Goal: Task Accomplishment & Management: Manage account settings

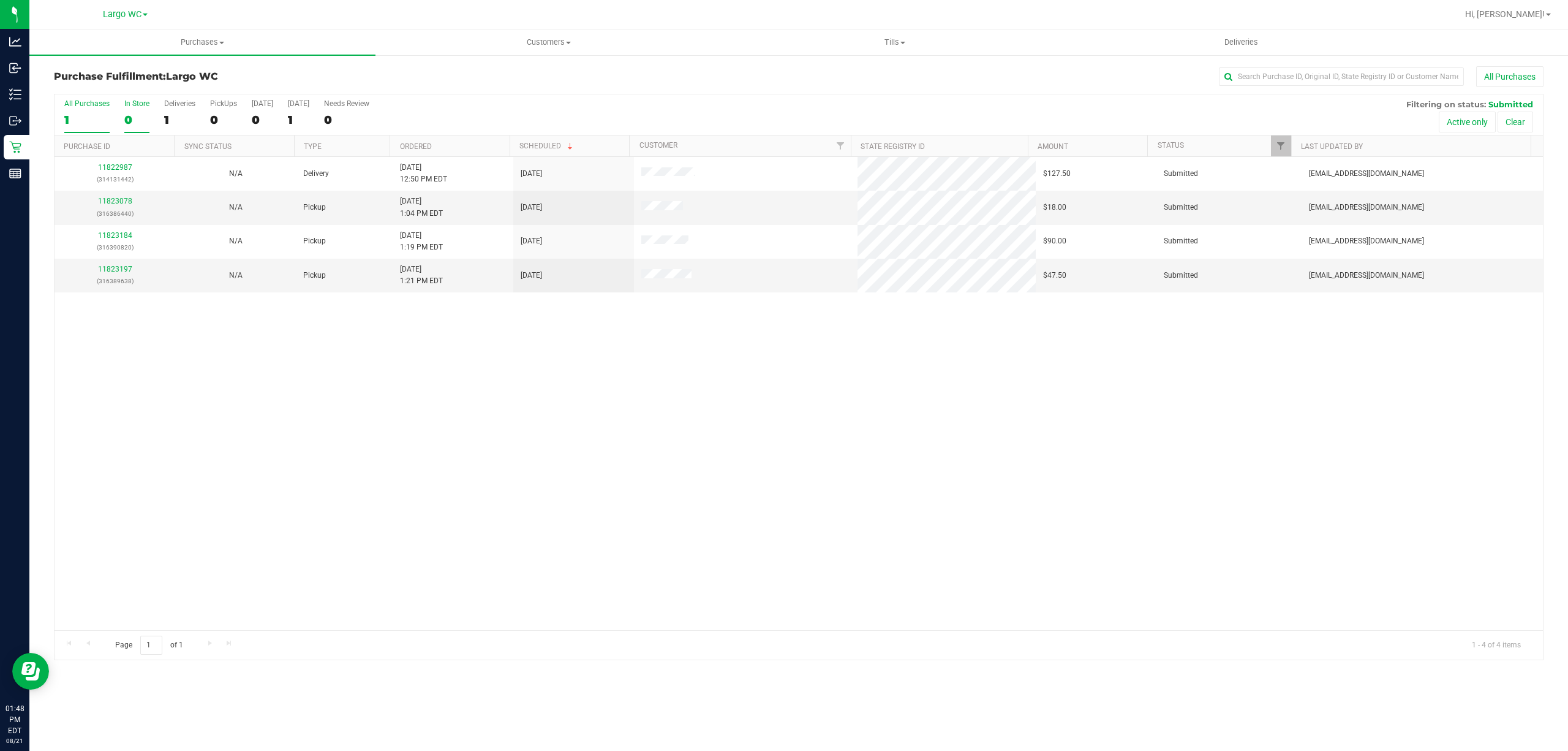
click at [133, 111] on label "In Store 0" at bounding box center [137, 115] width 25 height 33
click at [0, 0] on input "In Store 0" at bounding box center [0, 0] width 0 height 0
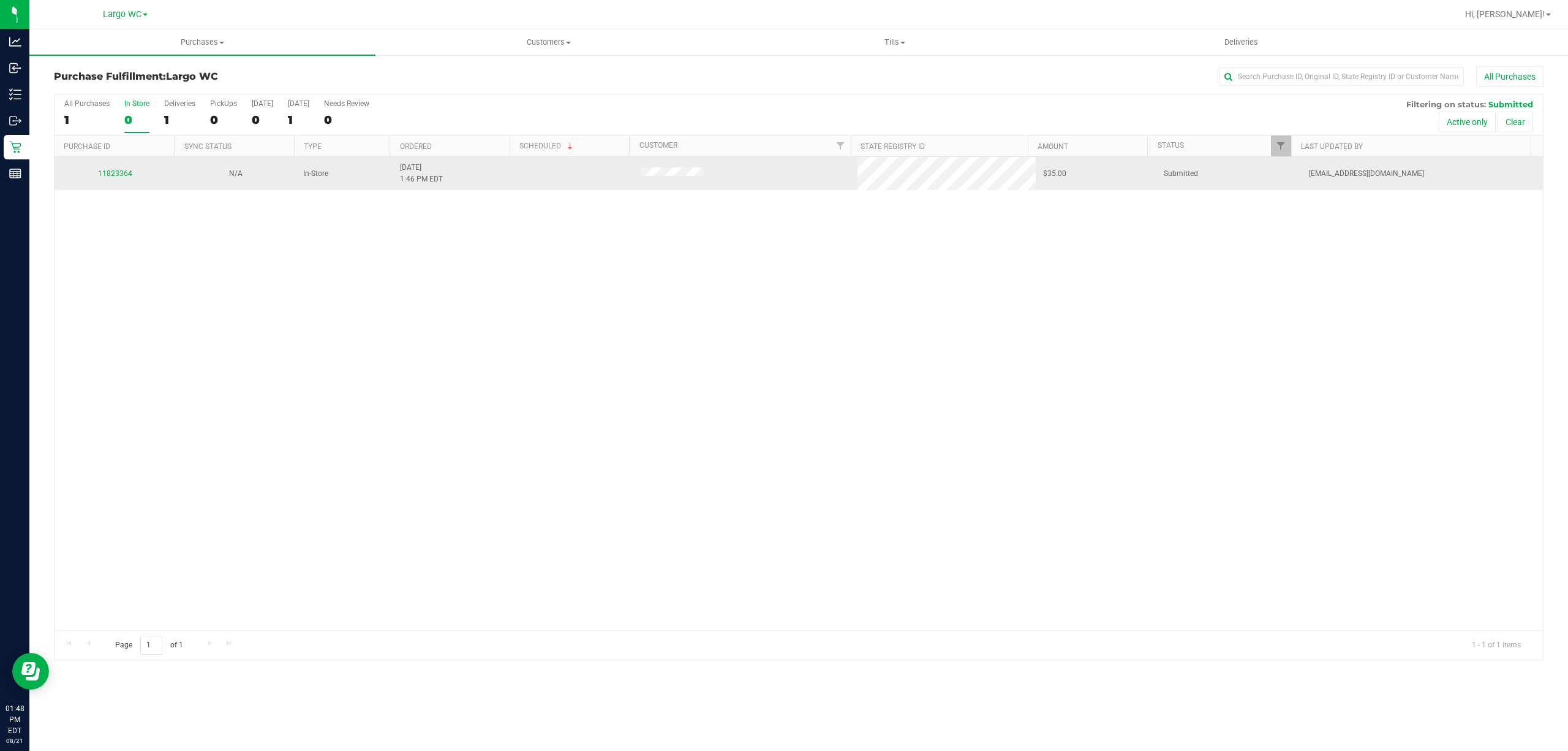
click at [116, 180] on div "11823364" at bounding box center [114, 174] width 106 height 12
click at [108, 171] on link "11823364" at bounding box center [115, 173] width 34 height 9
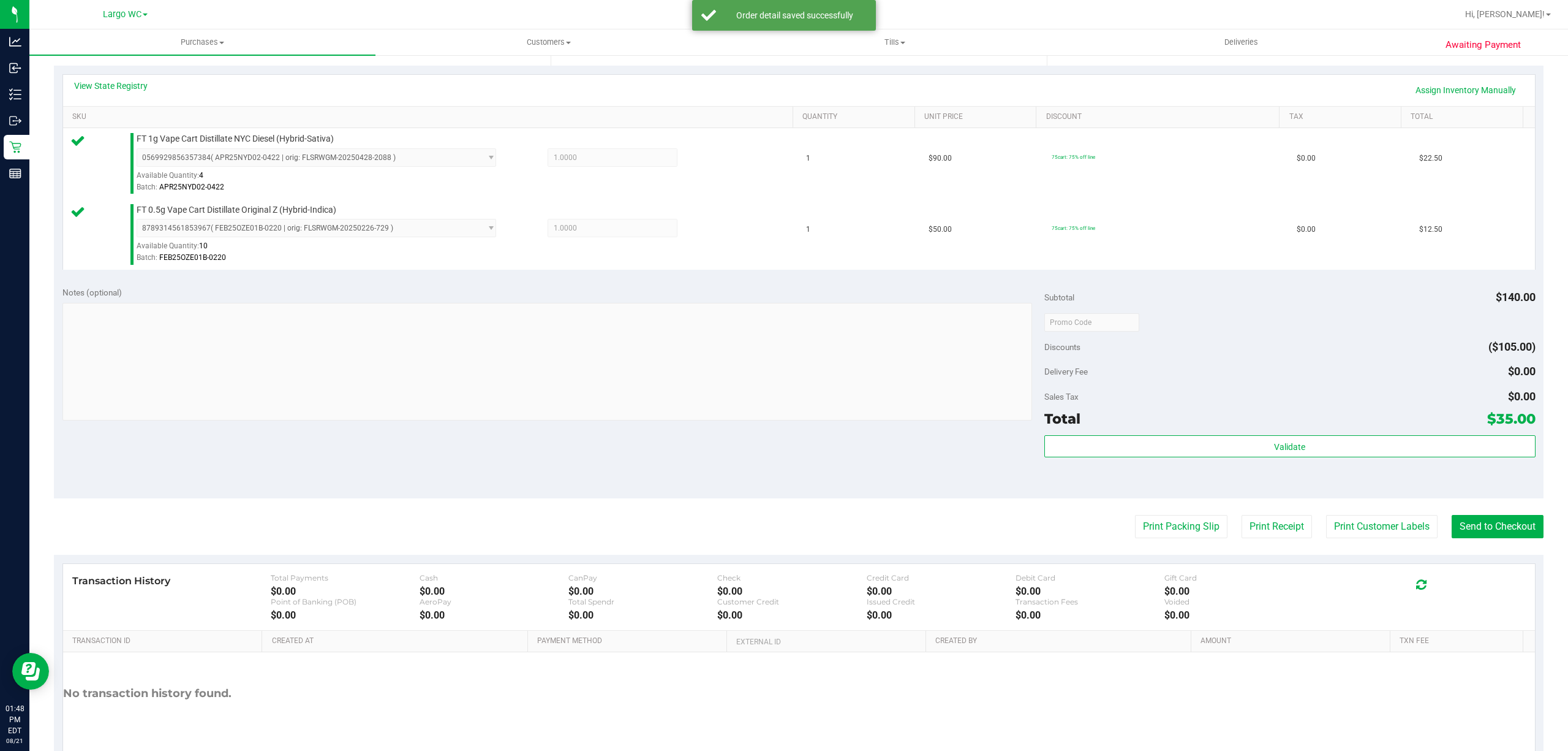
scroll to position [324, 0]
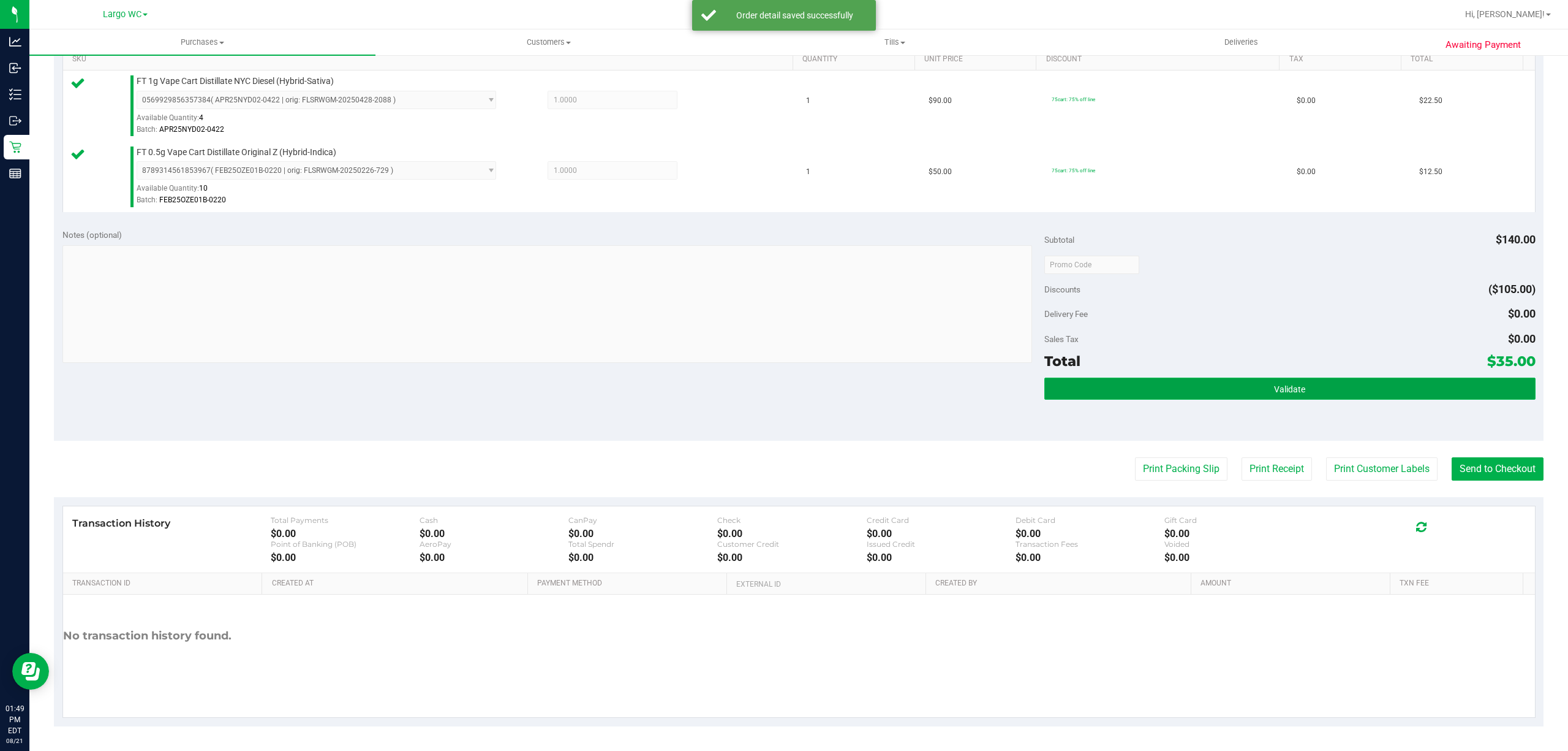
click at [1274, 389] on span "Validate" at bounding box center [1290, 389] width 31 height 10
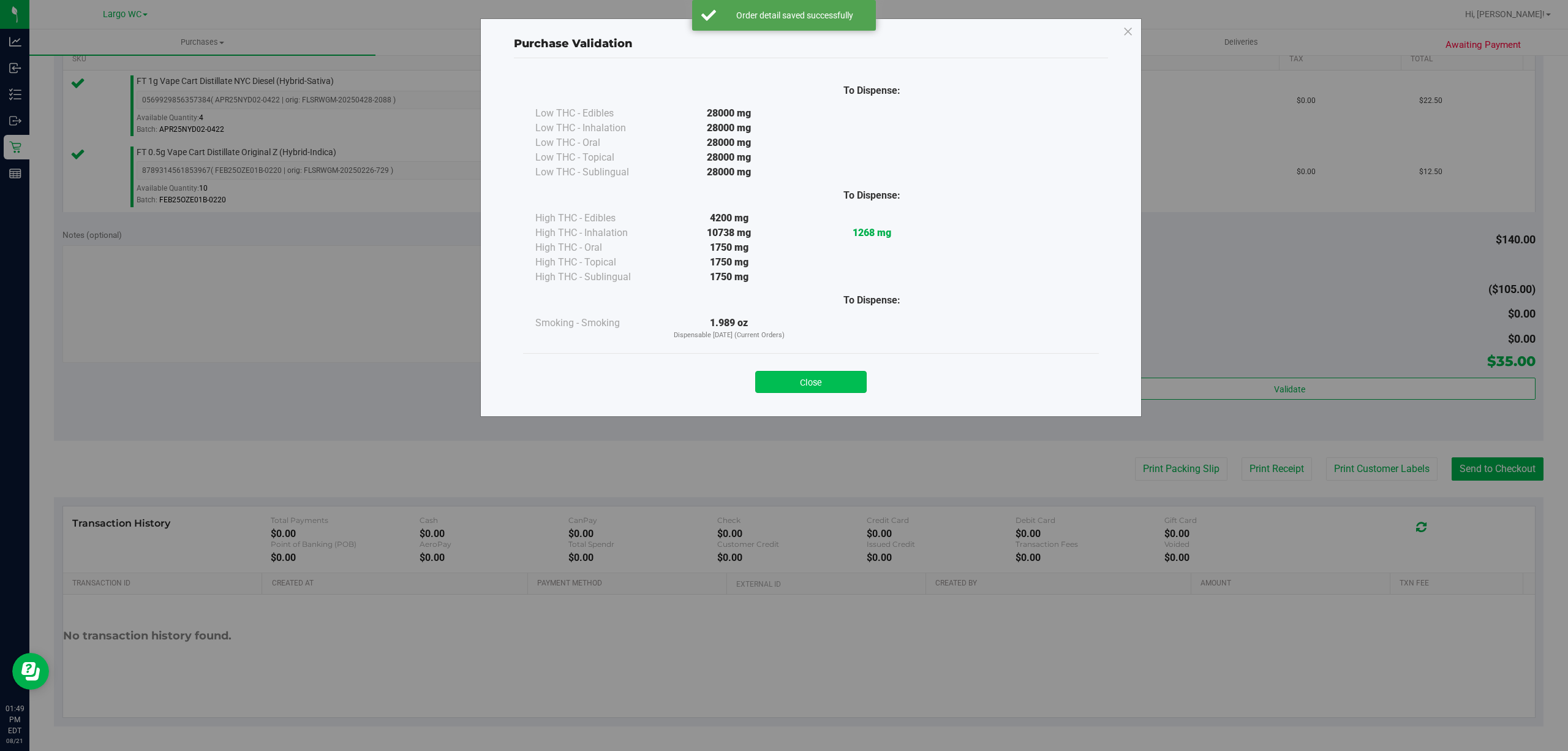
click at [834, 381] on button "Close" at bounding box center [810, 382] width 111 height 22
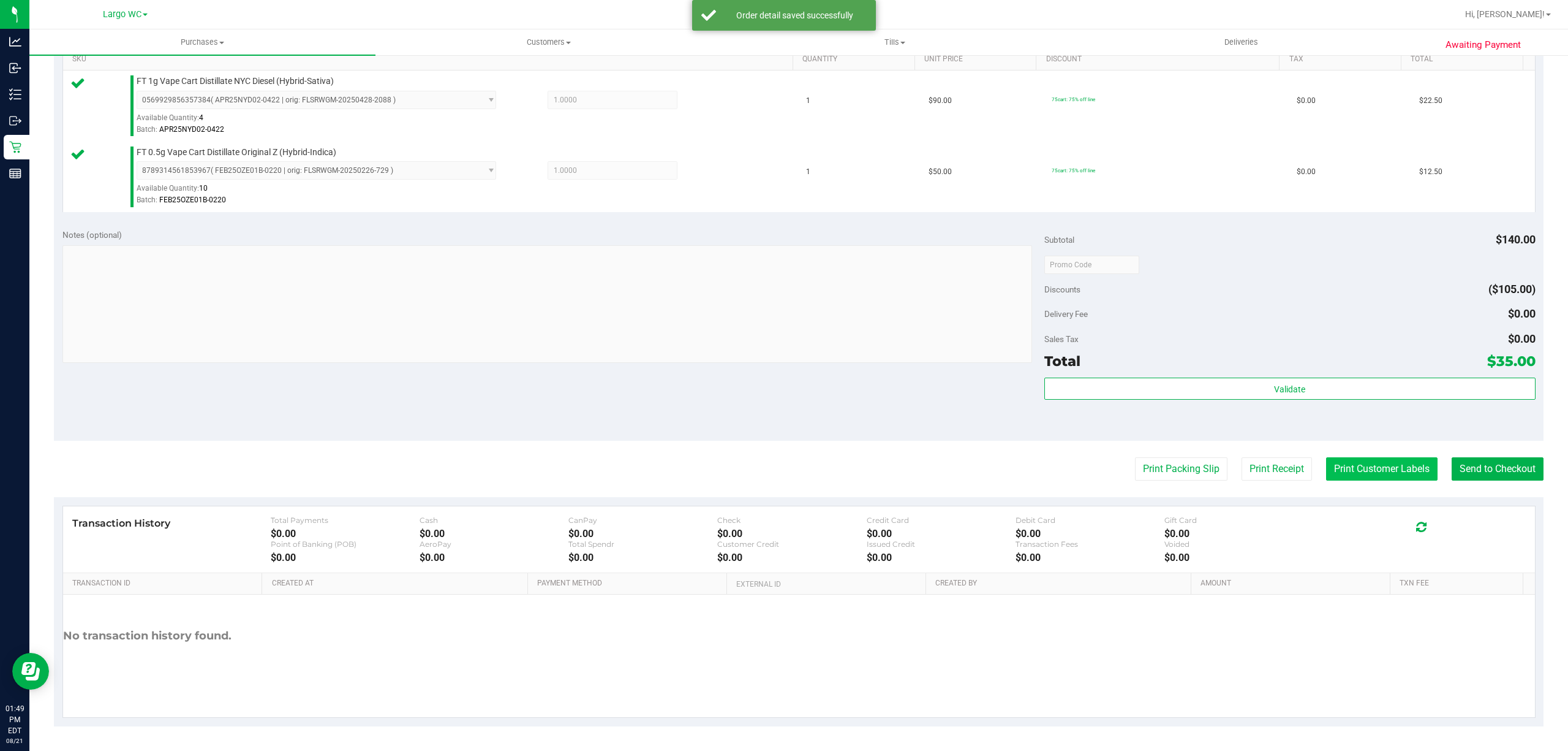
click at [1370, 469] on button "Print Customer Labels" at bounding box center [1381, 469] width 111 height 23
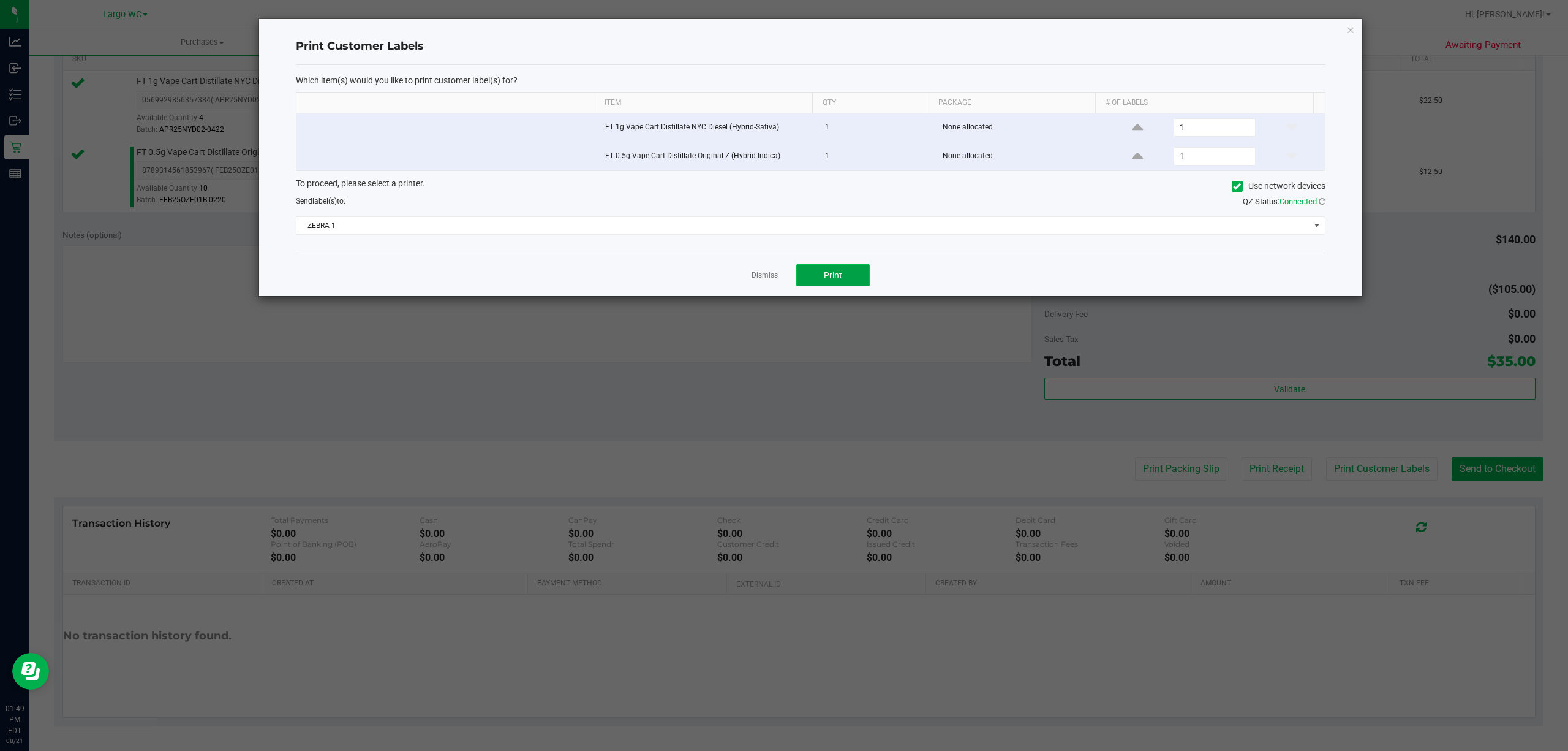
click at [853, 280] on button "Print" at bounding box center [833, 275] width 73 height 22
click at [765, 280] on link "Dismiss" at bounding box center [765, 275] width 26 height 10
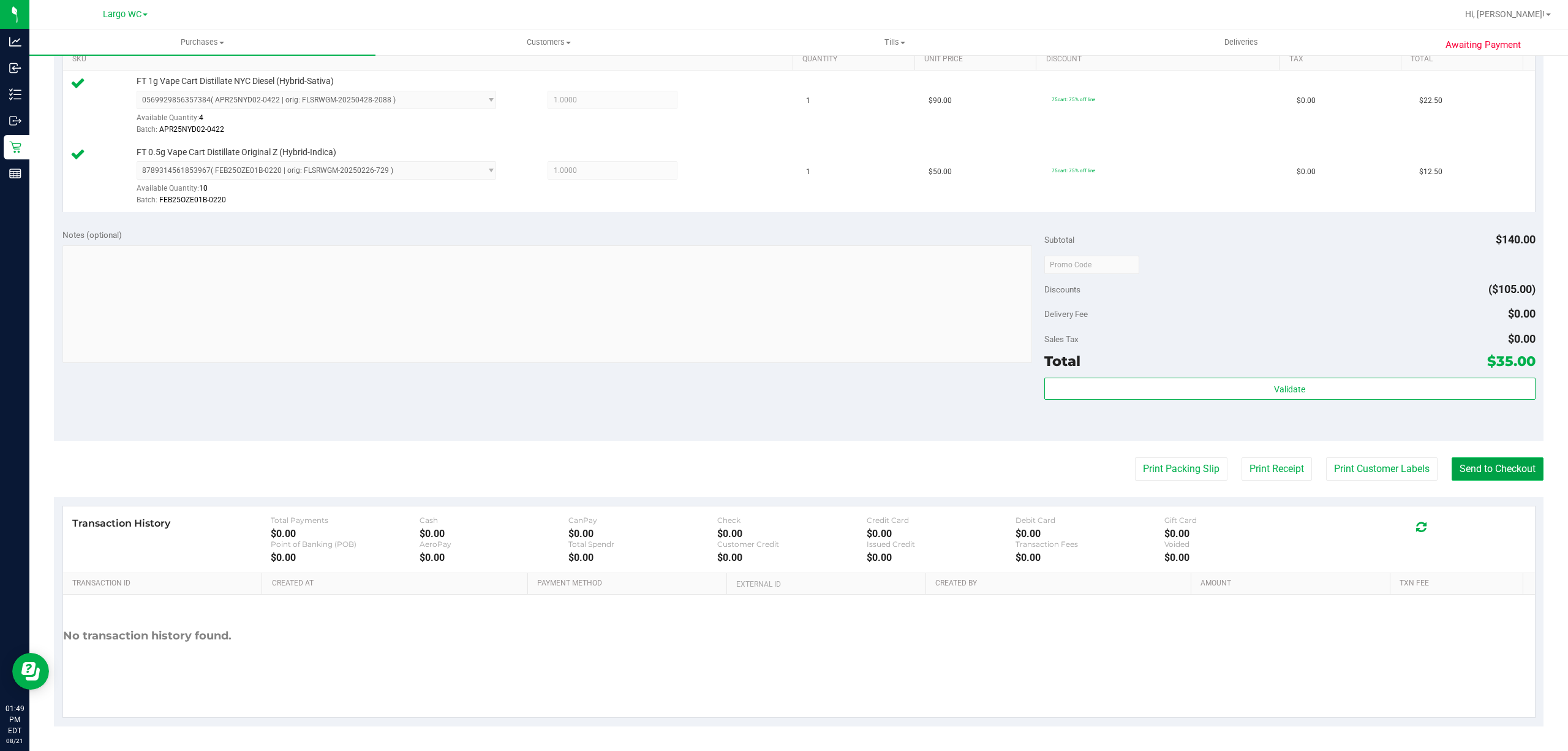
click at [1508, 473] on button "Send to Checkout" at bounding box center [1498, 469] width 92 height 23
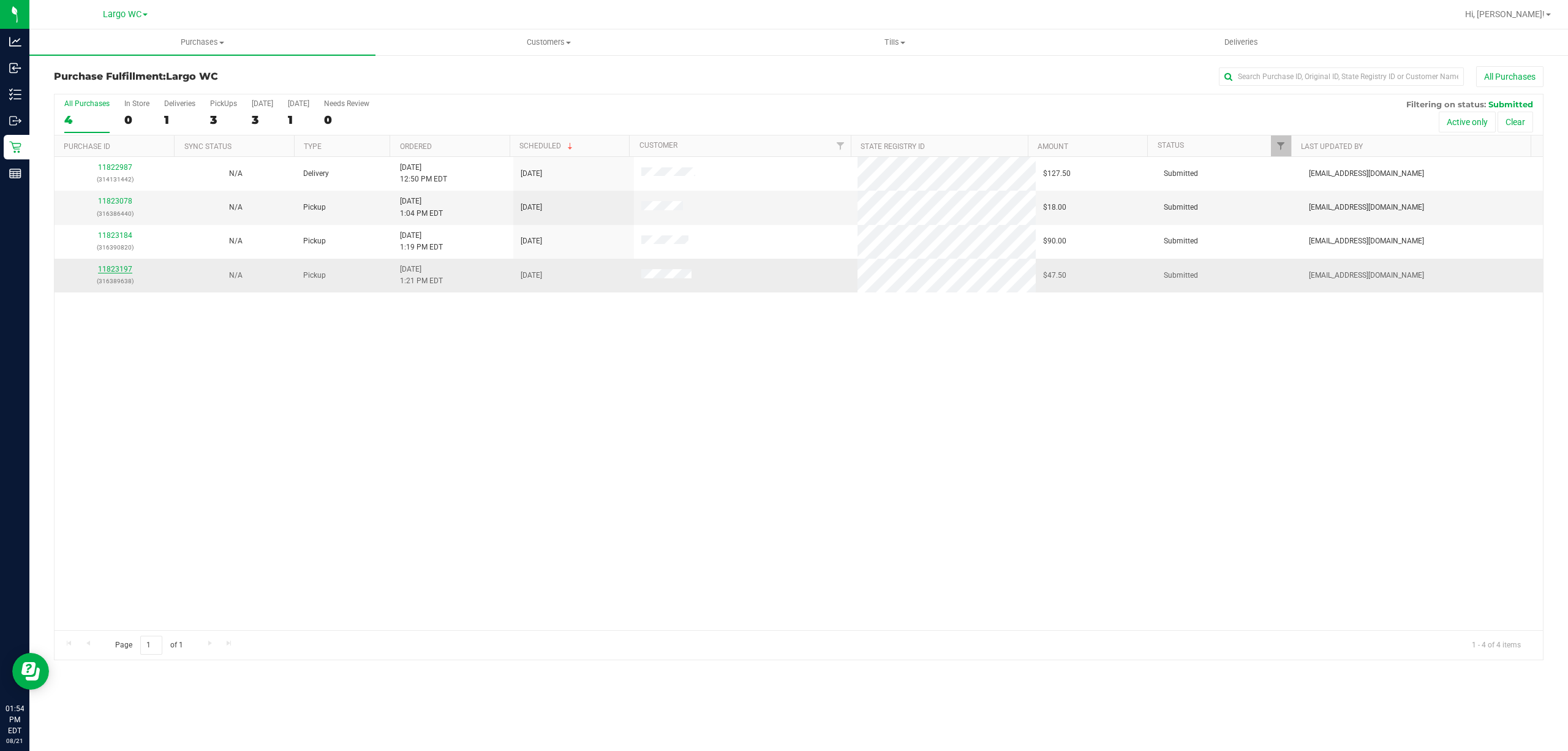
click at [121, 270] on link "11823197" at bounding box center [115, 269] width 34 height 9
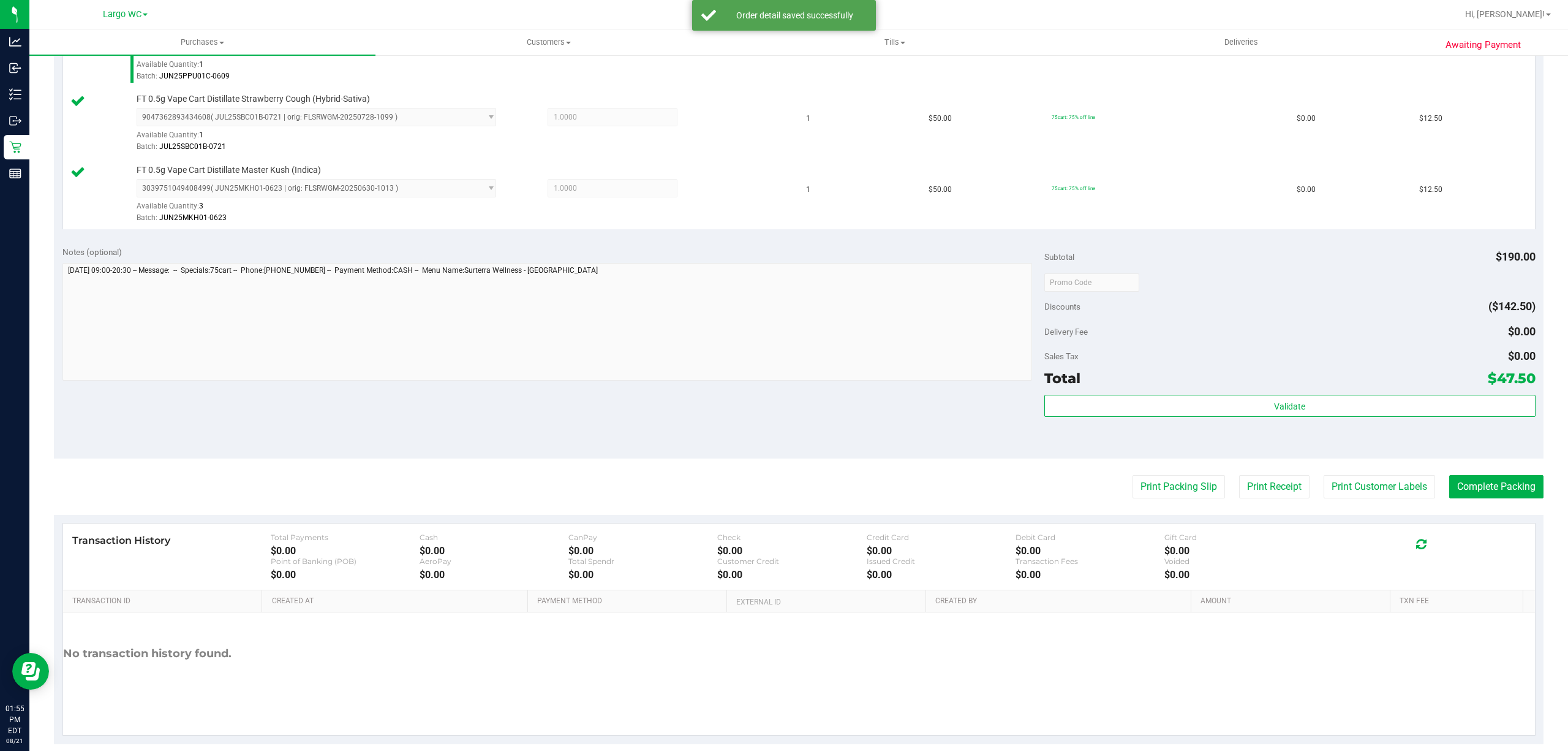
scroll to position [378, 0]
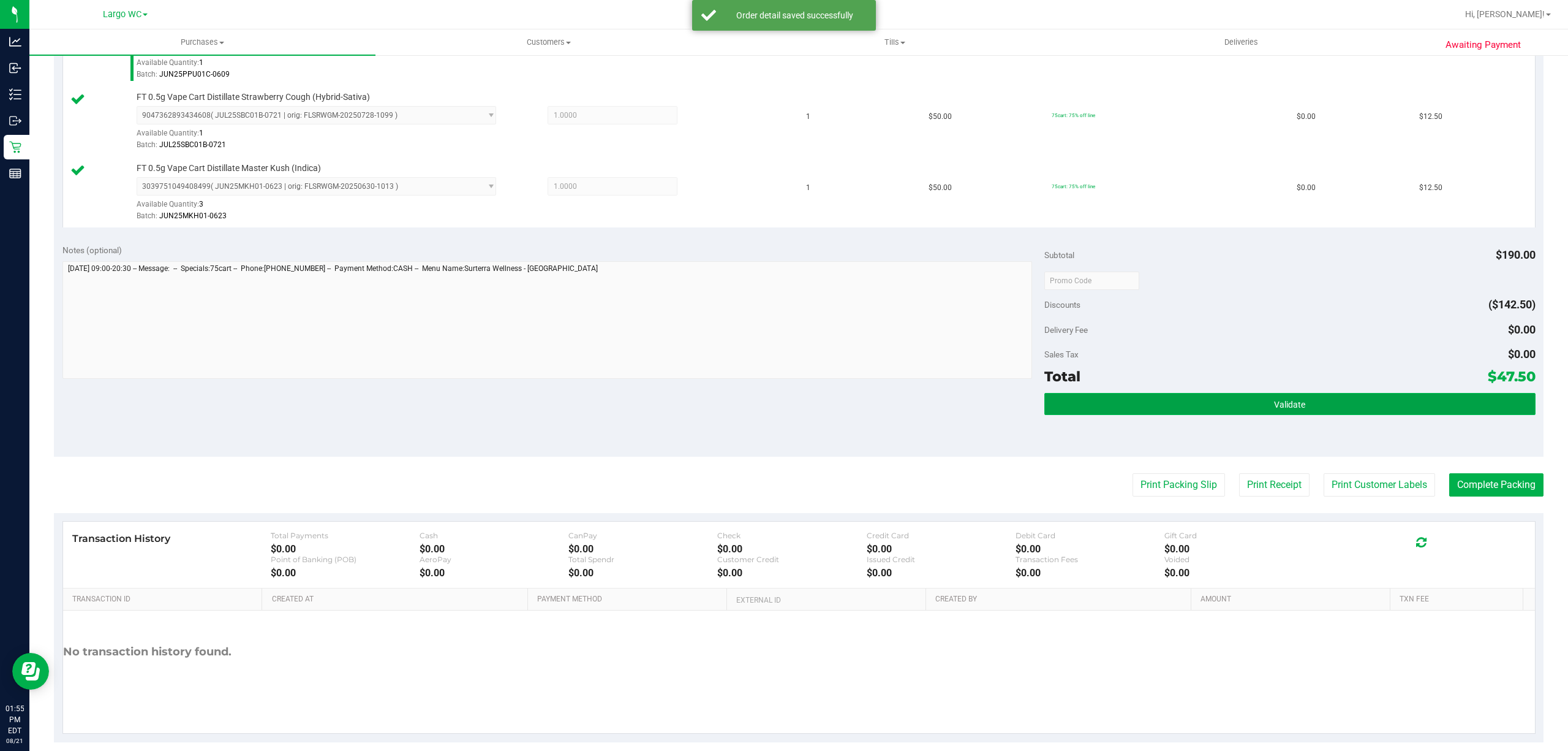
click at [1225, 415] on button "Validate" at bounding box center [1290, 404] width 491 height 22
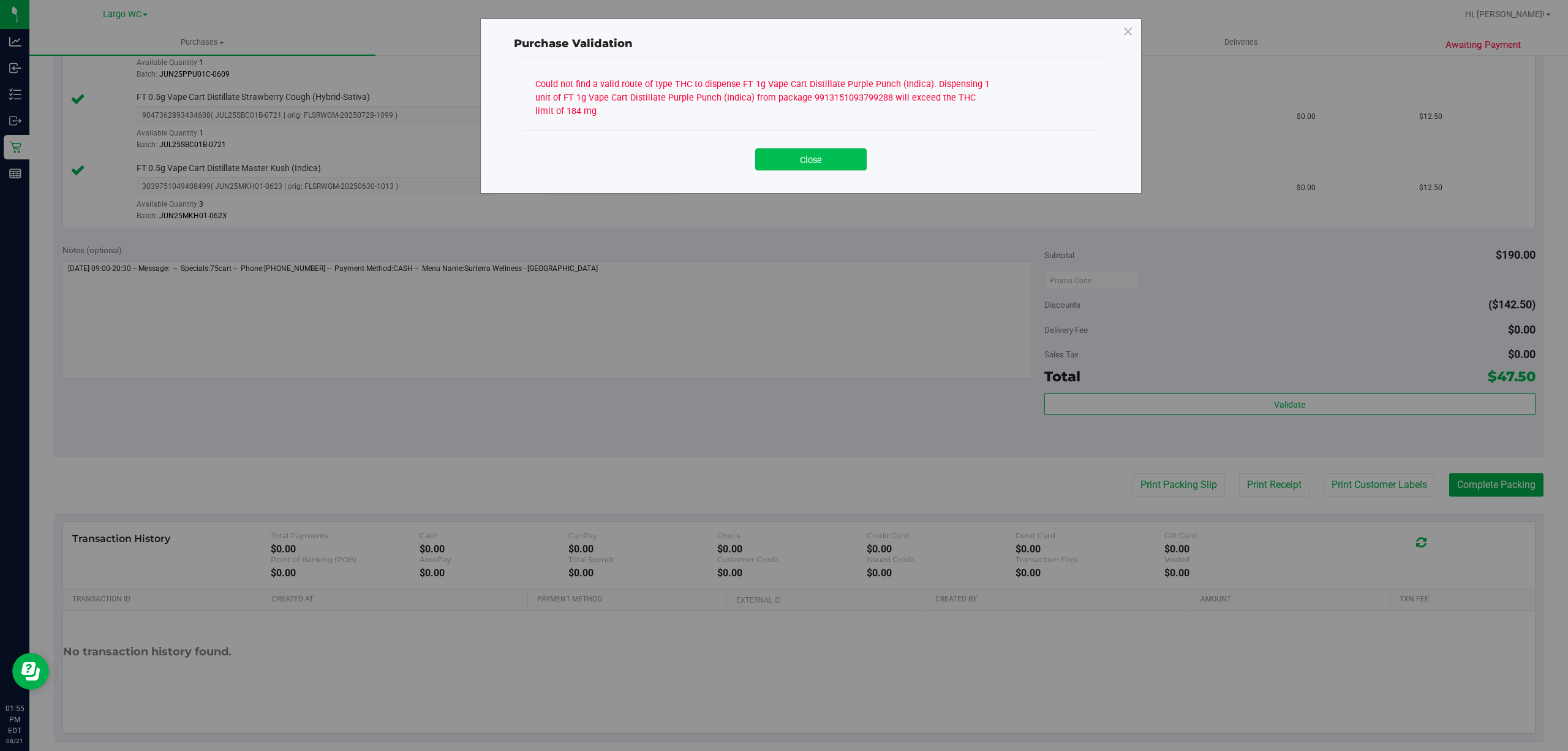
click at [821, 157] on button "Close" at bounding box center [810, 159] width 111 height 22
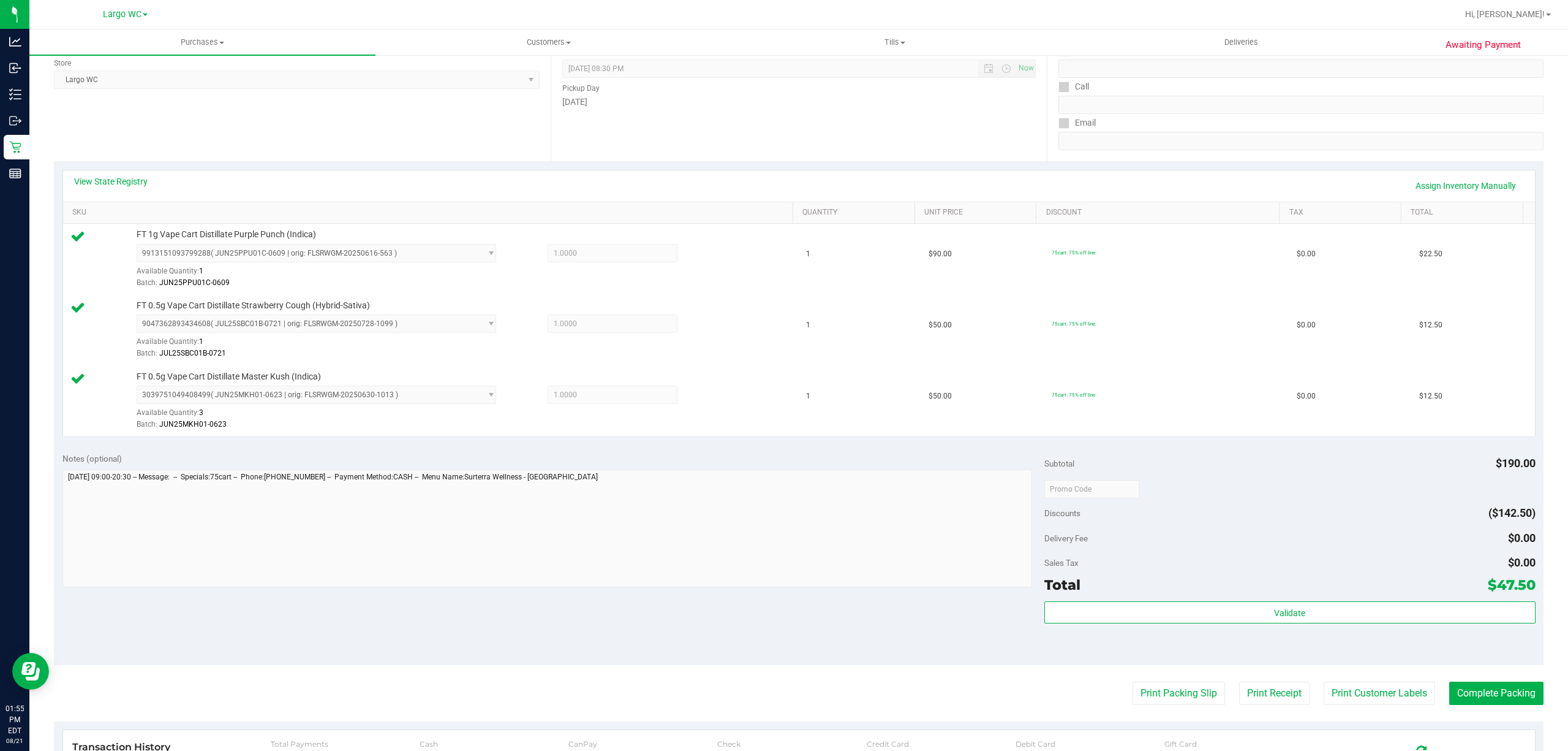
scroll to position [163, 0]
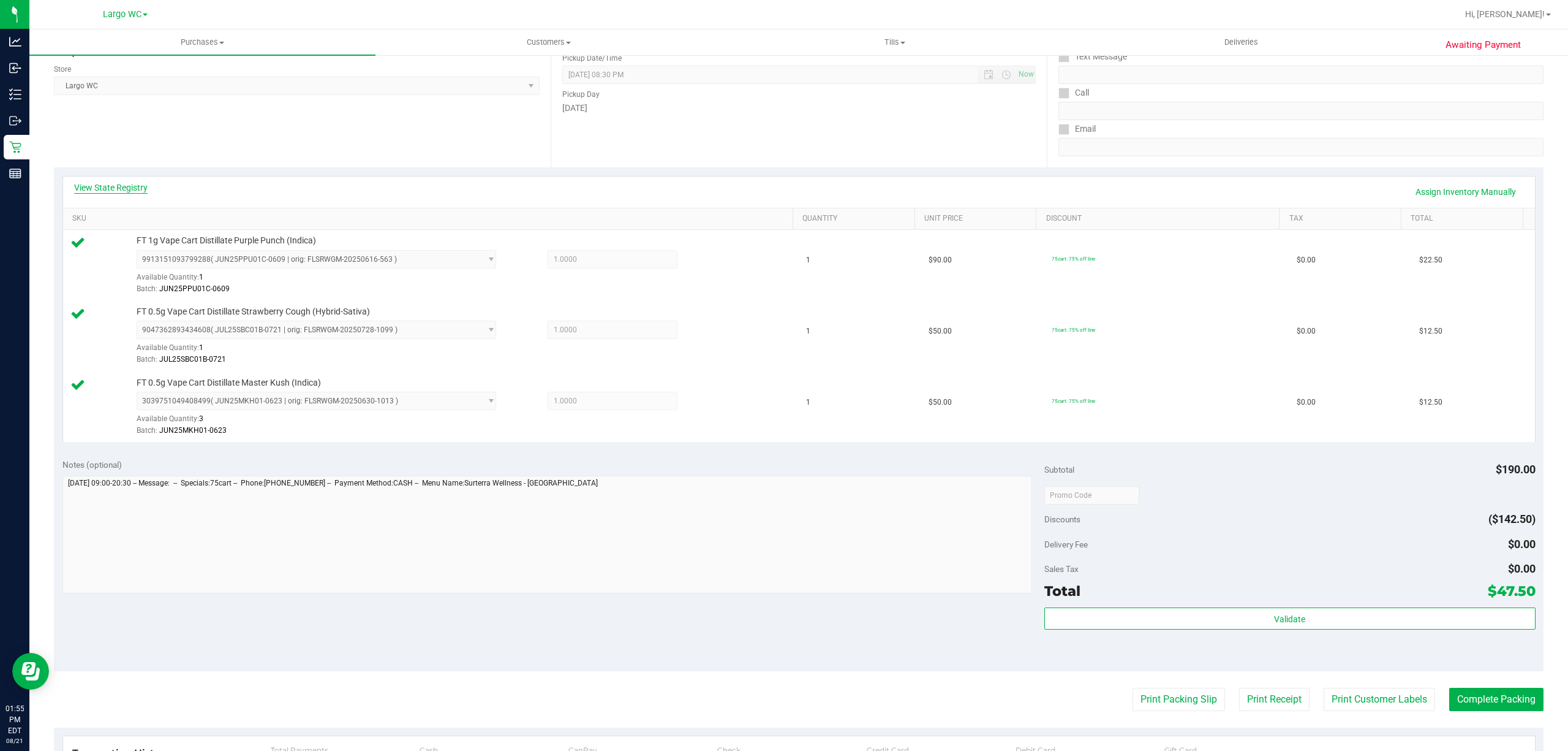
click at [118, 187] on link "View State Registry" at bounding box center [111, 188] width 73 height 12
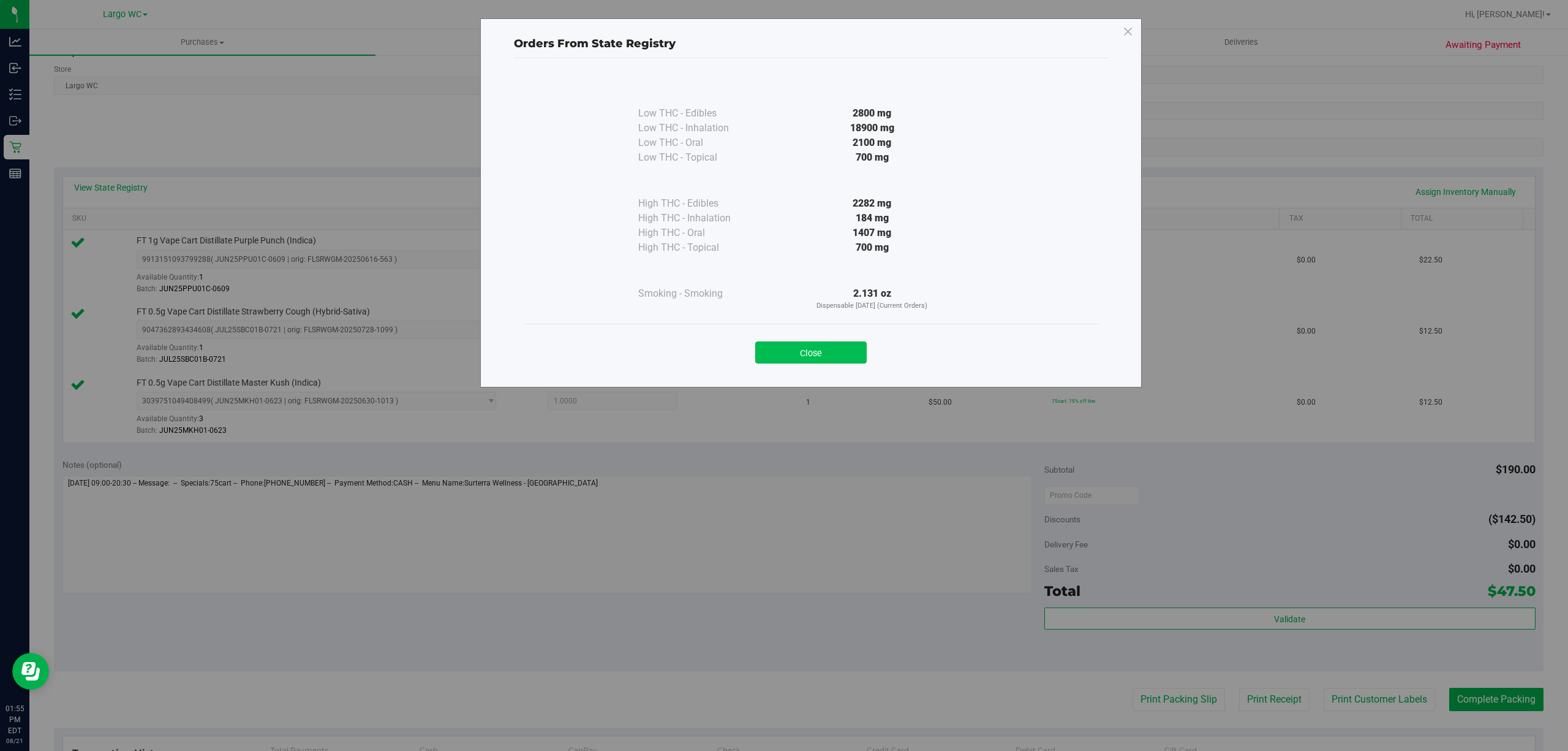
click at [824, 349] on button "Close" at bounding box center [810, 352] width 111 height 22
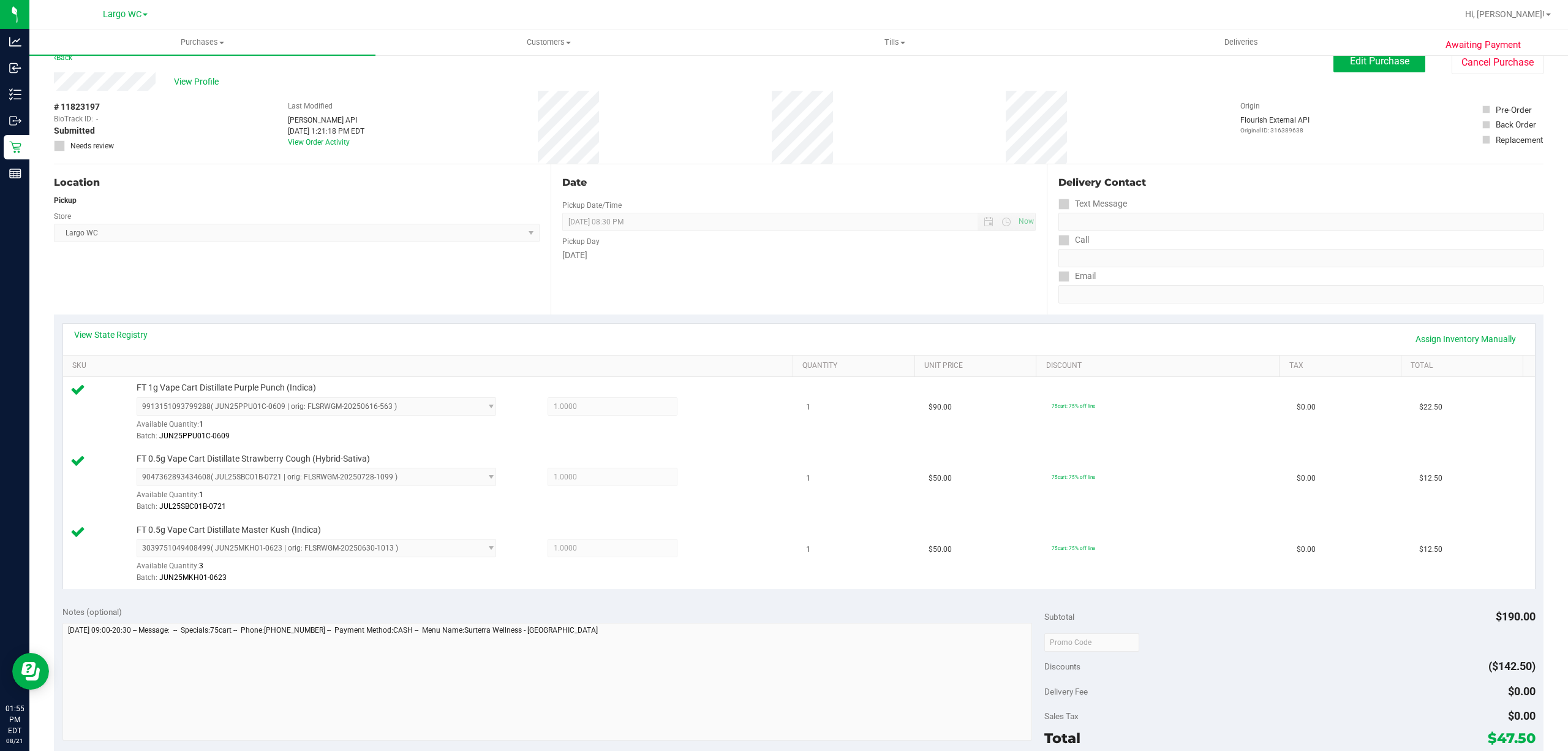
scroll to position [0, 0]
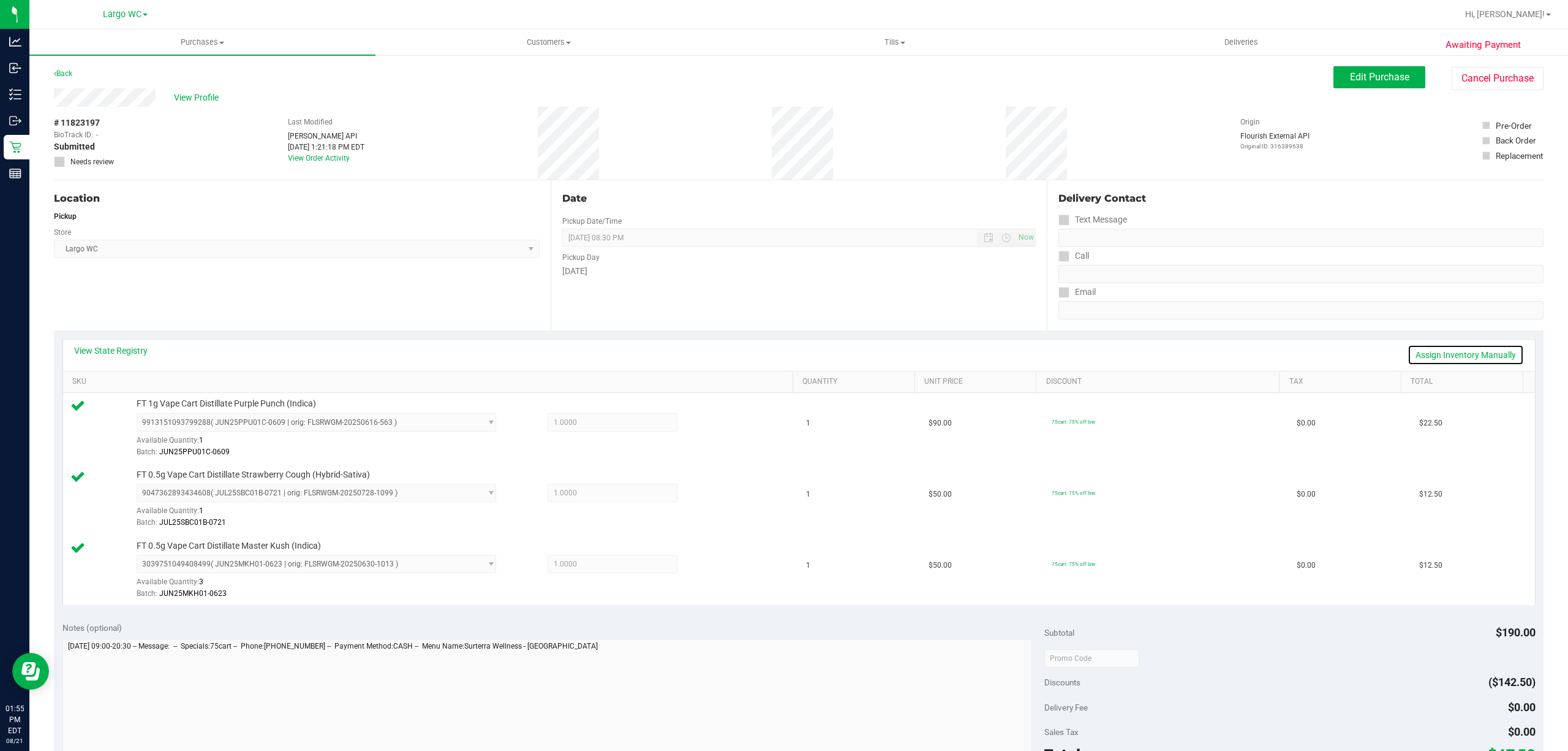
click at [1454, 355] on link "Assign Inventory Manually" at bounding box center [1465, 354] width 116 height 21
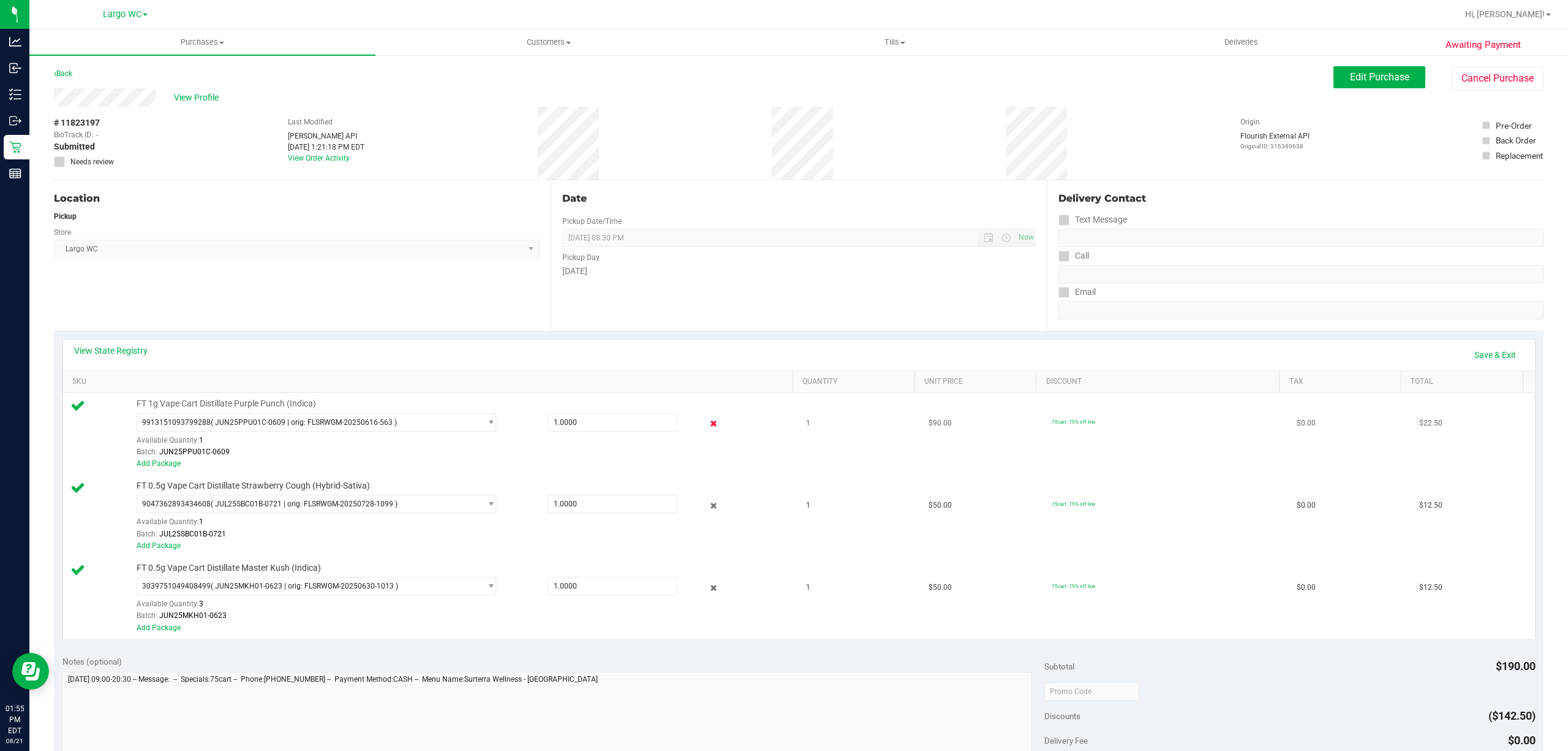
click at [707, 427] on icon at bounding box center [713, 424] width 13 height 14
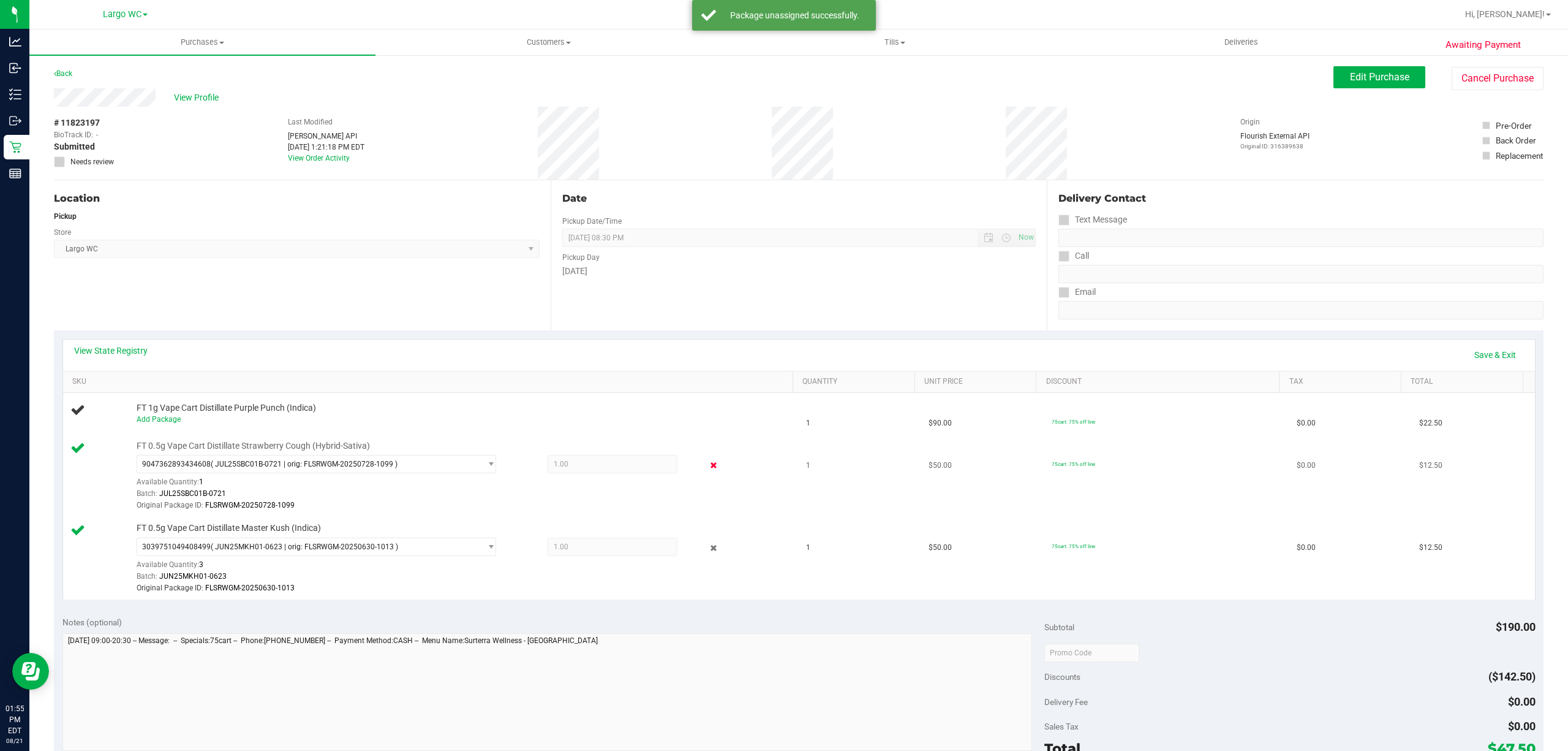
click at [707, 464] on icon at bounding box center [713, 466] width 13 height 14
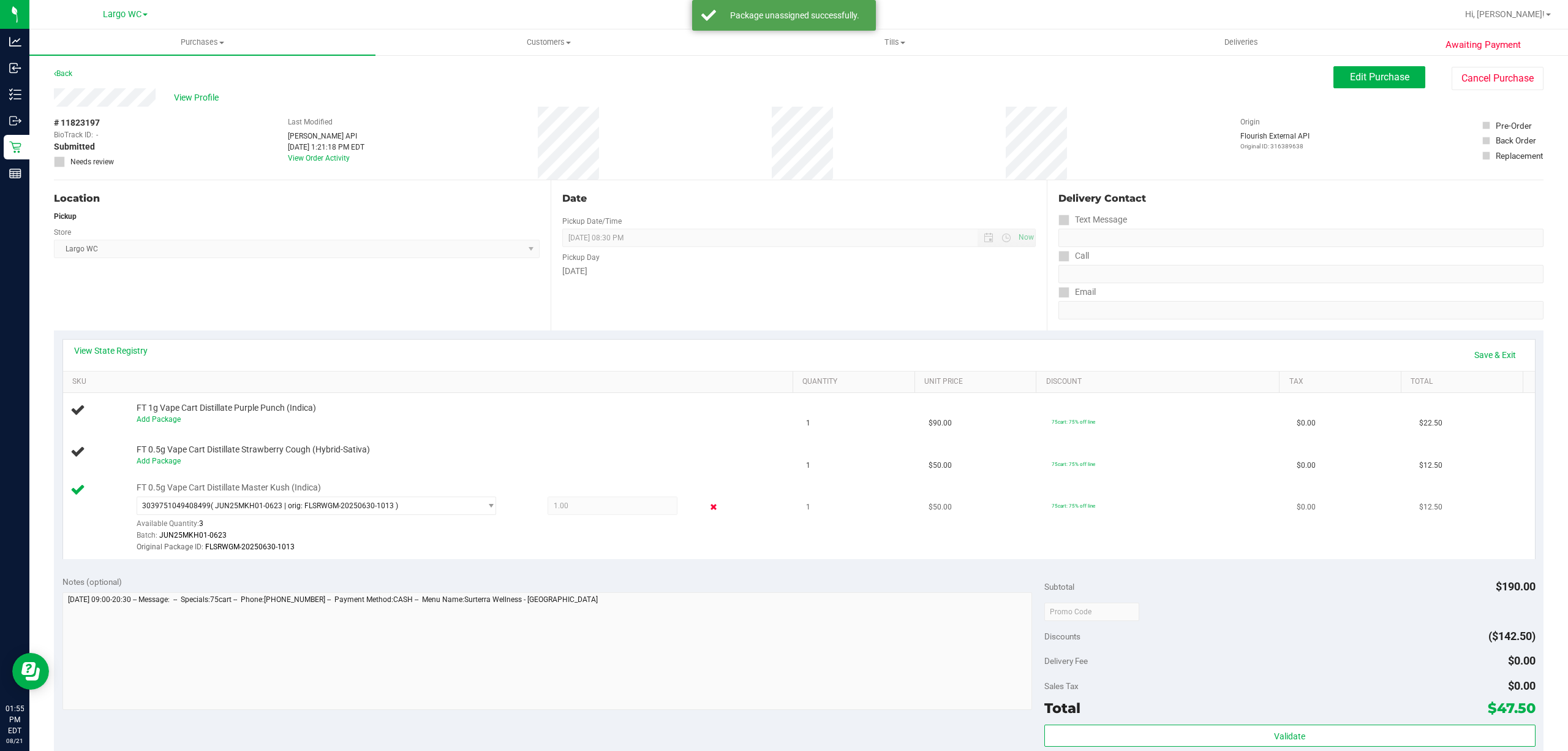
click at [707, 513] on icon at bounding box center [713, 507] width 13 height 14
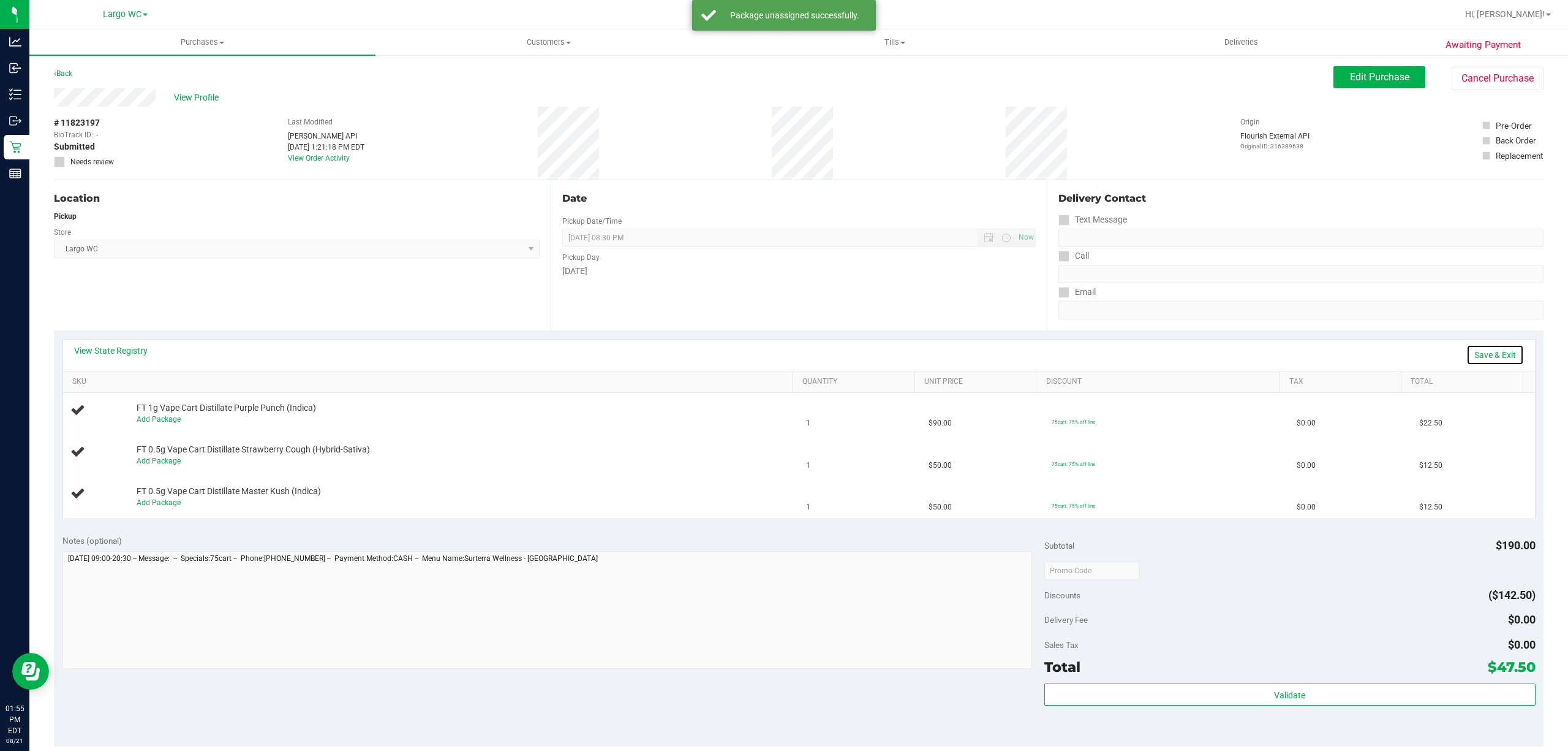
click at [1485, 361] on link "Save & Exit" at bounding box center [1496, 354] width 58 height 21
click at [1404, 576] on div at bounding box center [1290, 570] width 491 height 22
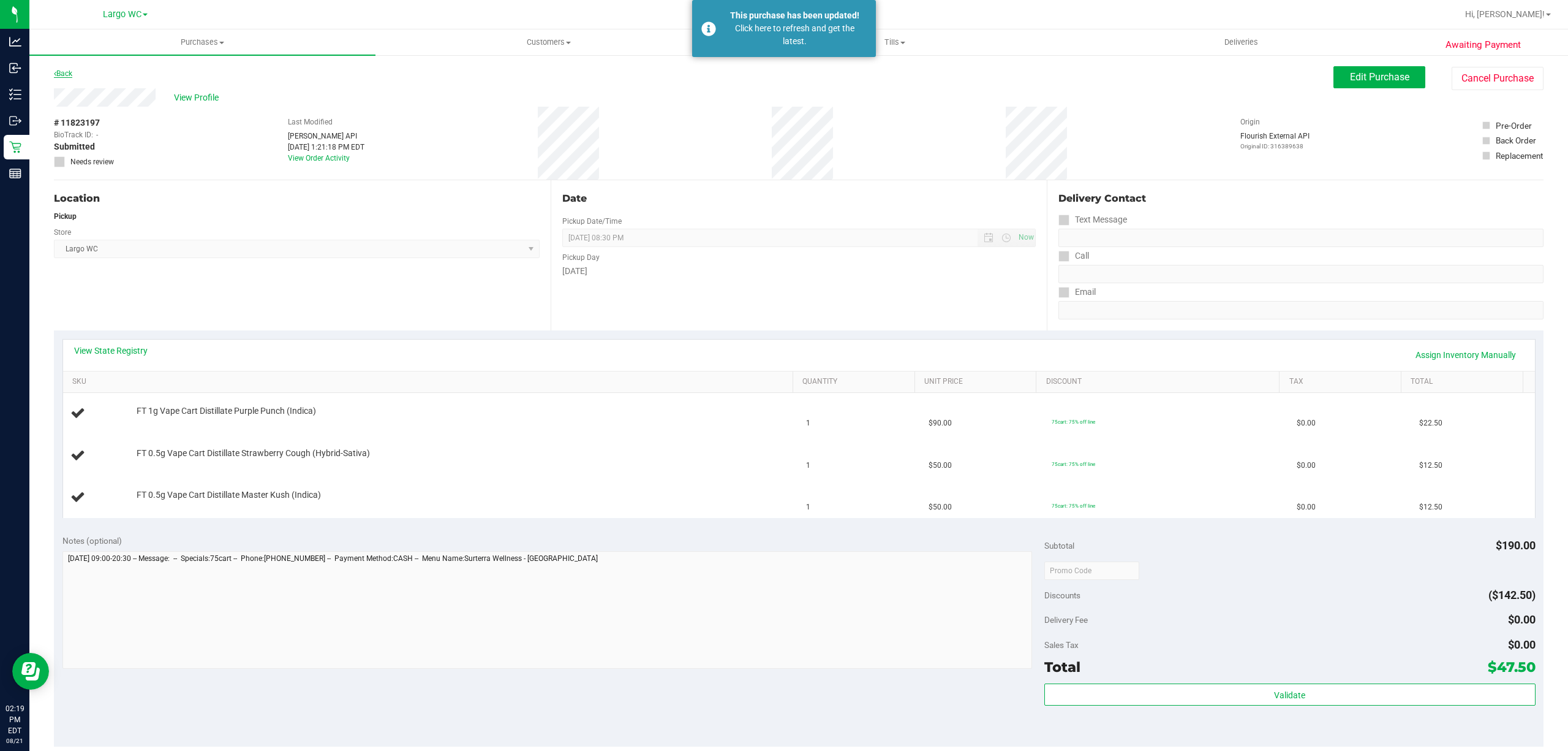
click at [62, 76] on link "Back" at bounding box center [63, 73] width 19 height 9
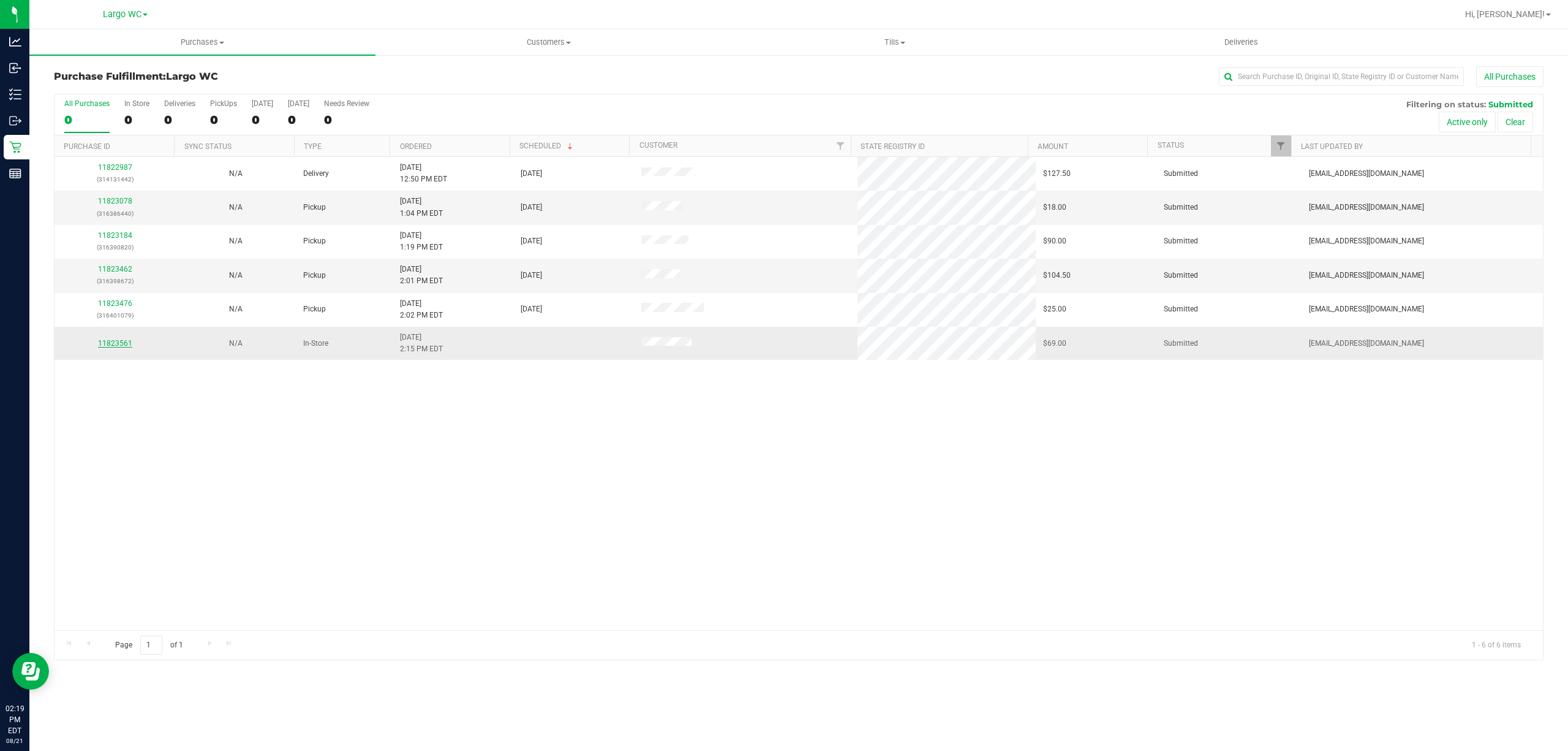
click at [100, 344] on link "11823561" at bounding box center [115, 343] width 34 height 9
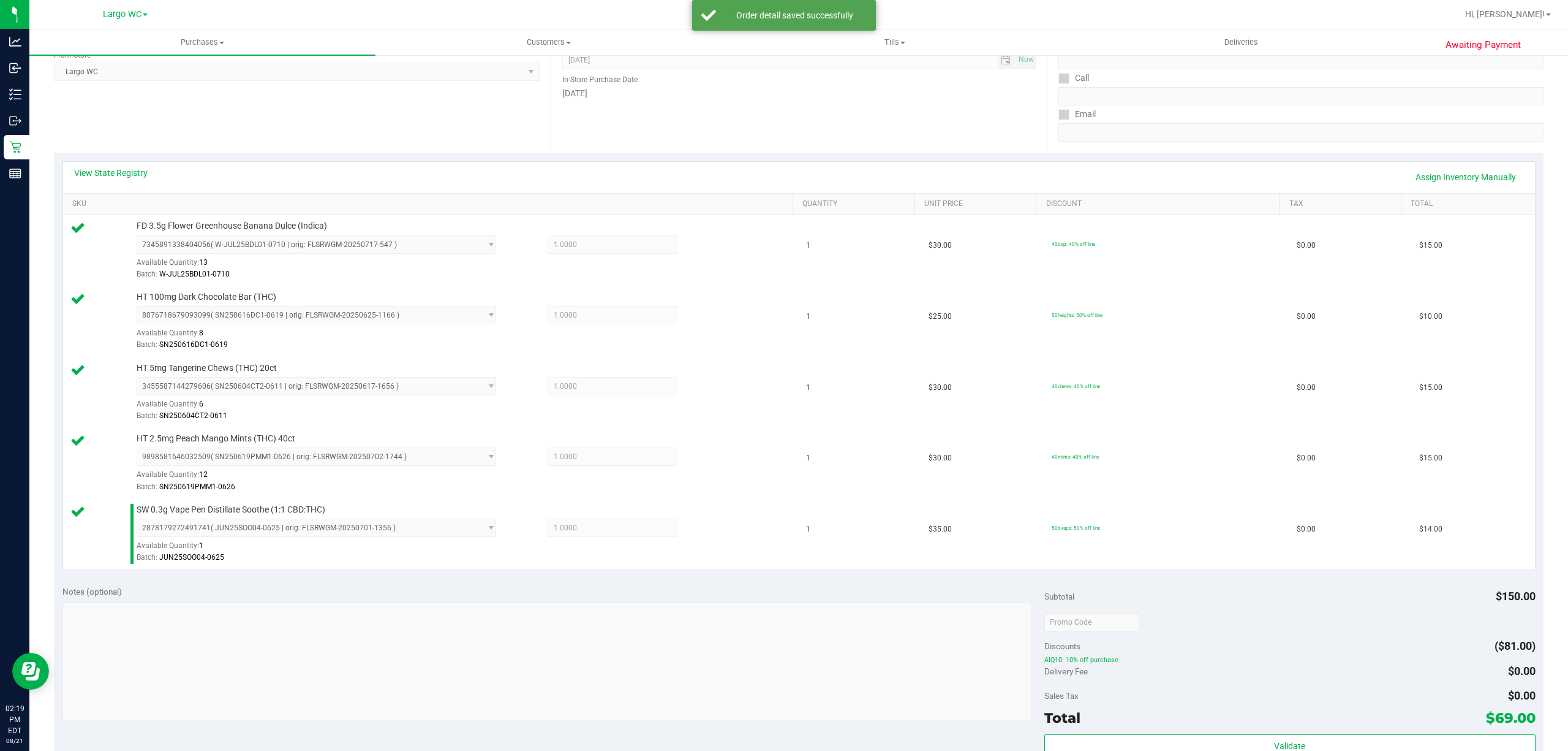
scroll to position [401, 0]
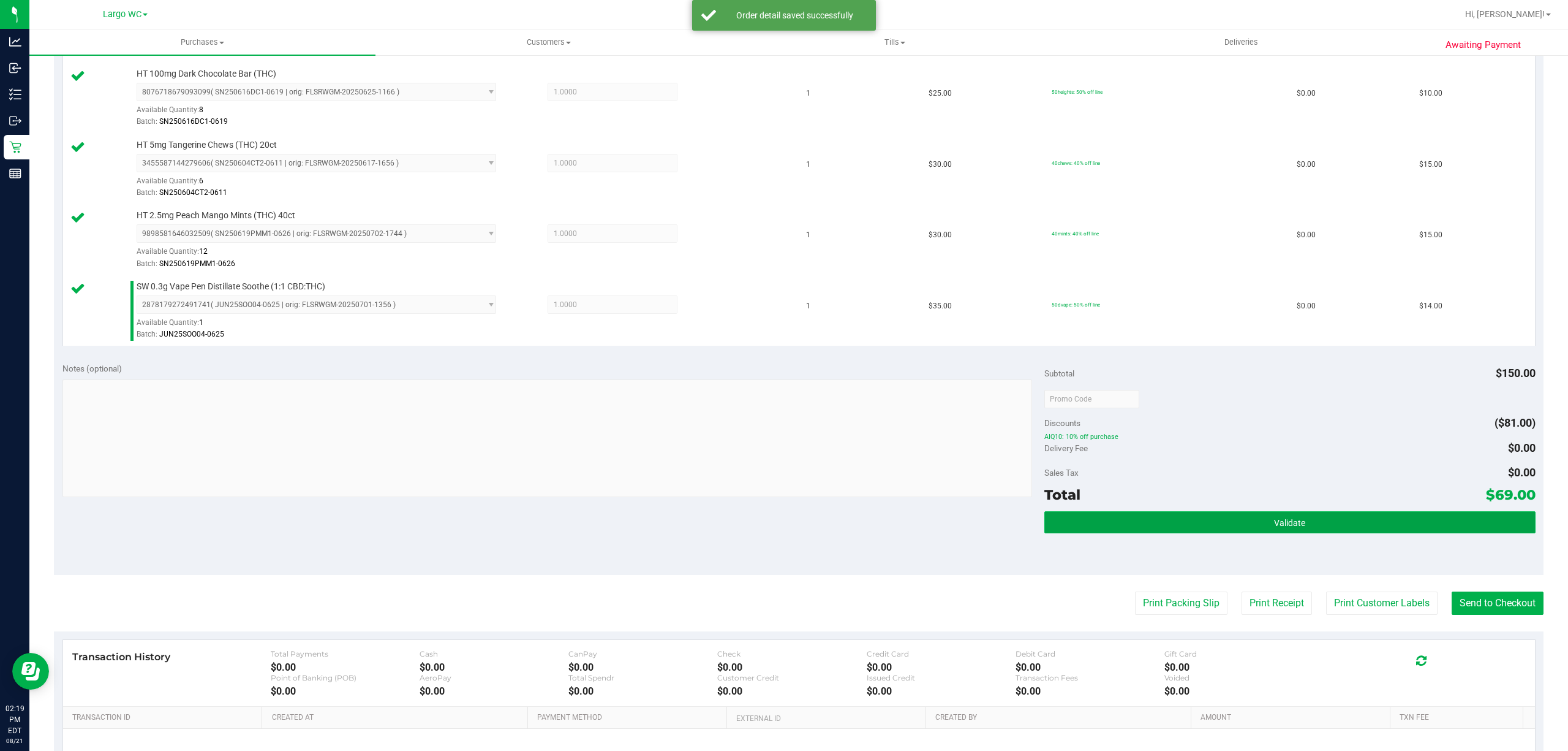
click at [1101, 531] on button "Validate" at bounding box center [1290, 522] width 491 height 22
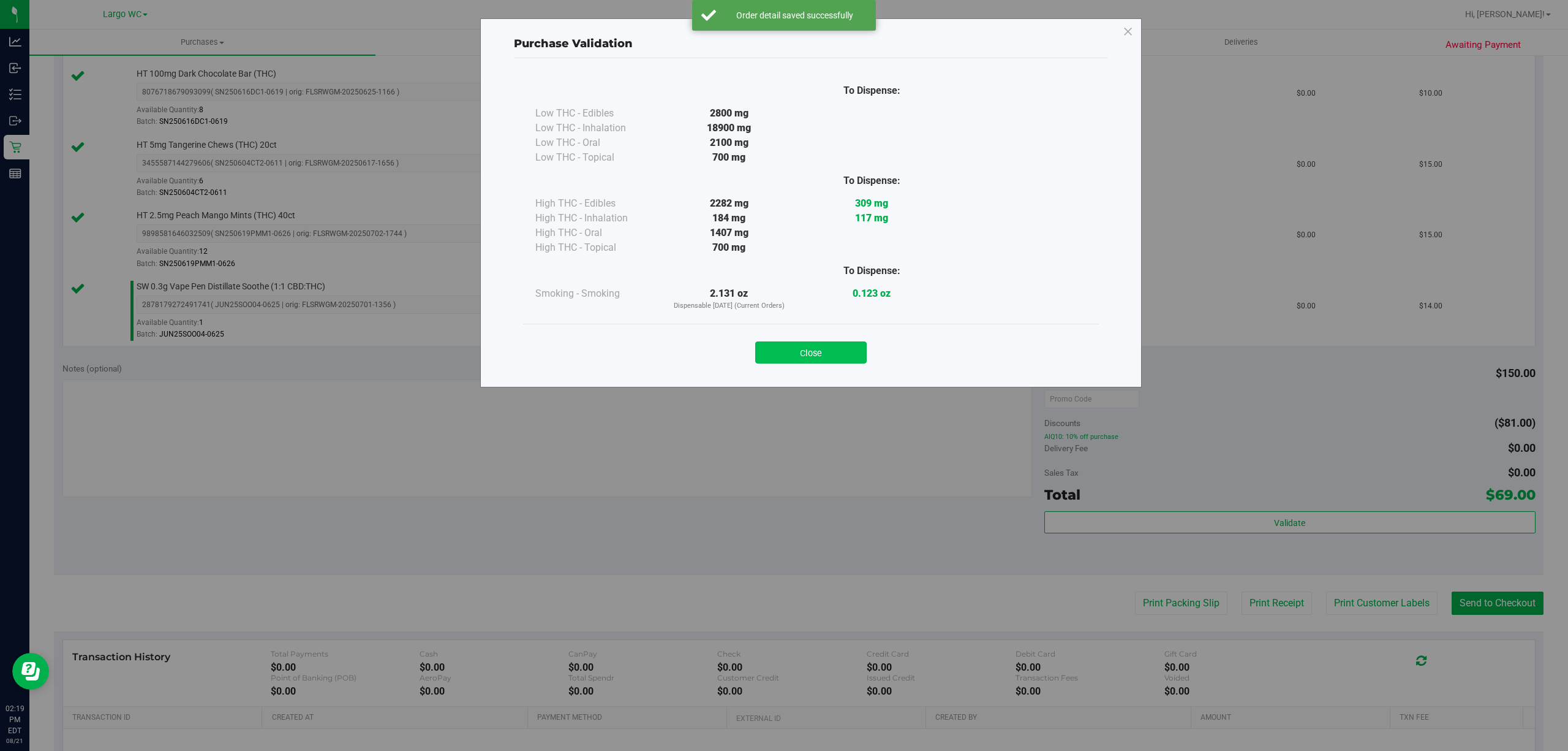
click at [822, 353] on button "Close" at bounding box center [810, 352] width 111 height 22
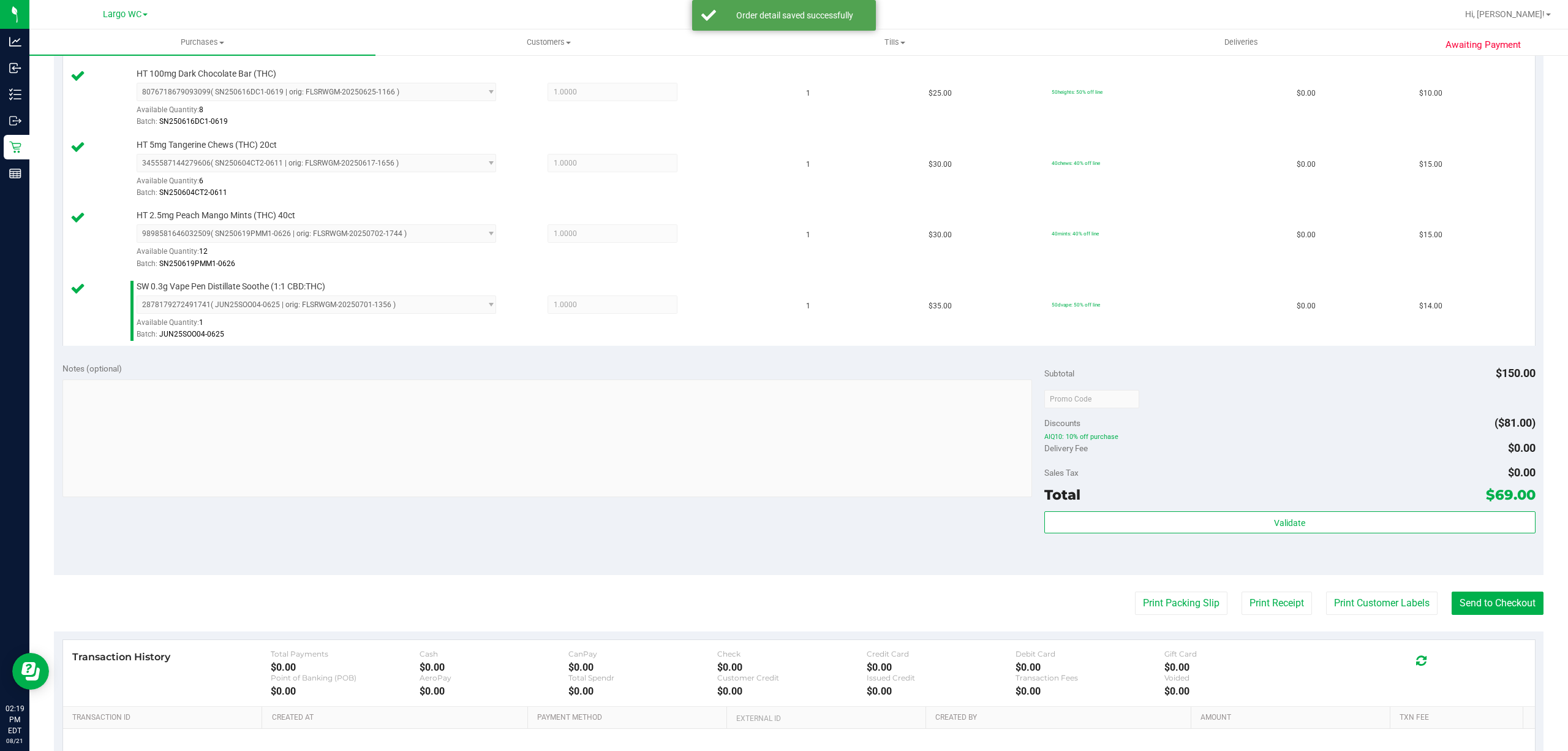
click at [1363, 646] on div "Transaction History Total Payments $0.00 Cash $0.00 CanPay $0.00 Check $0.00 Cr…" at bounding box center [799, 673] width 1472 height 67
click at [1371, 615] on button "Print Customer Labels" at bounding box center [1381, 603] width 111 height 23
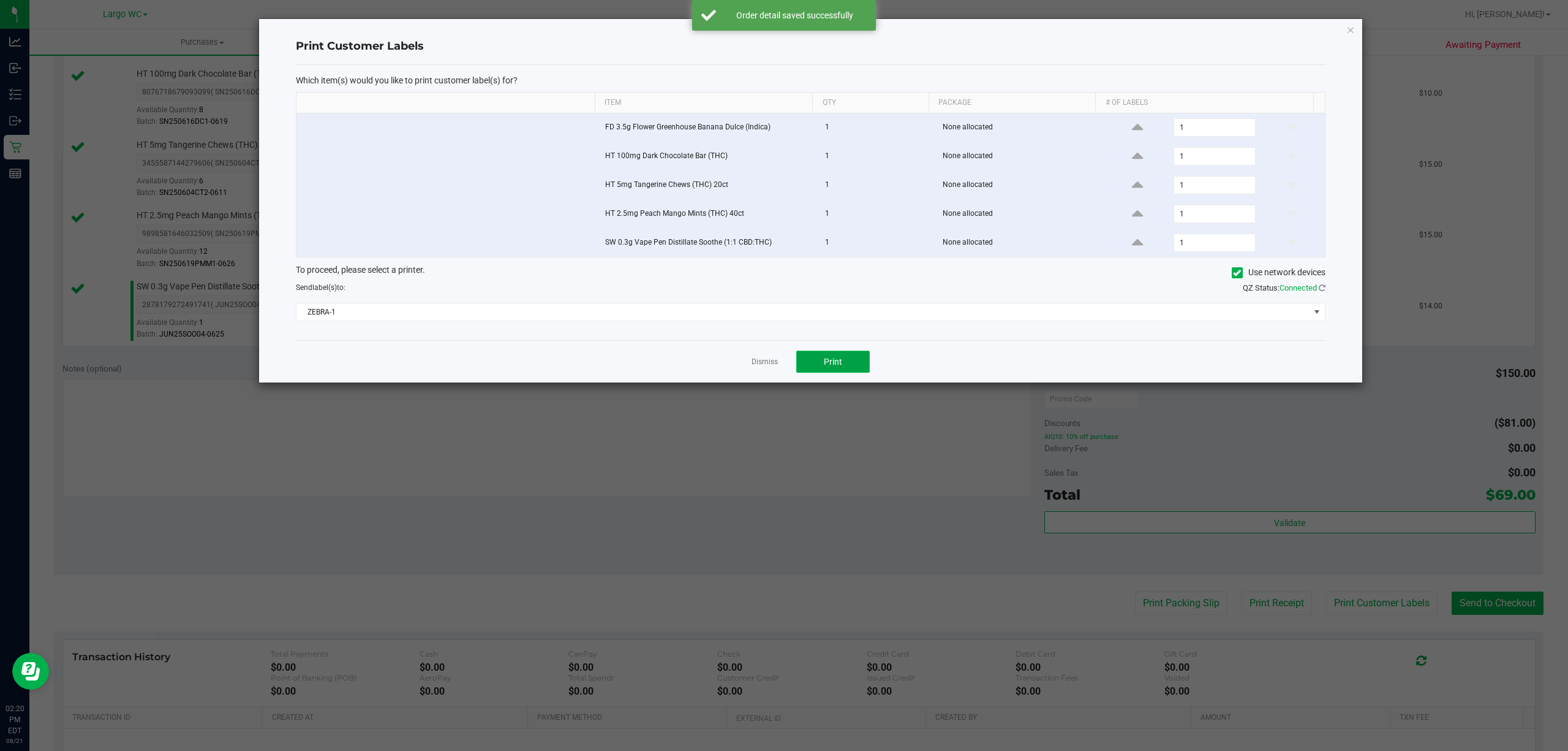
click at [851, 361] on button "Print" at bounding box center [833, 361] width 73 height 22
click at [1351, 30] on icon "button" at bounding box center [1350, 29] width 9 height 15
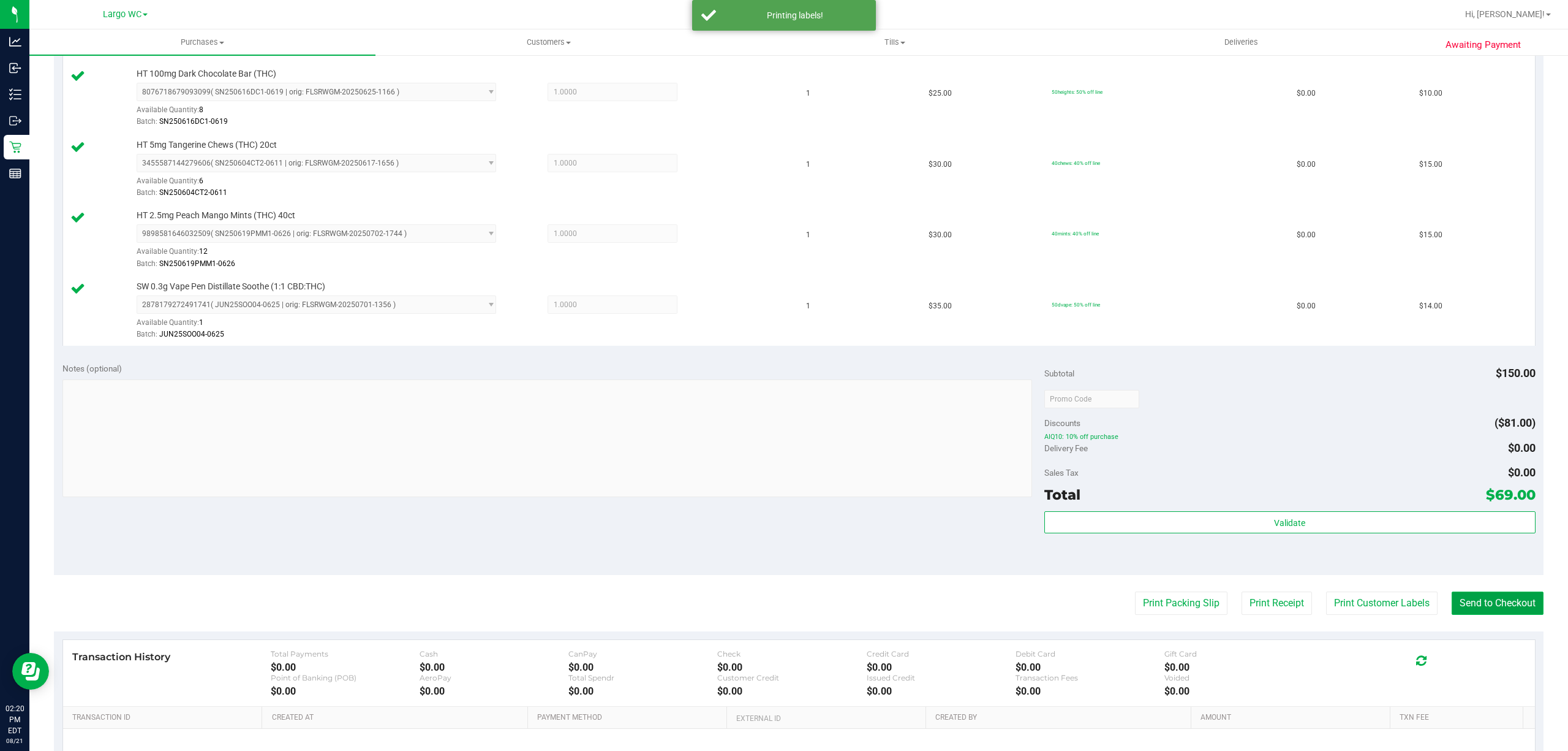
click at [1495, 606] on button "Send to Checkout" at bounding box center [1498, 603] width 92 height 23
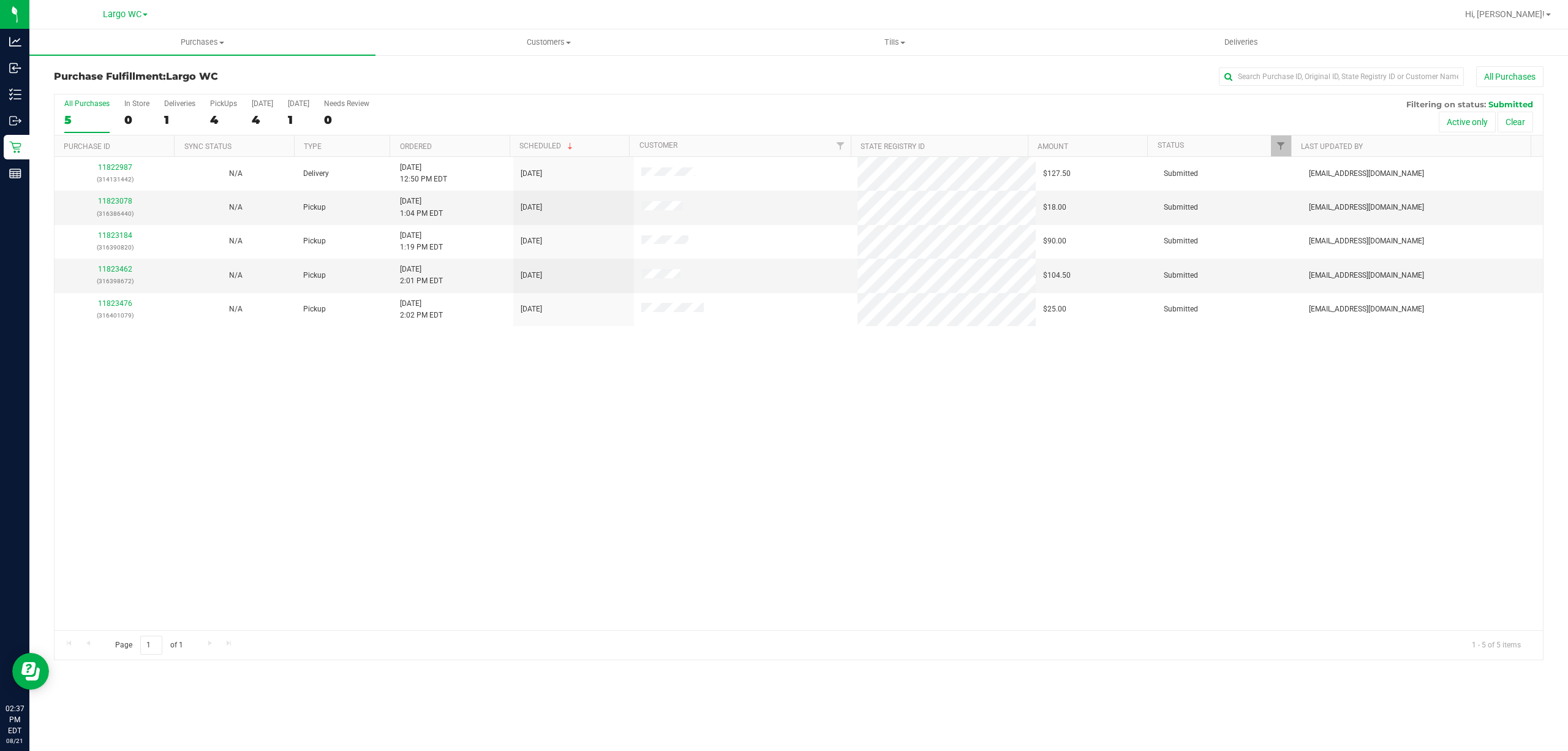
click at [1160, 535] on div "11822987 (314131442) N/A Delivery [DATE] 12:50 PM EDT 8/22/2025 $127.50 Submitt…" at bounding box center [799, 393] width 1489 height 473
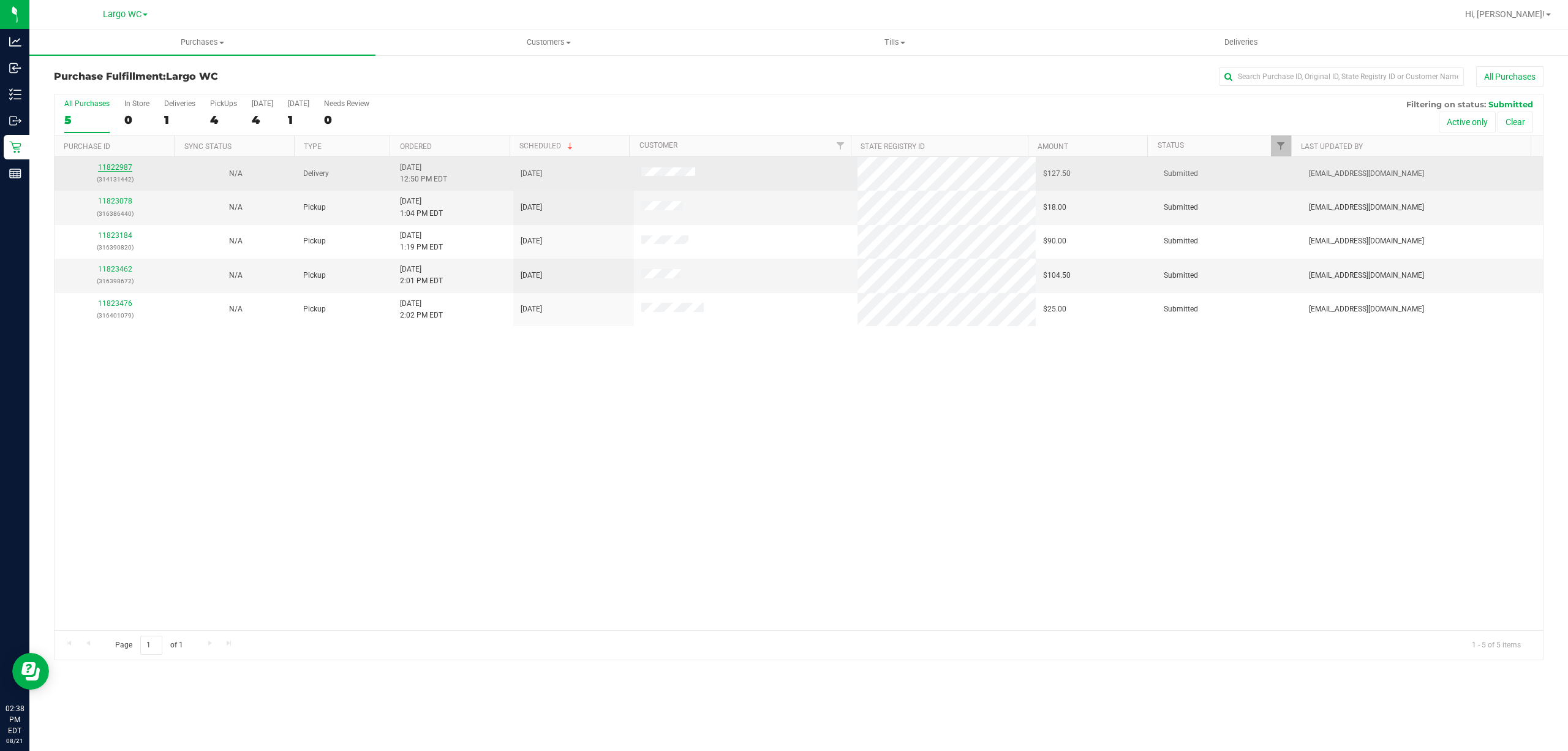
click at [122, 168] on link "11822987" at bounding box center [115, 167] width 34 height 9
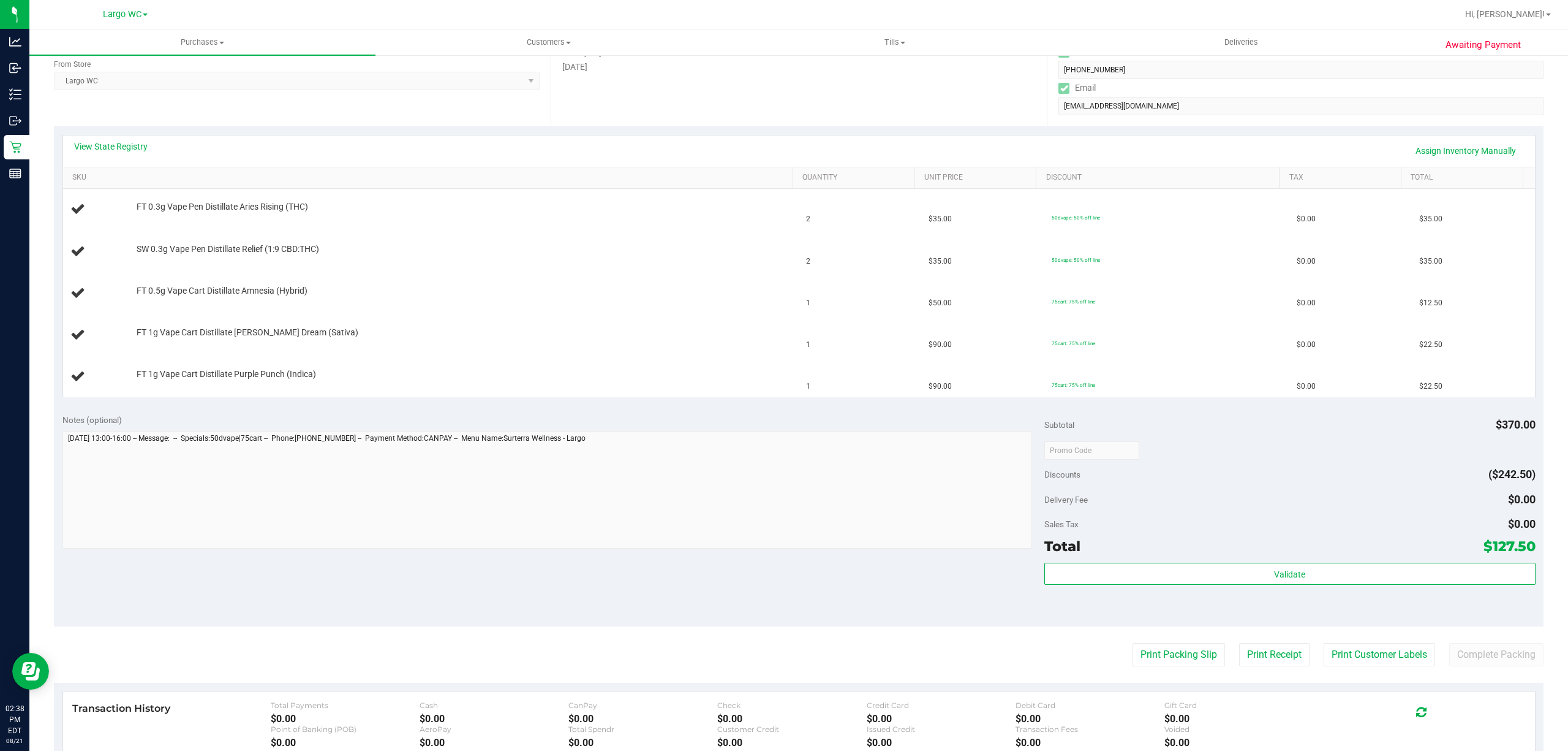
scroll to position [211, 0]
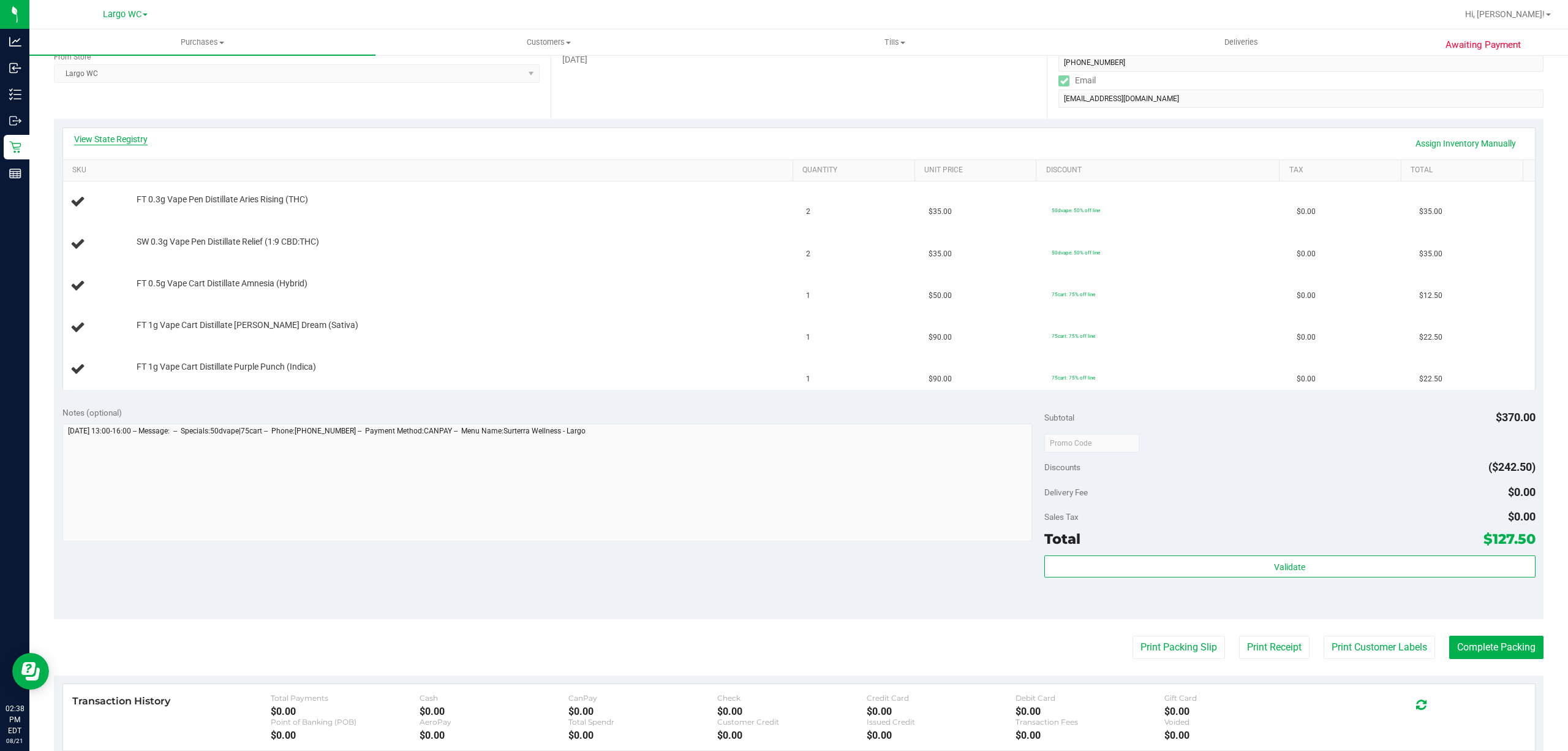
click at [136, 139] on link "View State Registry" at bounding box center [111, 139] width 73 height 12
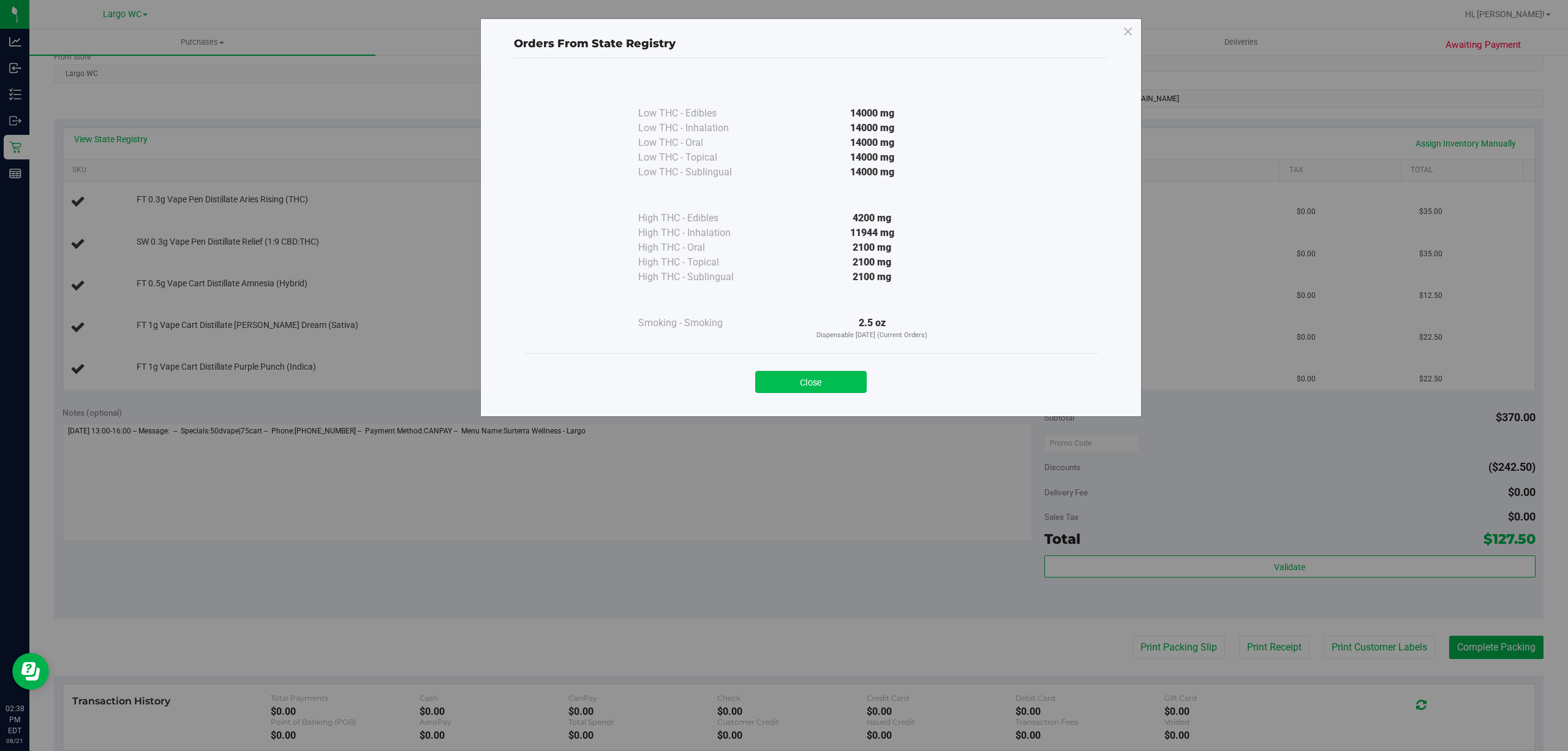
click at [805, 376] on button "Close" at bounding box center [810, 382] width 111 height 22
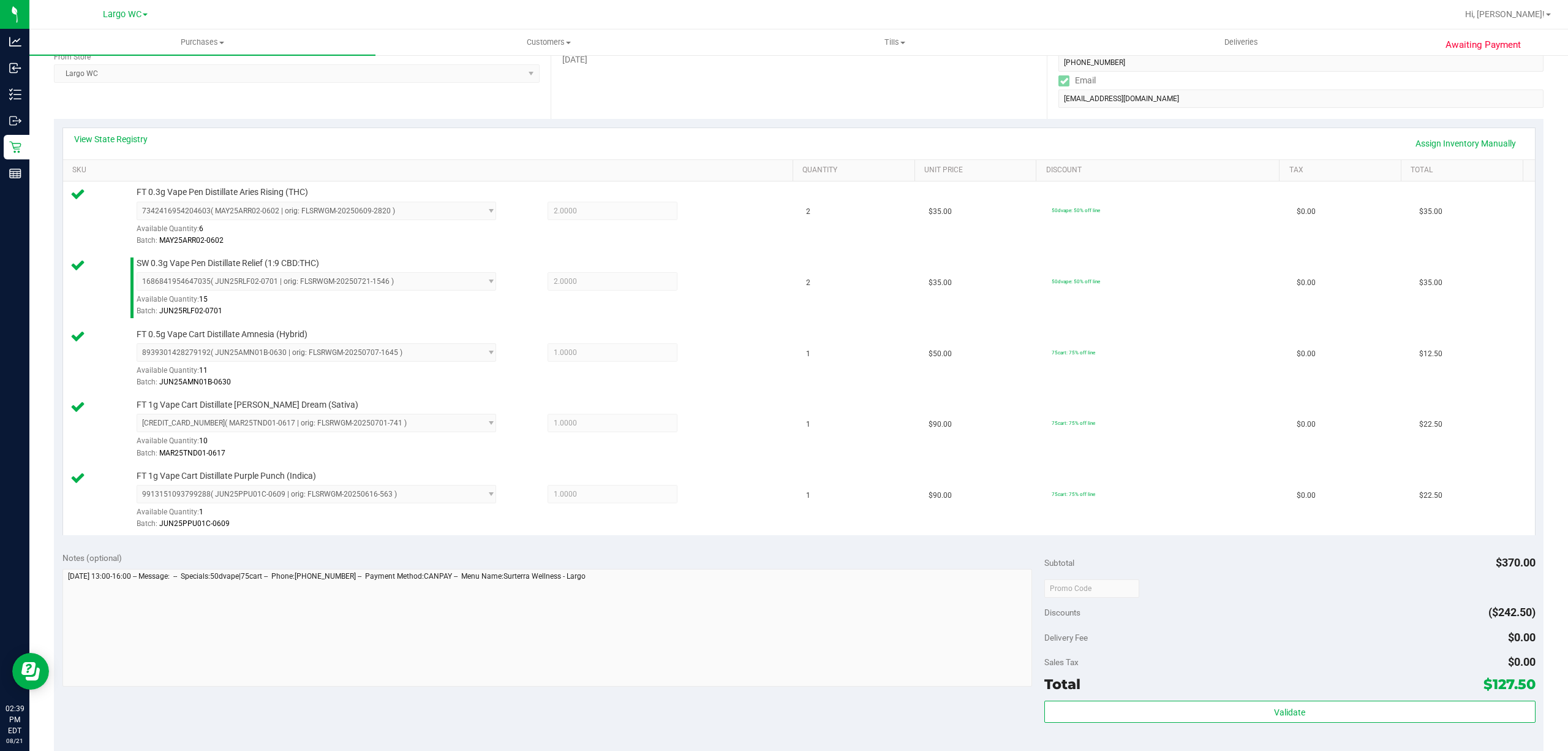
scroll to position [539, 0]
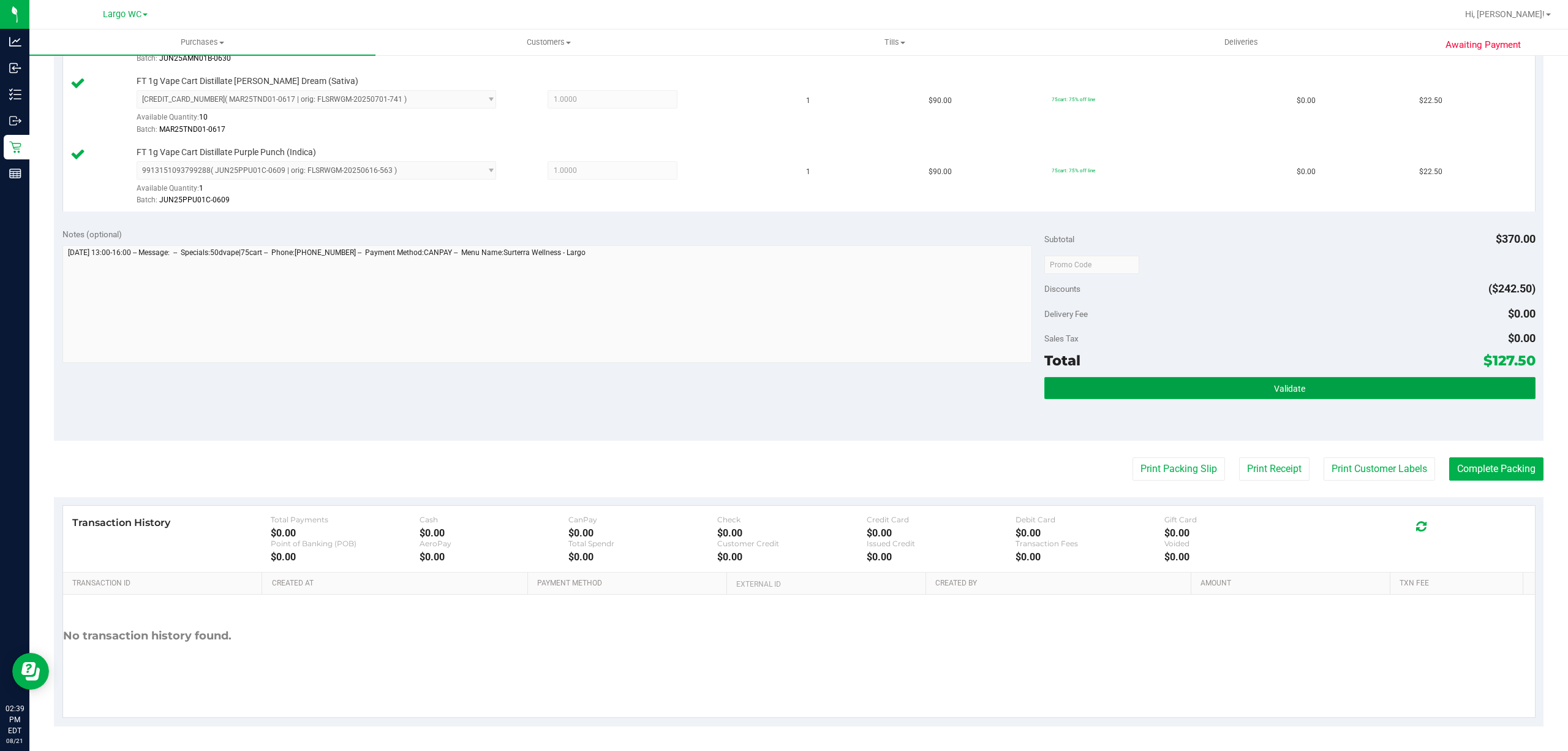
click at [1348, 395] on button "Validate" at bounding box center [1290, 388] width 491 height 22
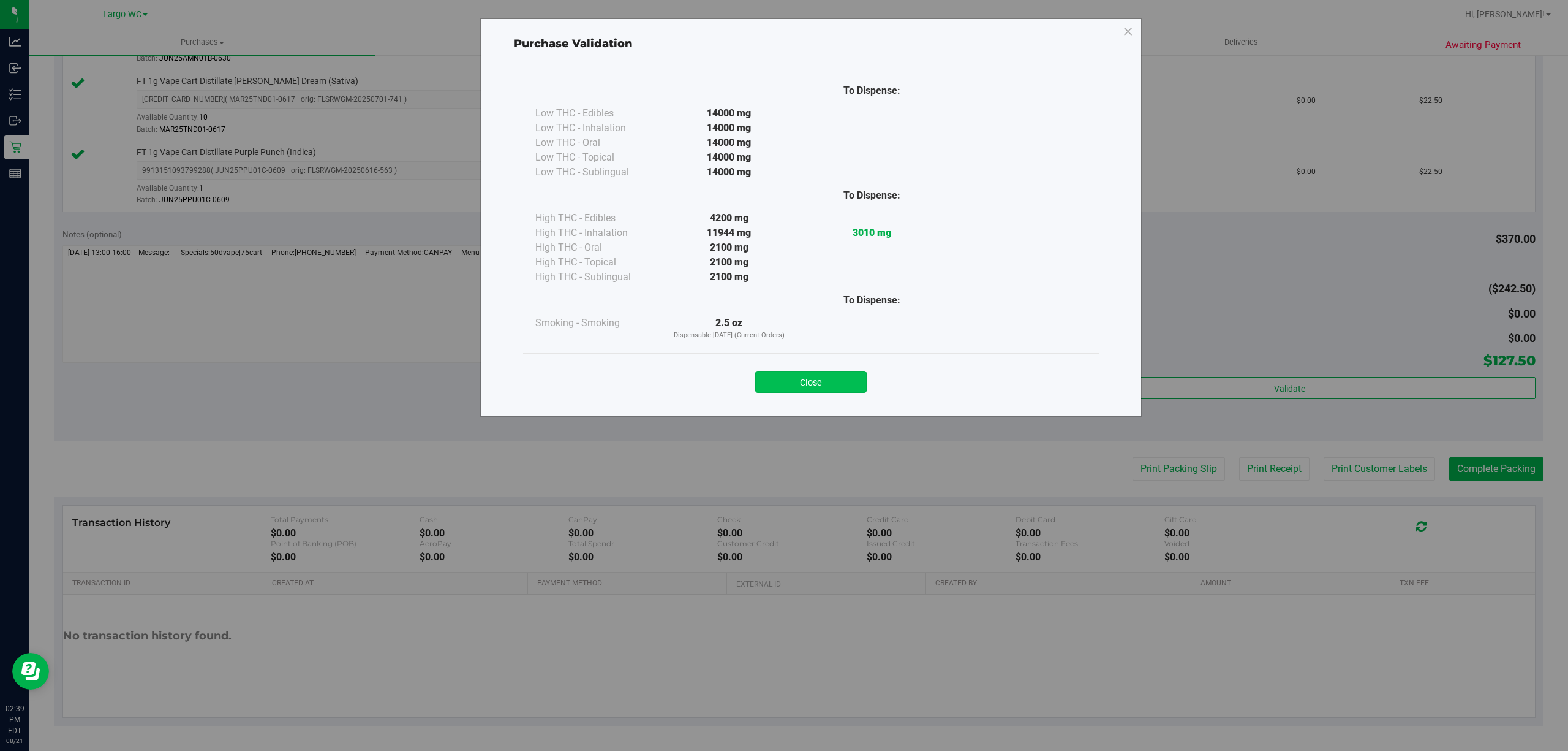
click at [843, 388] on button "Close" at bounding box center [810, 382] width 111 height 22
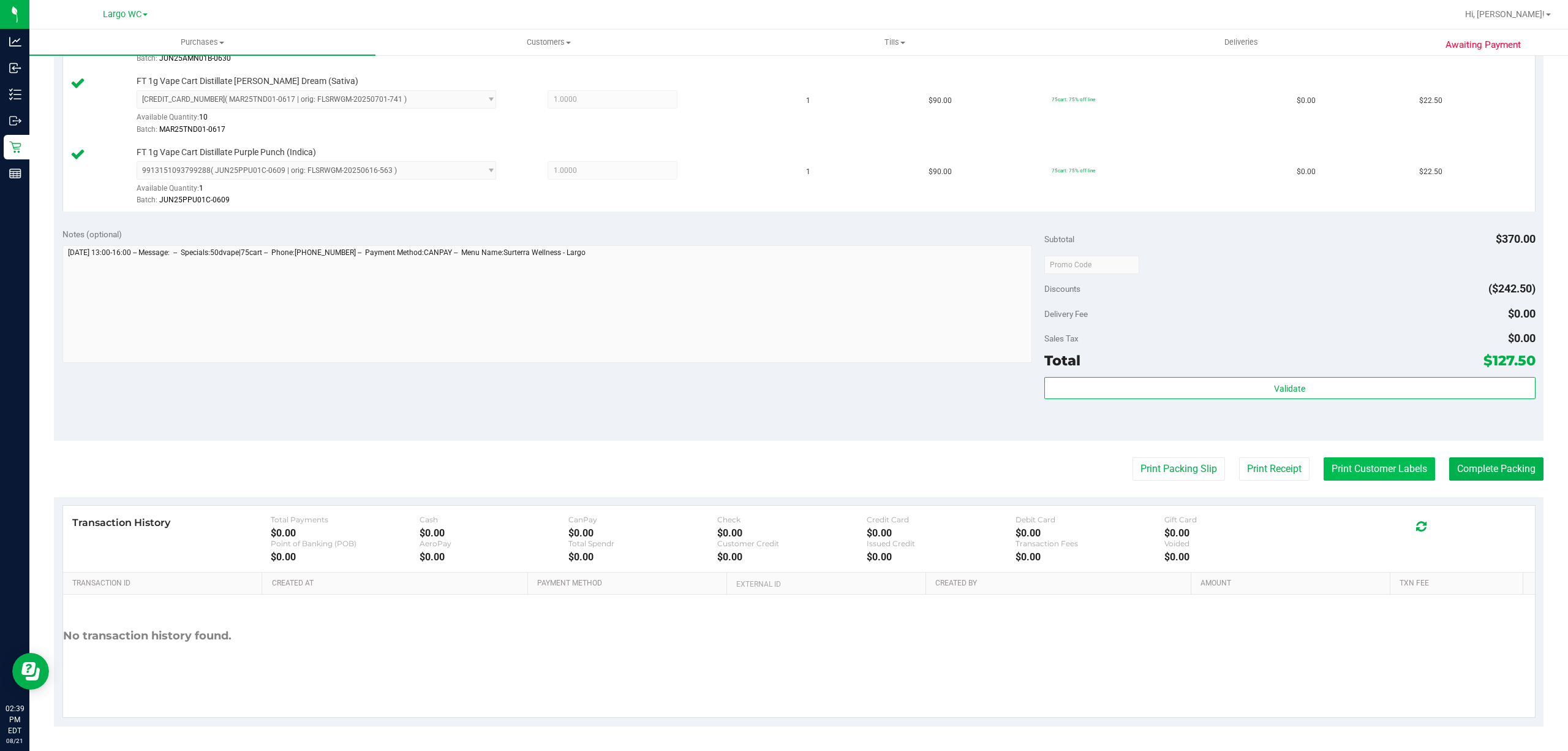
click at [1378, 474] on button "Print Customer Labels" at bounding box center [1379, 469] width 111 height 23
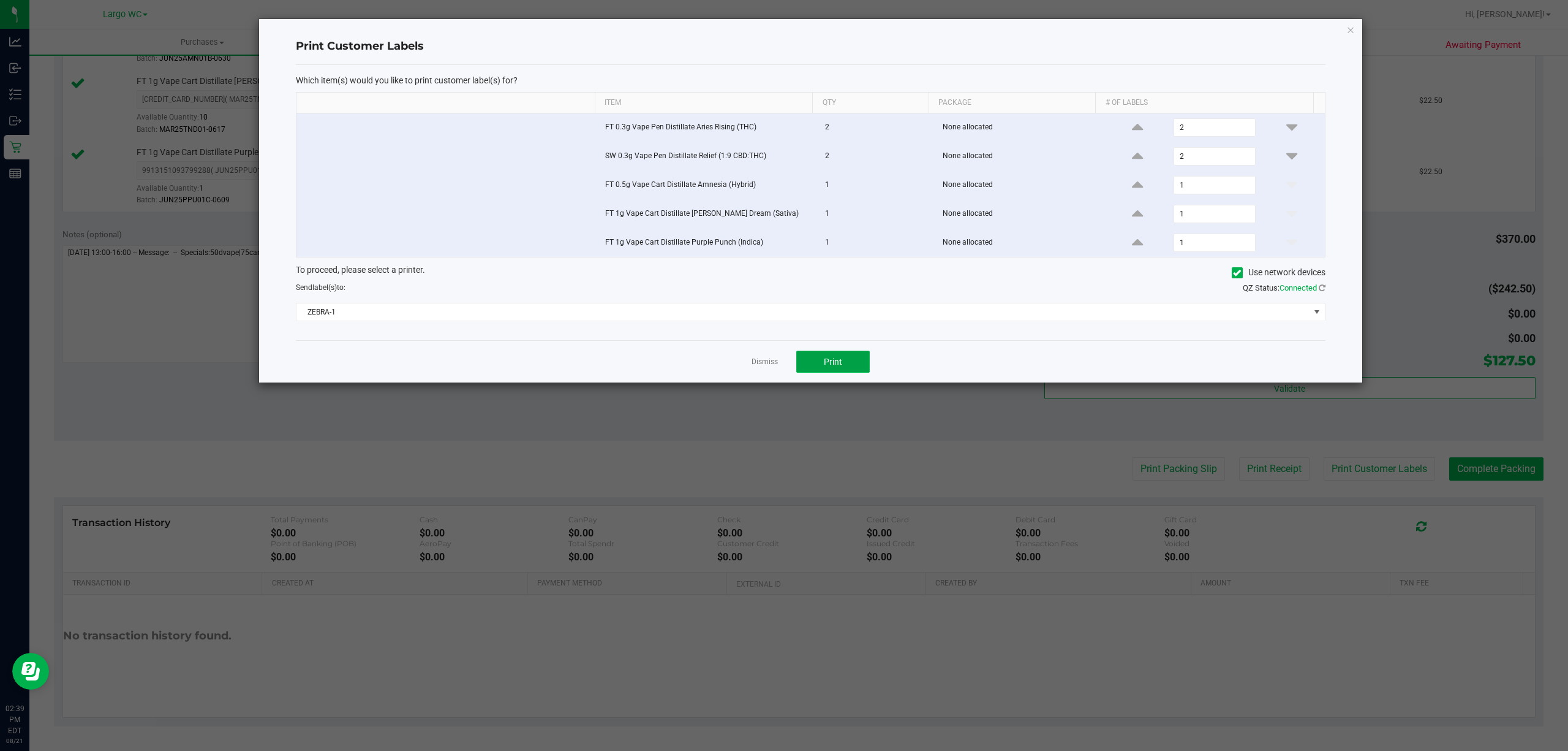
click at [828, 367] on span "Print" at bounding box center [833, 361] width 19 height 10
click at [1346, 28] on icon "button" at bounding box center [1350, 29] width 9 height 15
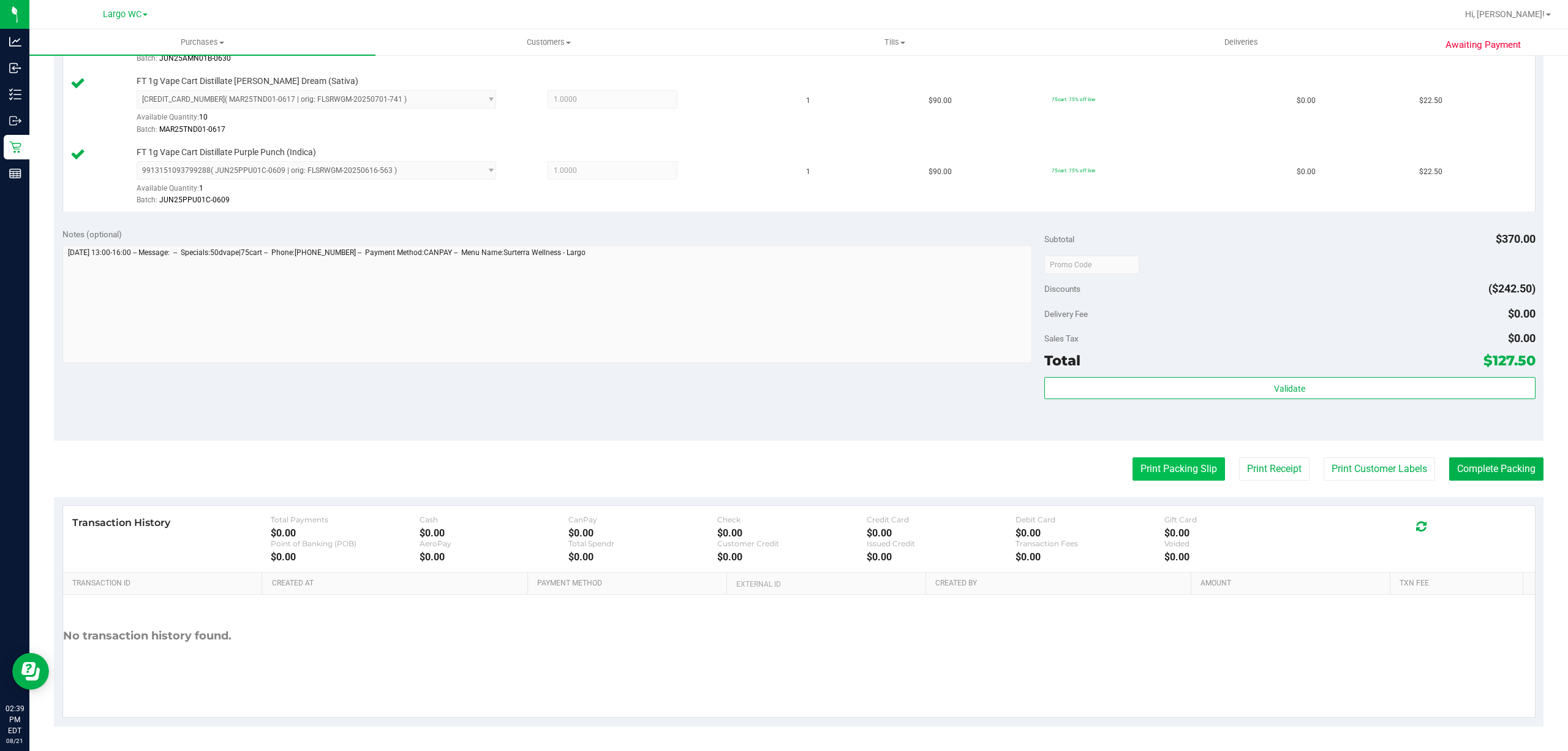
click at [1167, 470] on button "Print Packing Slip" at bounding box center [1179, 469] width 93 height 23
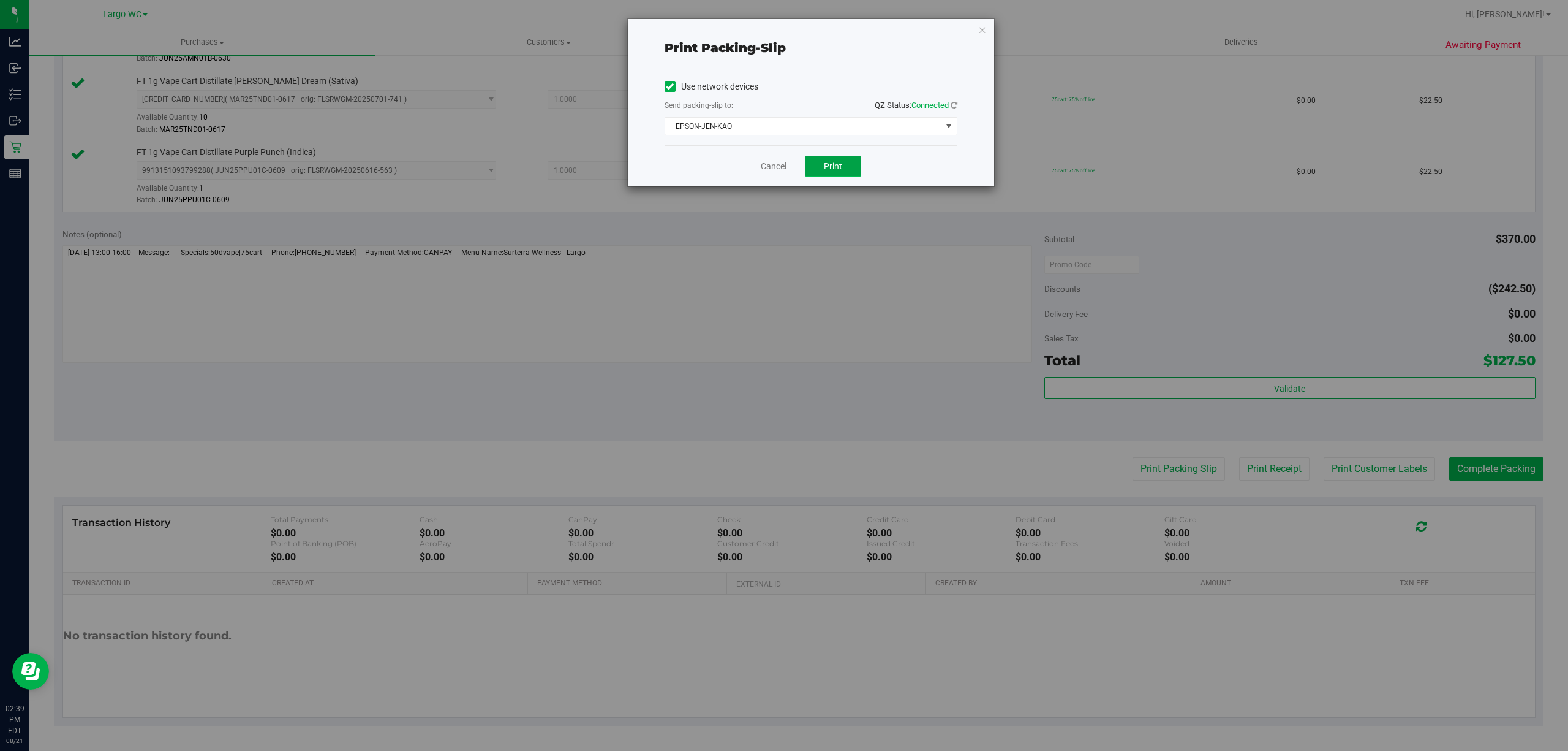
click at [826, 162] on span "Print" at bounding box center [833, 166] width 19 height 10
click at [824, 167] on span "Print" at bounding box center [833, 166] width 19 height 10
click at [981, 28] on icon "button" at bounding box center [983, 29] width 9 height 15
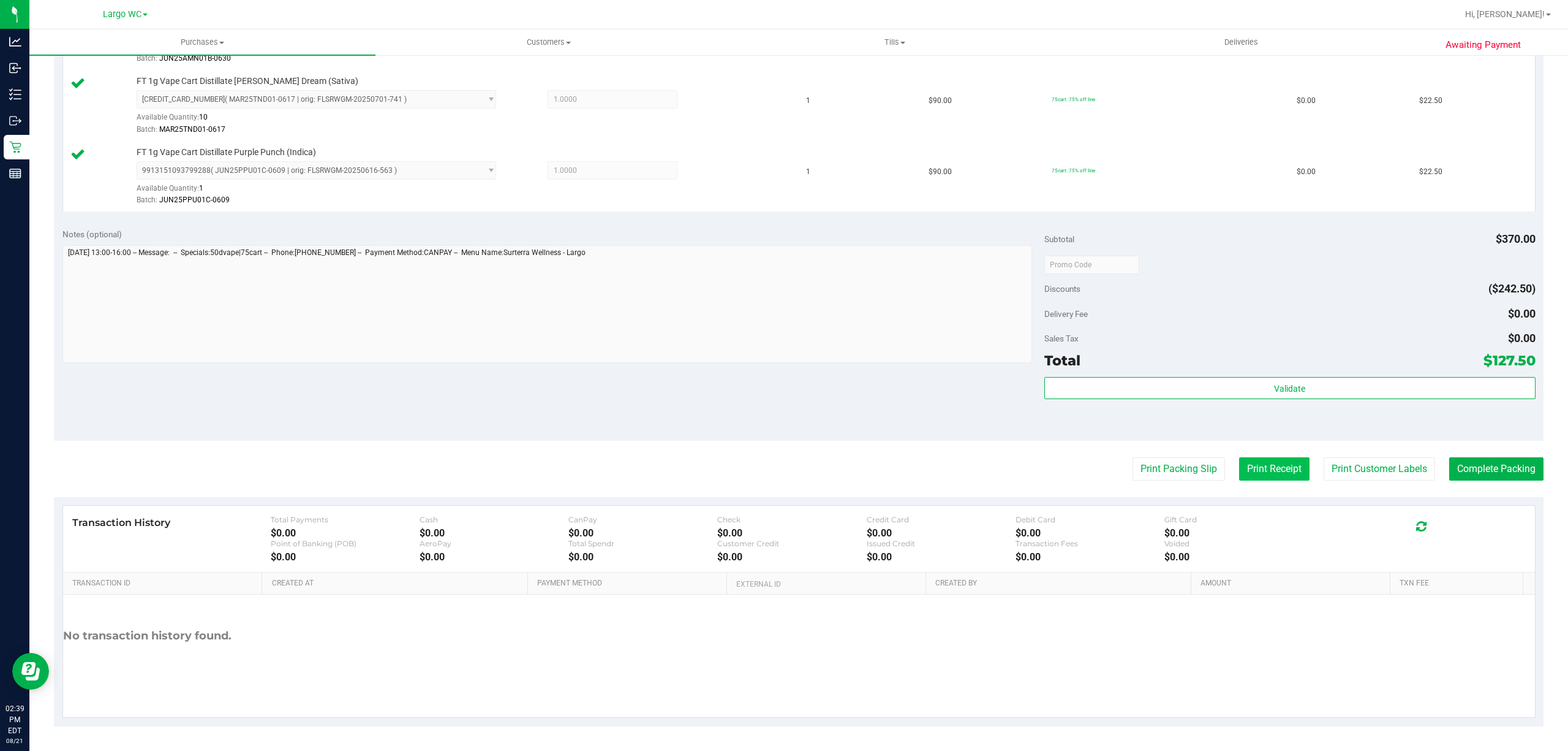
click at [1260, 468] on button "Print Receipt" at bounding box center [1274, 469] width 70 height 23
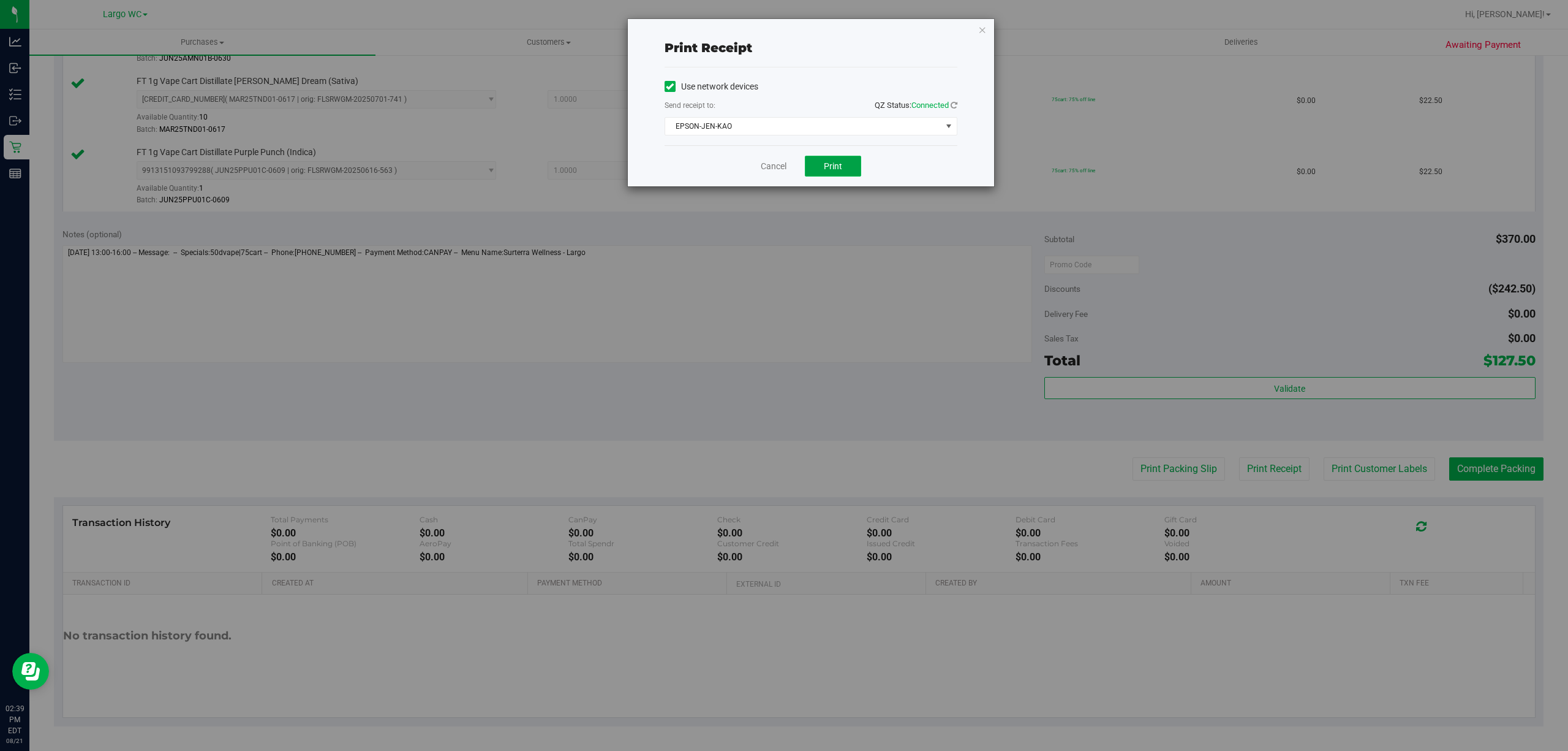
click at [826, 167] on span "Print" at bounding box center [833, 166] width 19 height 10
click at [981, 30] on icon "button" at bounding box center [983, 29] width 9 height 15
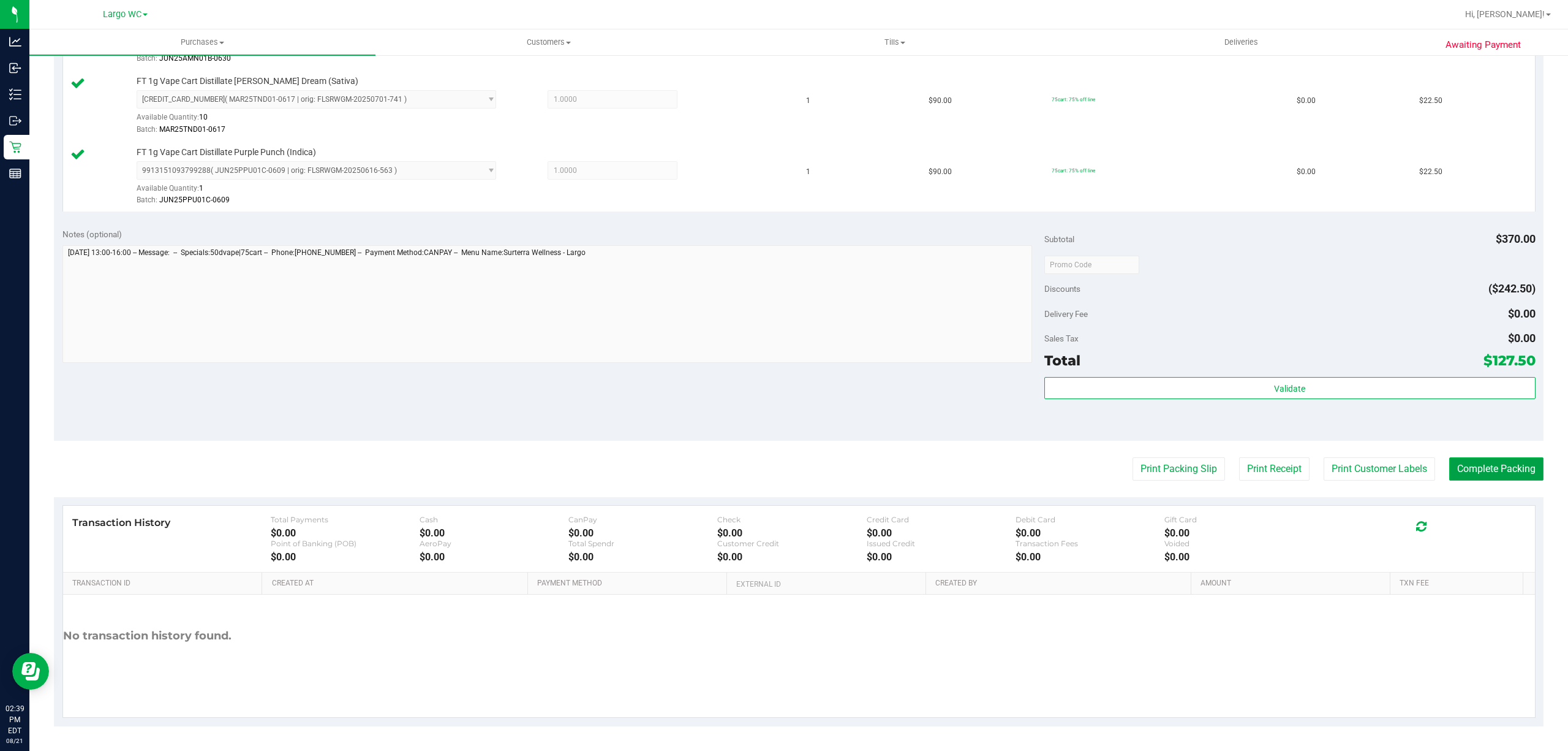
click at [1521, 471] on button "Complete Packing" at bounding box center [1496, 469] width 94 height 23
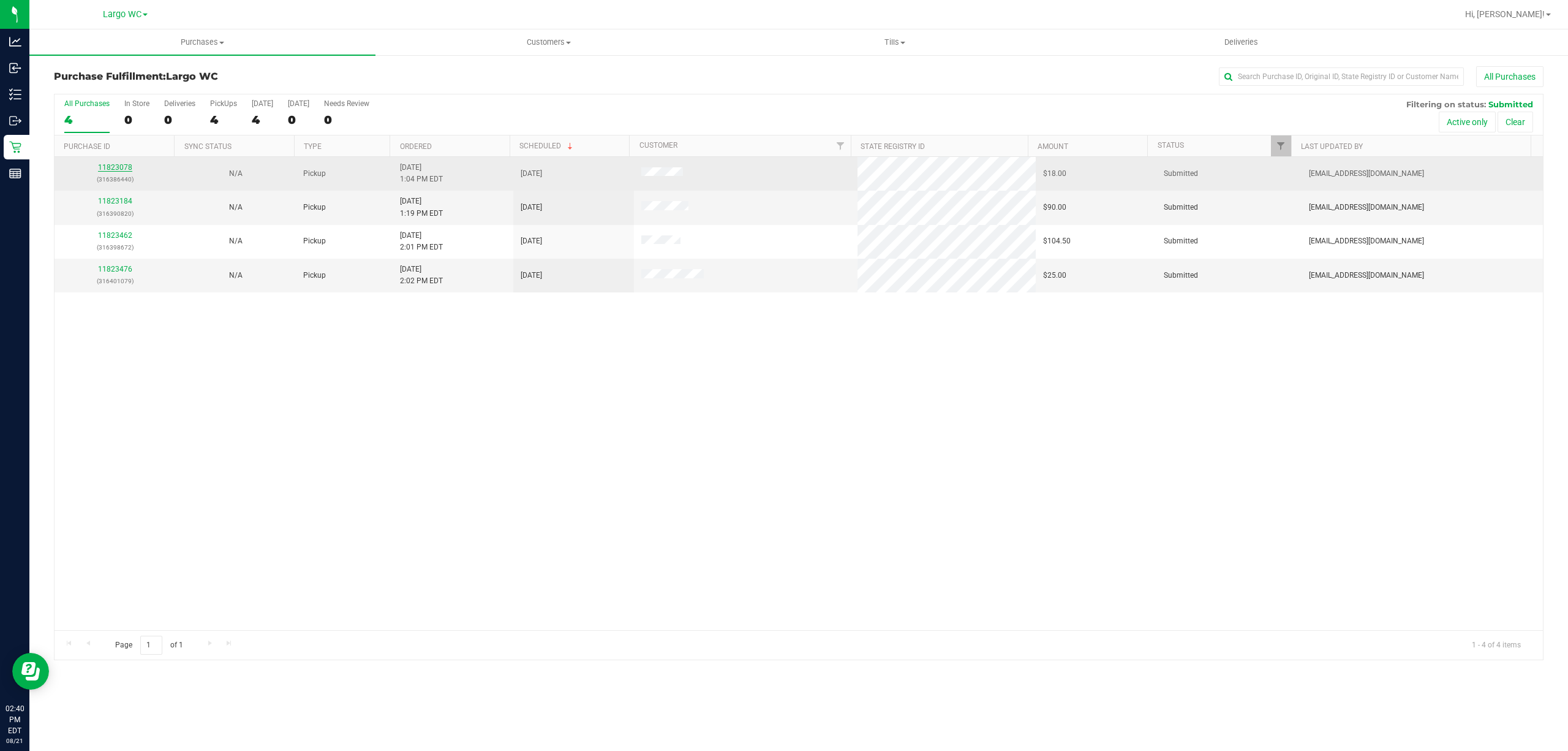
click at [115, 165] on link "11823078" at bounding box center [115, 167] width 34 height 9
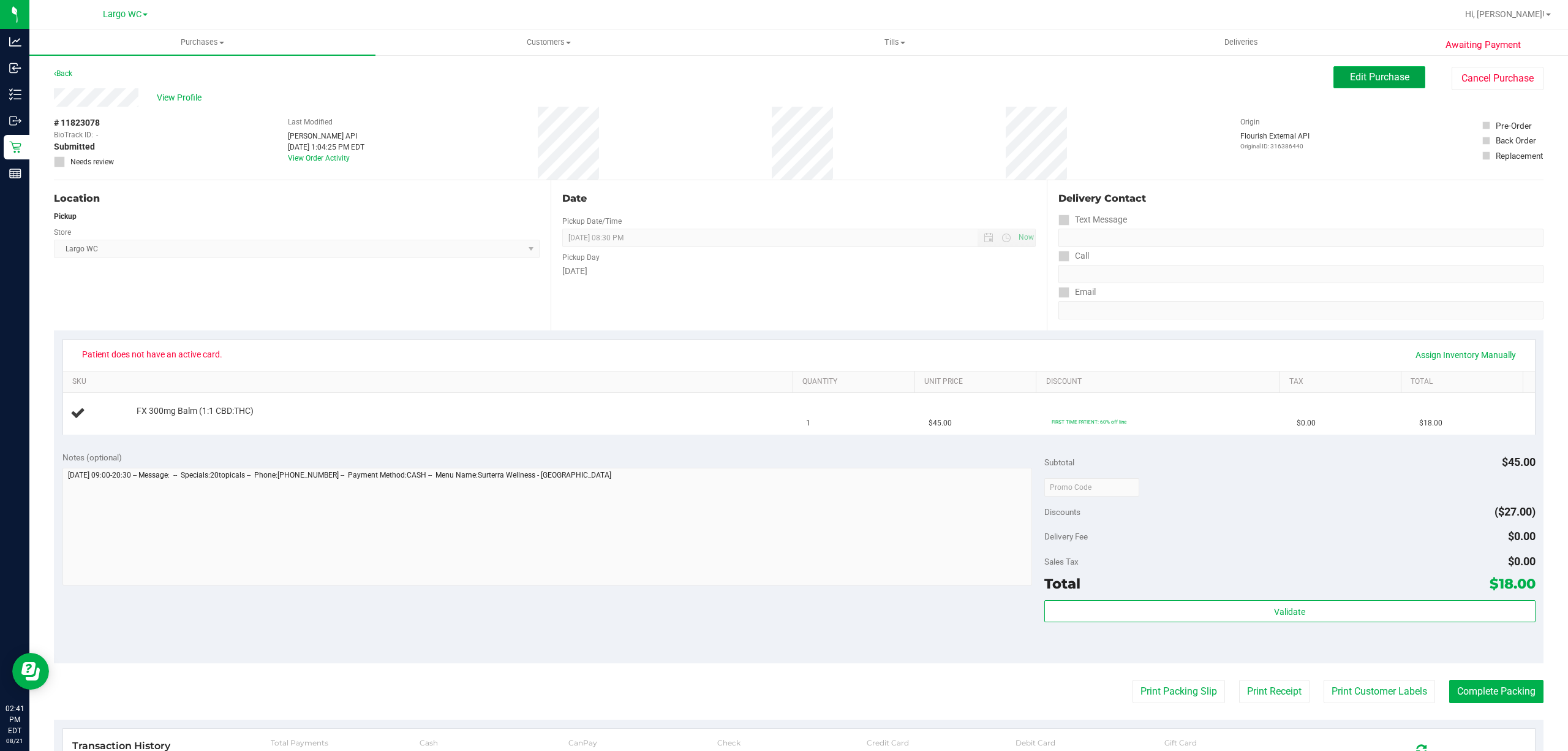
click at [1375, 85] on button "Edit Purchase" at bounding box center [1380, 77] width 92 height 22
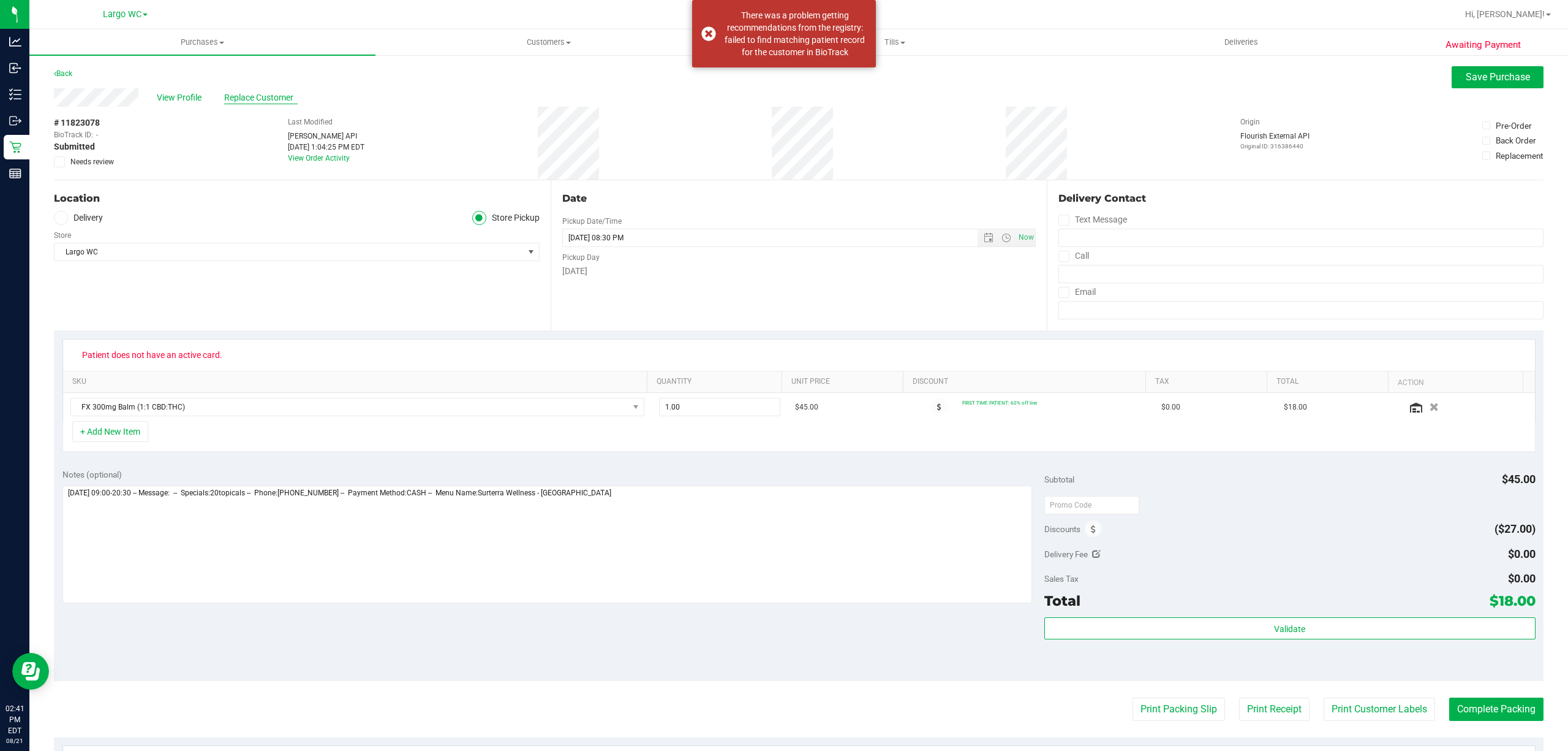
click at [280, 99] on span "Replace Customer" at bounding box center [261, 97] width 73 height 13
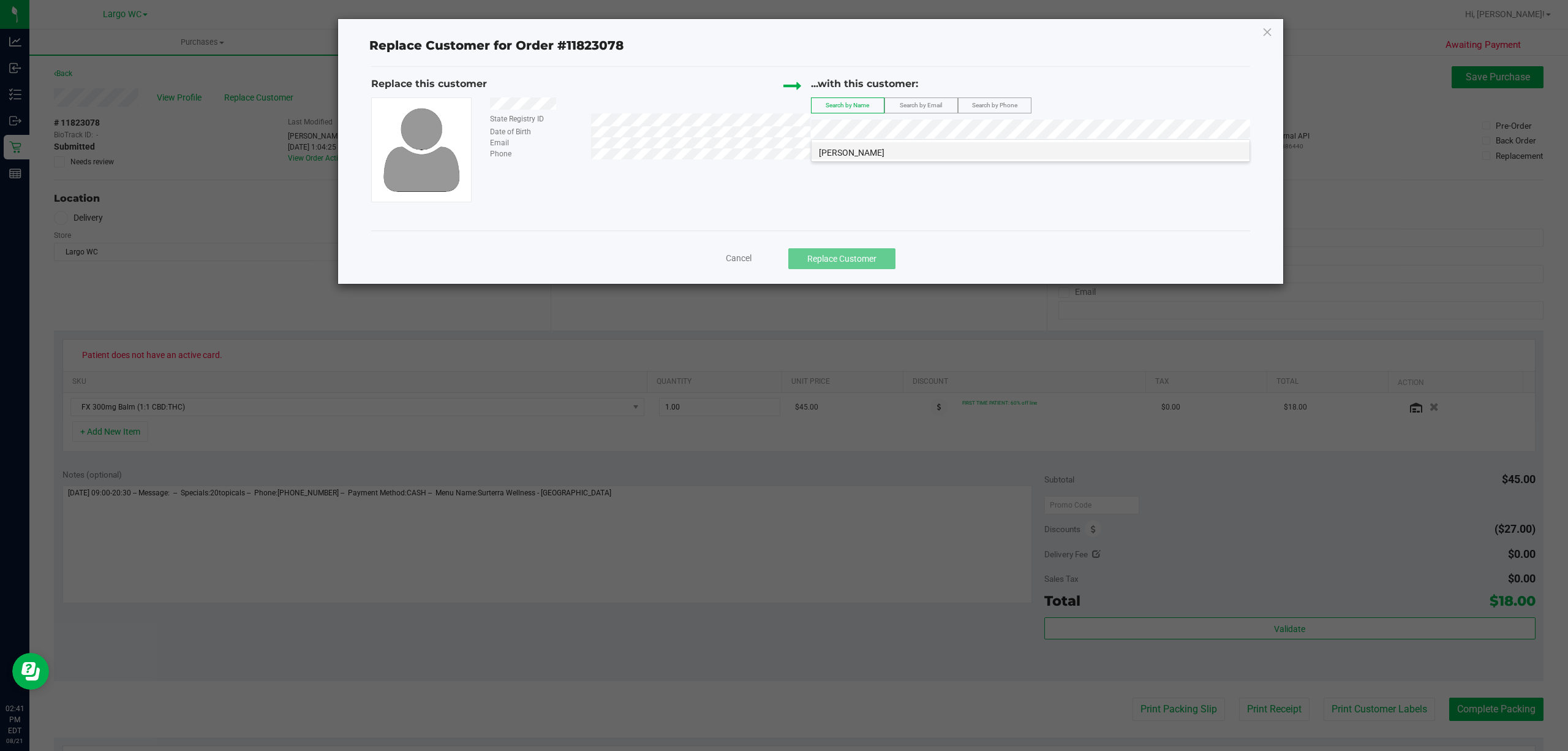
click at [881, 153] on li "[PERSON_NAME]" at bounding box center [1031, 151] width 438 height 17
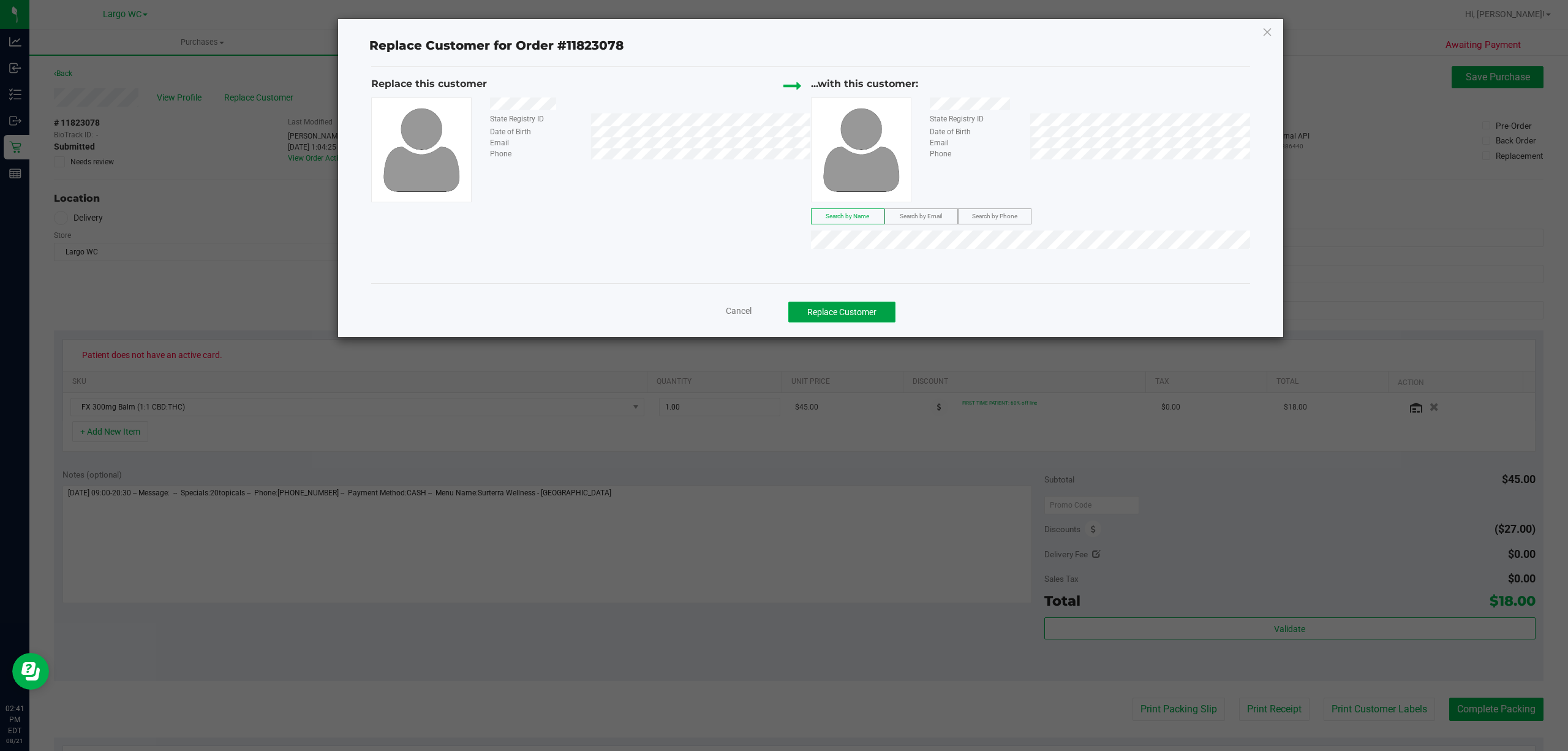
click at [871, 305] on button "Replace Customer" at bounding box center [842, 312] width 107 height 21
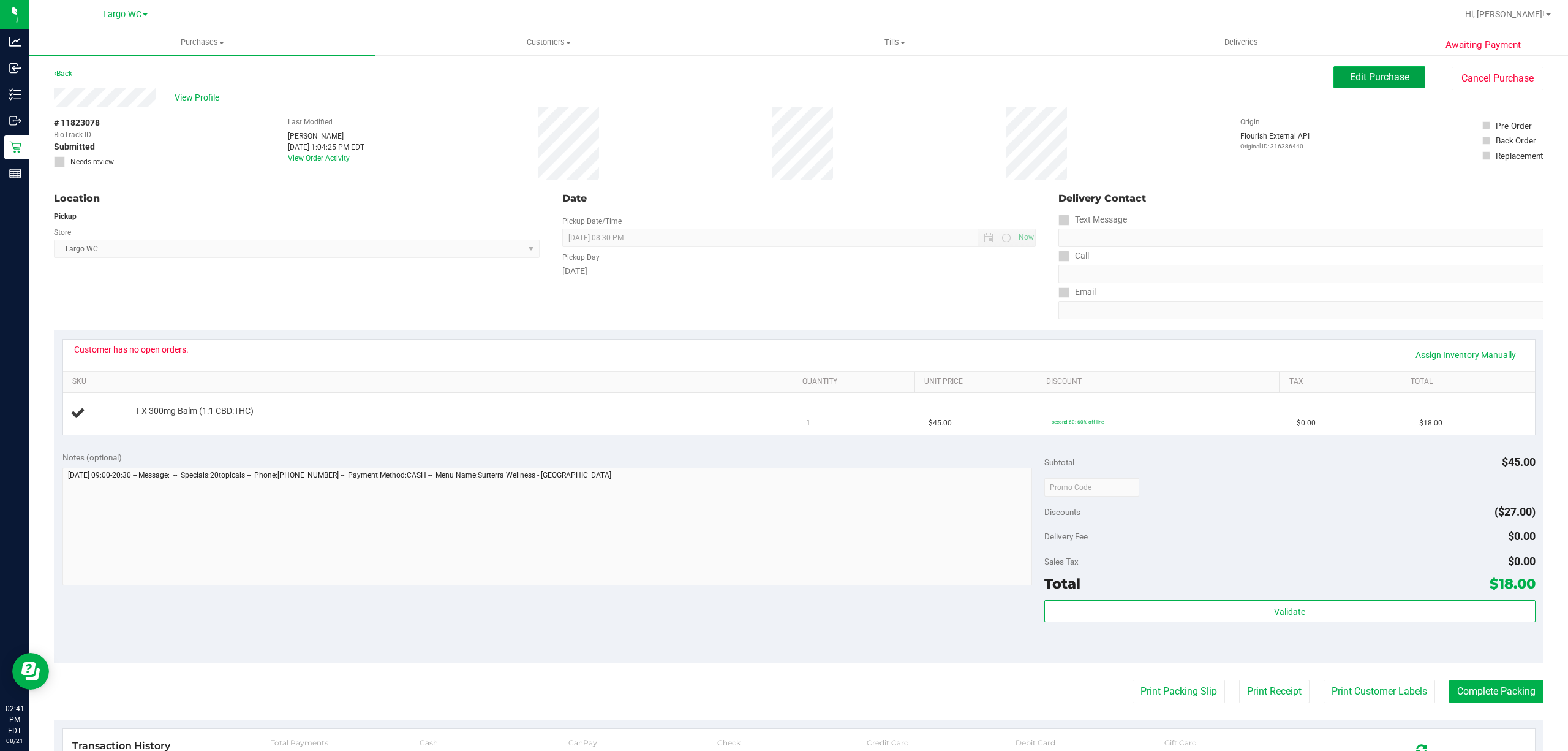
click at [1351, 79] on span "Edit Purchase" at bounding box center [1380, 76] width 59 height 12
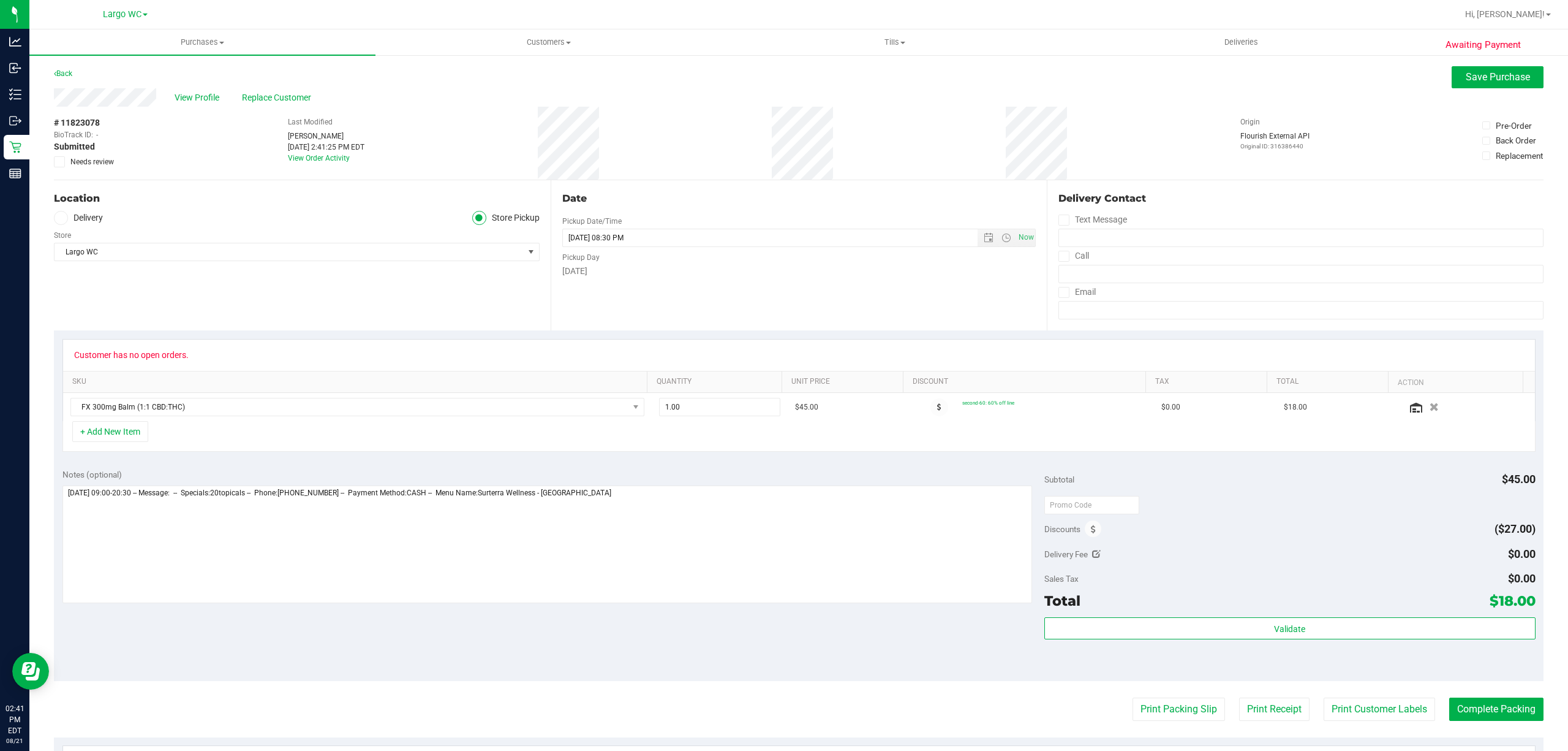
click at [57, 162] on icon at bounding box center [60, 162] width 8 height 0
click at [0, 0] on input "Needs review" at bounding box center [0, 0] width 0 height 0
click at [631, 503] on textarea at bounding box center [547, 544] width 970 height 118
type textarea "[DATE] 09:00-20:30 -- Message: -- Specials:20topicals -- Phone:[PHONE_NUMBER] -…"
click at [1487, 85] on button "Save Purchase" at bounding box center [1498, 77] width 92 height 22
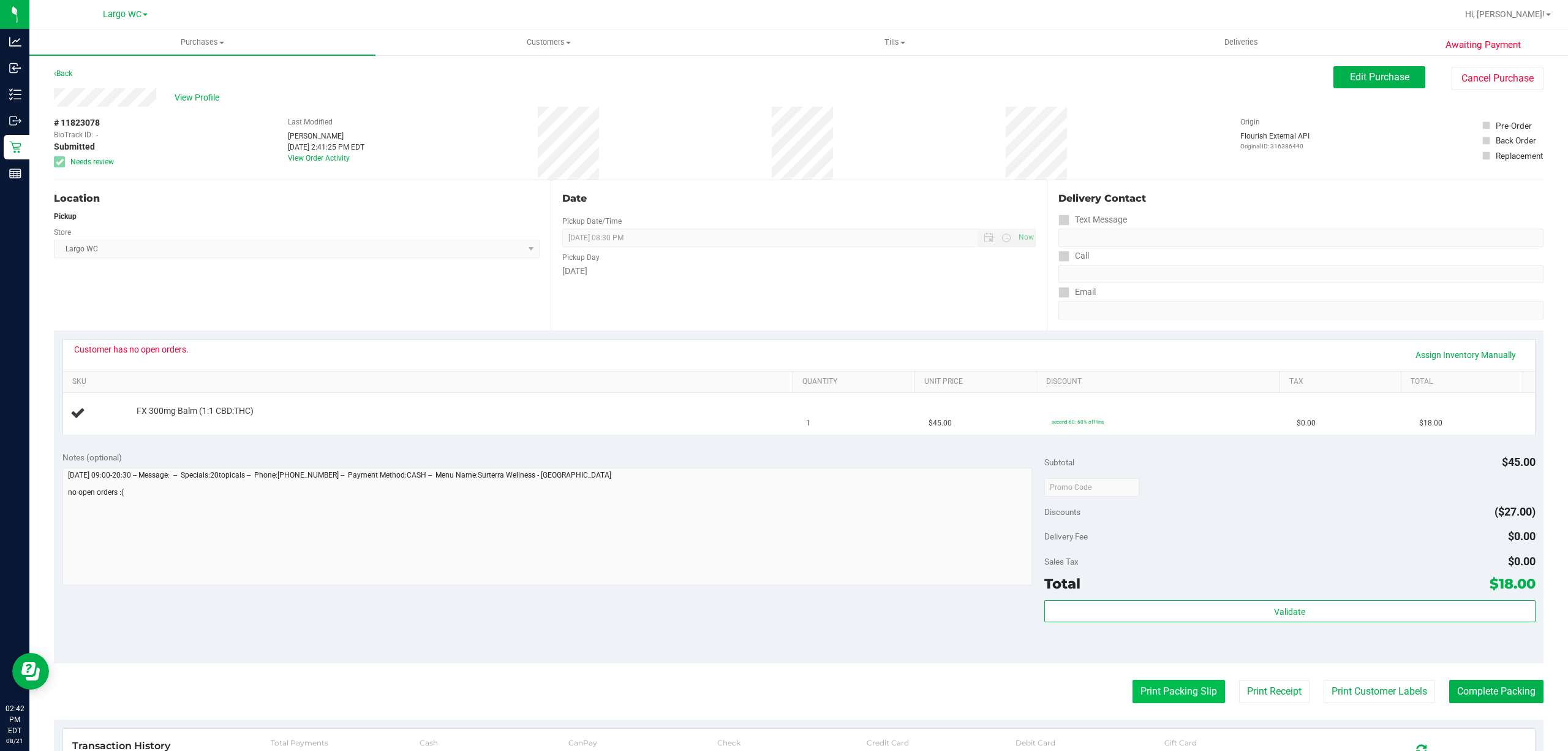
click at [1174, 689] on button "Print Packing Slip" at bounding box center [1179, 692] width 93 height 23
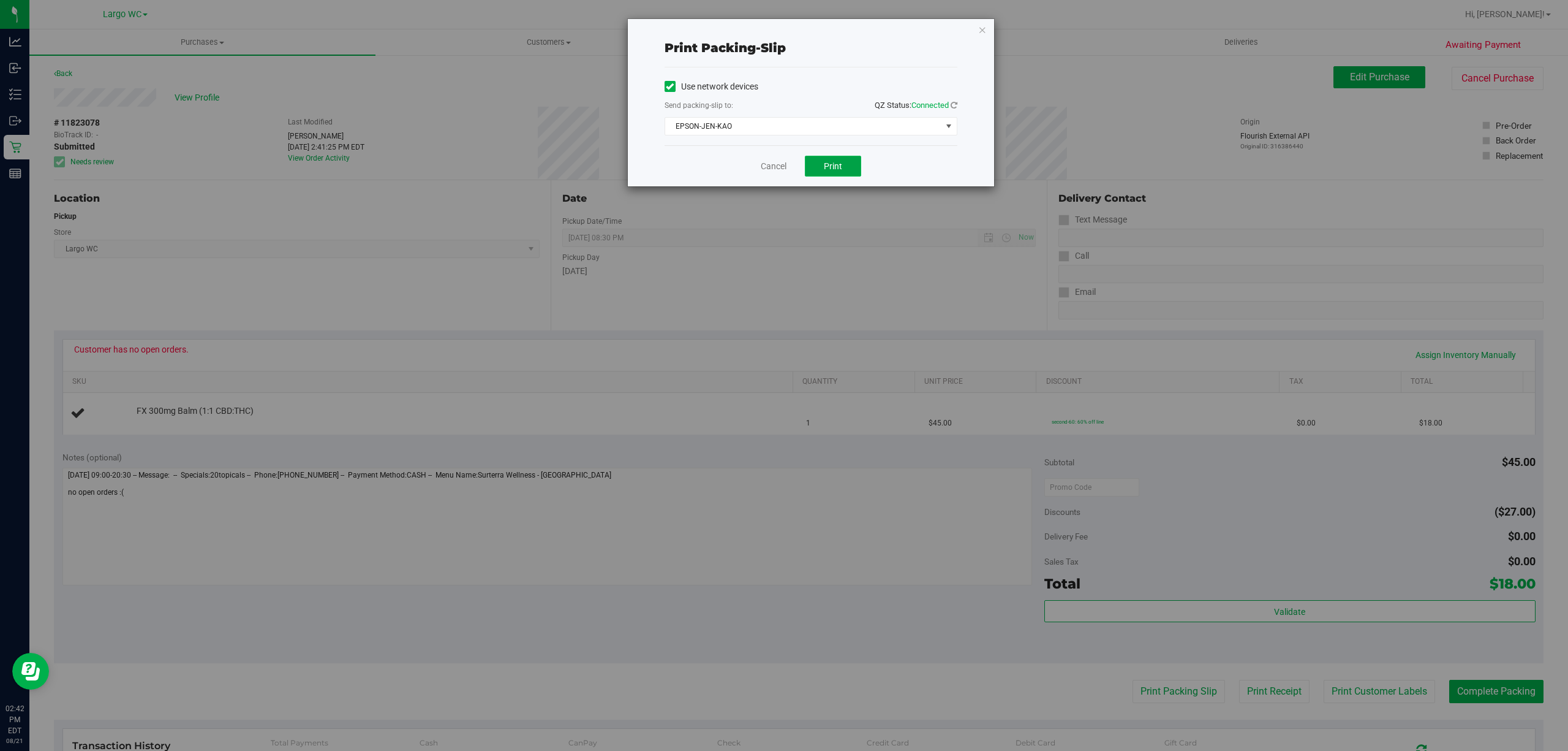
click at [849, 173] on button "Print" at bounding box center [833, 166] width 56 height 21
click at [990, 30] on div "Print packing-slip Use network devices Send packing-slip to: QZ Status: Connect…" at bounding box center [810, 102] width 367 height 167
click at [981, 30] on icon "button" at bounding box center [983, 29] width 9 height 15
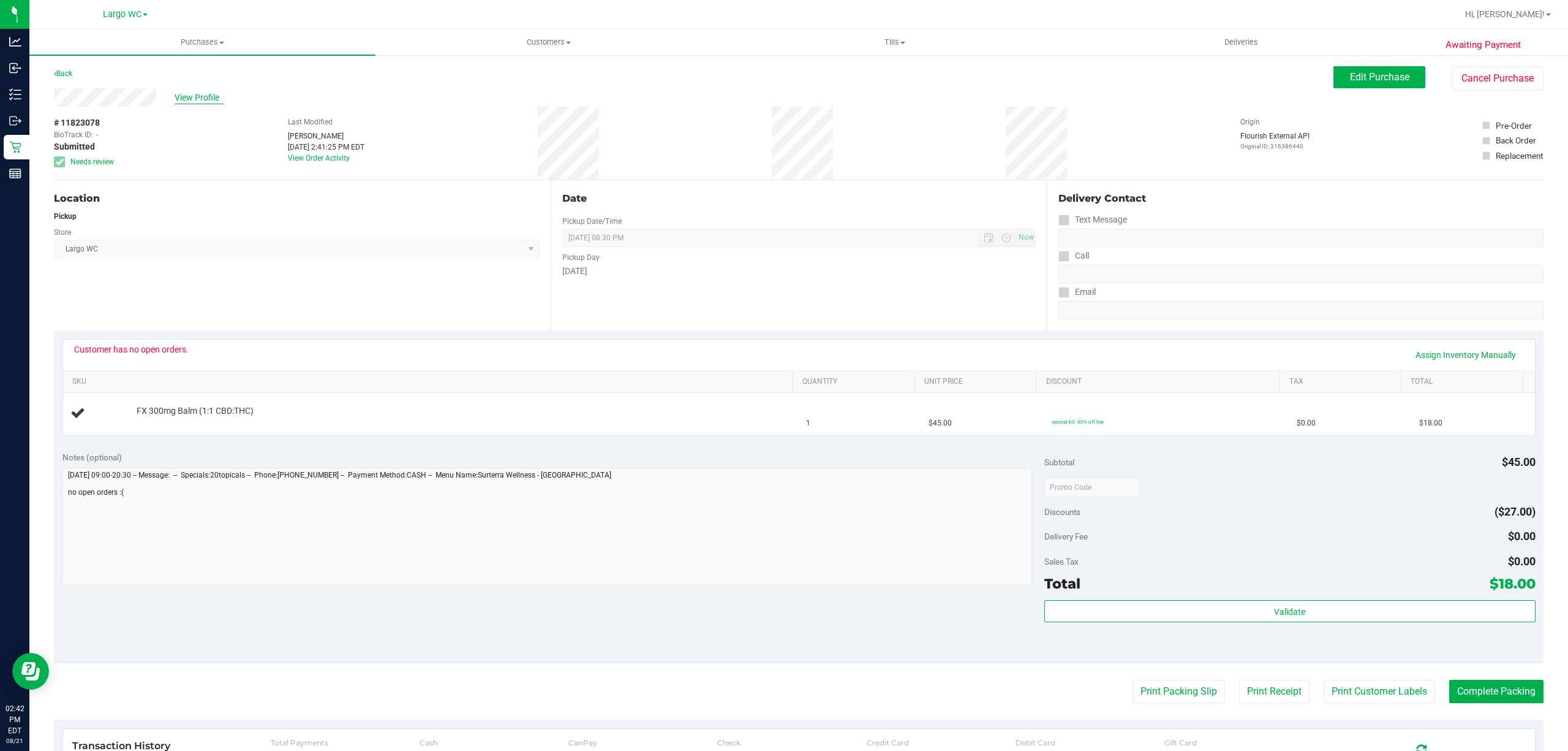
click at [197, 99] on span "View Profile" at bounding box center [199, 97] width 49 height 13
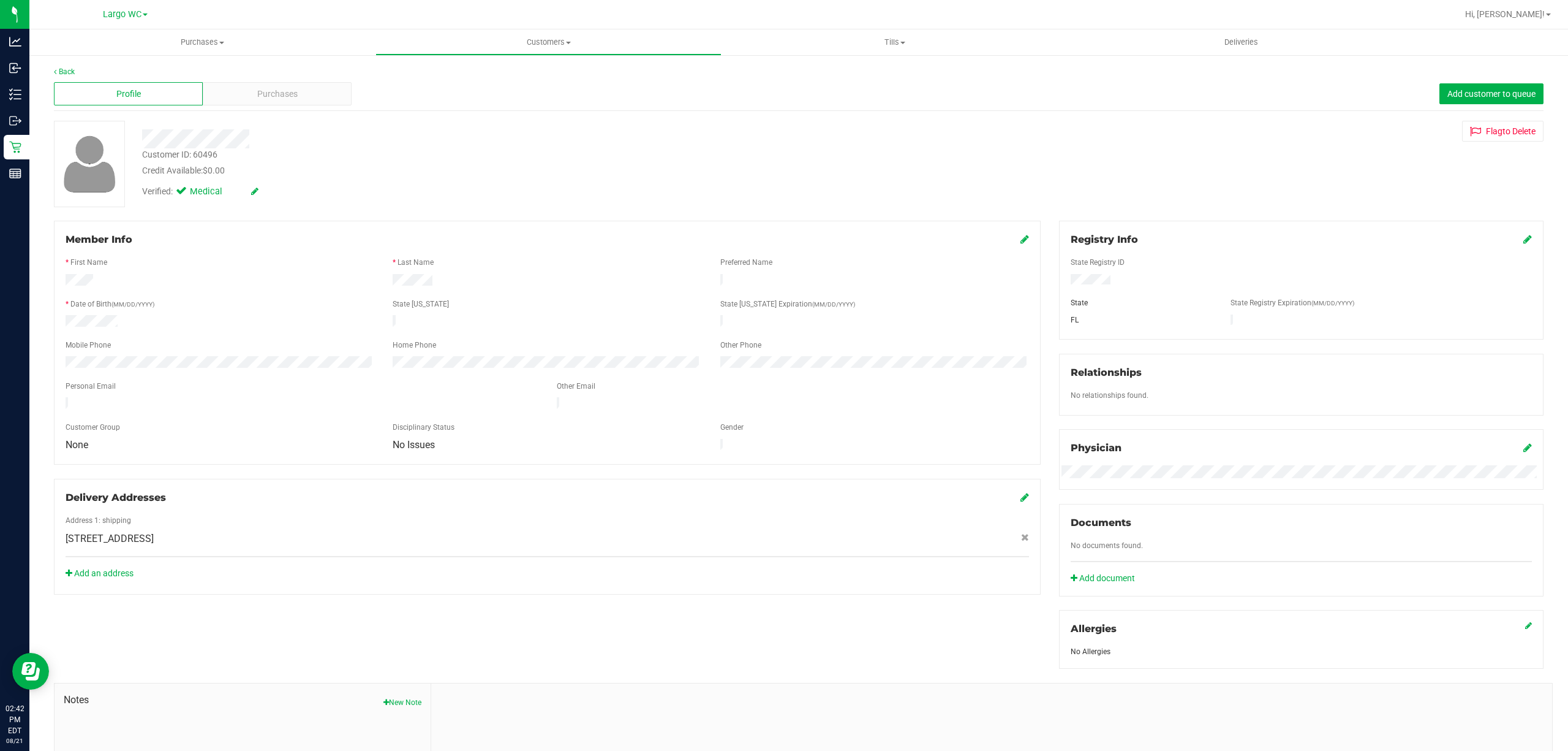
click at [180, 151] on div "Customer ID: 60496" at bounding box center [180, 154] width 76 height 13
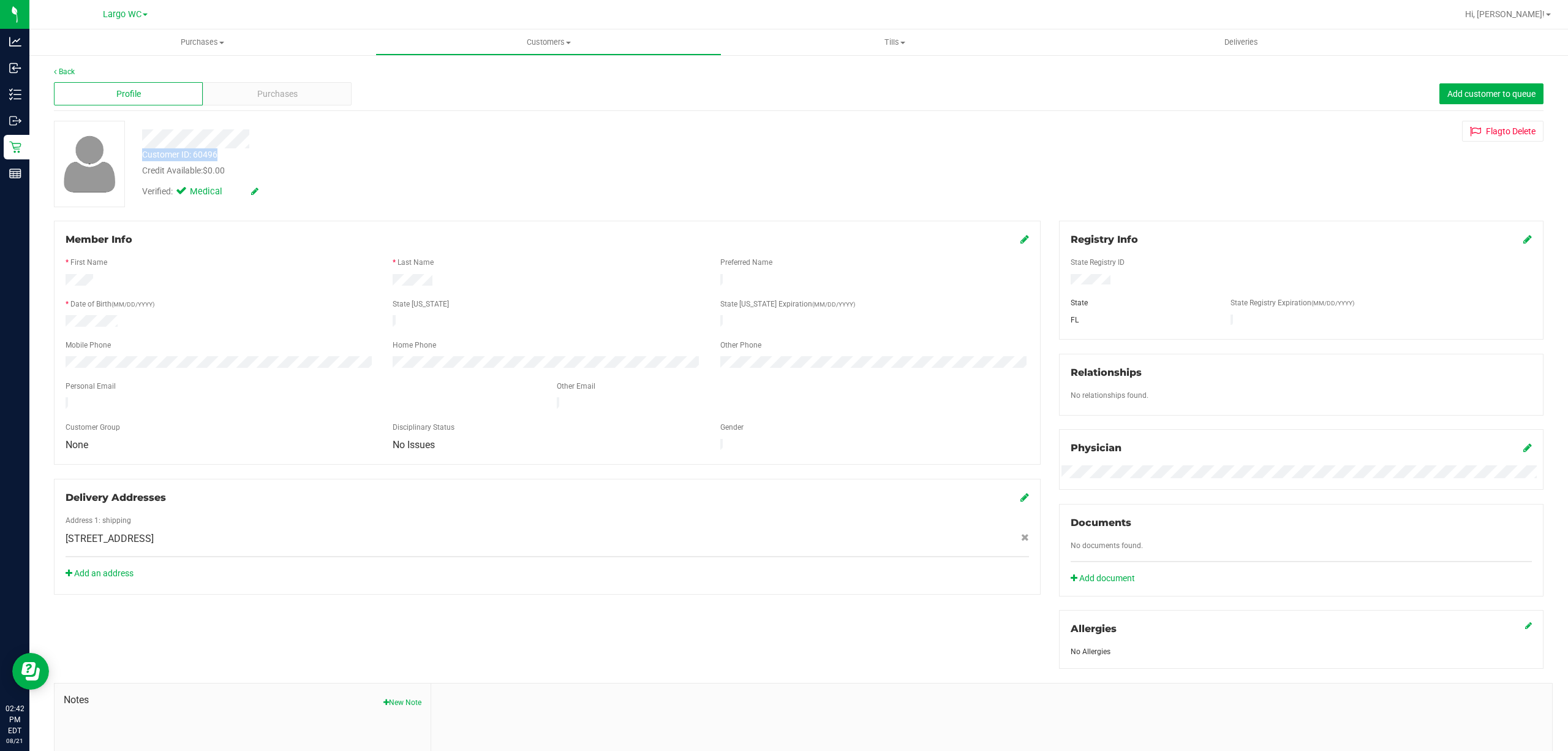
drag, startPoint x: 137, startPoint y: 153, endPoint x: 219, endPoint y: 153, distance: 82.0
click at [219, 153] on div "Customer ID: 60496 Credit Available: $0.00" at bounding box center [510, 162] width 754 height 29
copy div "Customer ID: 60496"
click at [270, 93] on span "Purchases" at bounding box center [277, 94] width 40 height 13
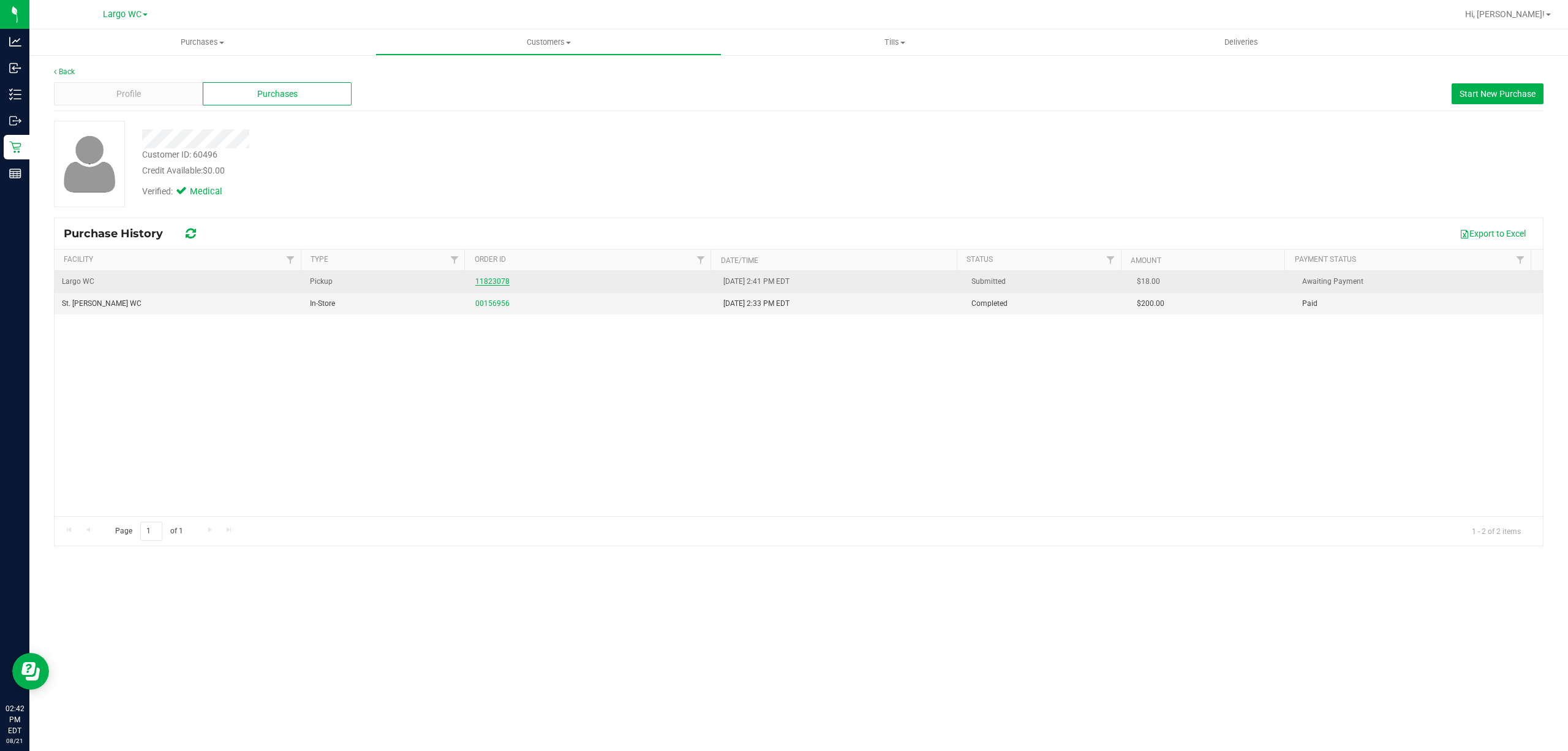
click at [485, 278] on link "11823078" at bounding box center [493, 281] width 34 height 9
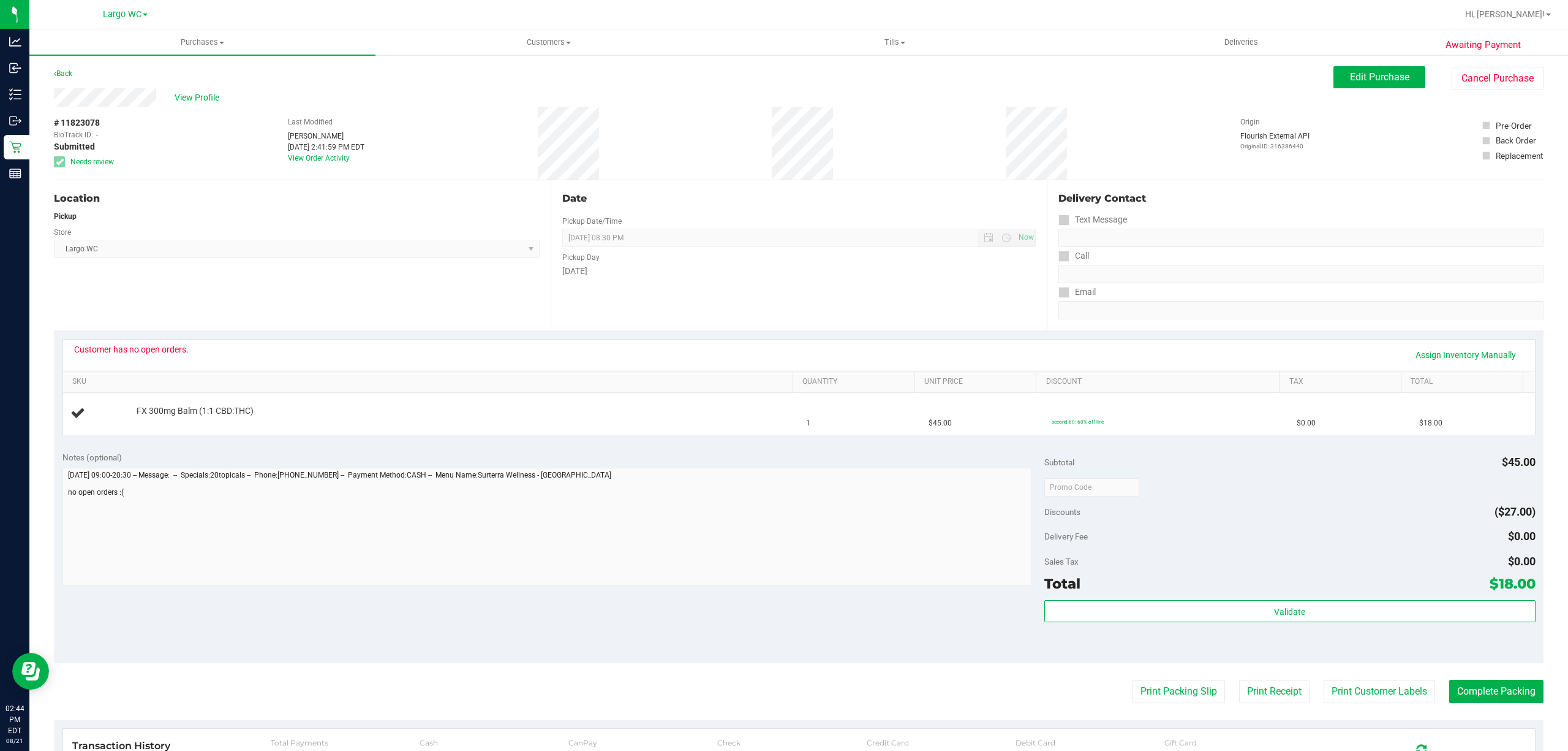
click at [220, 261] on div "Location Pickup Store Largo WC Select Store [PERSON_NAME][GEOGRAPHIC_DATA] [PER…" at bounding box center [302, 255] width 497 height 150
click at [65, 70] on link "Back" at bounding box center [63, 73] width 19 height 9
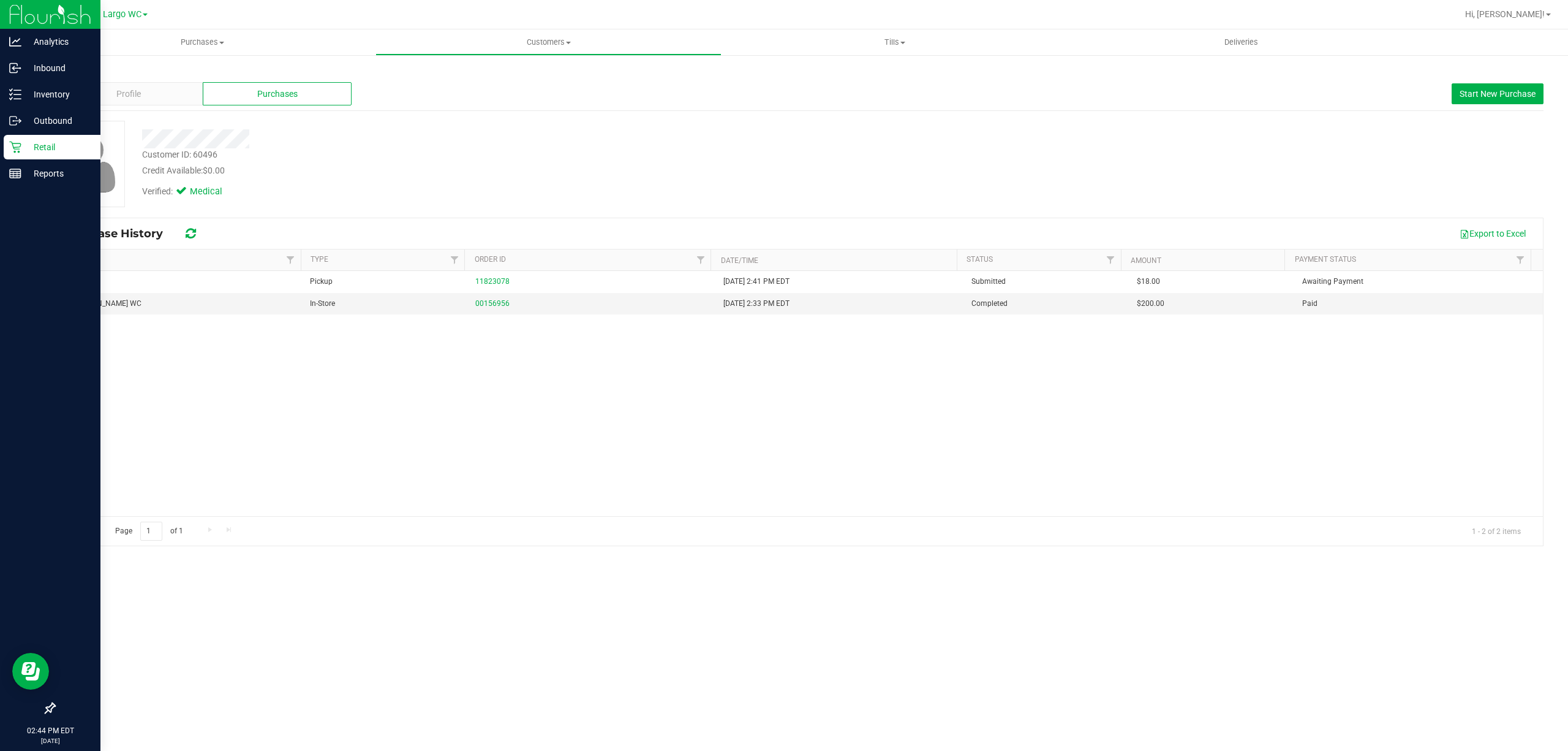
click at [19, 138] on div "Retail" at bounding box center [52, 146] width 97 height 24
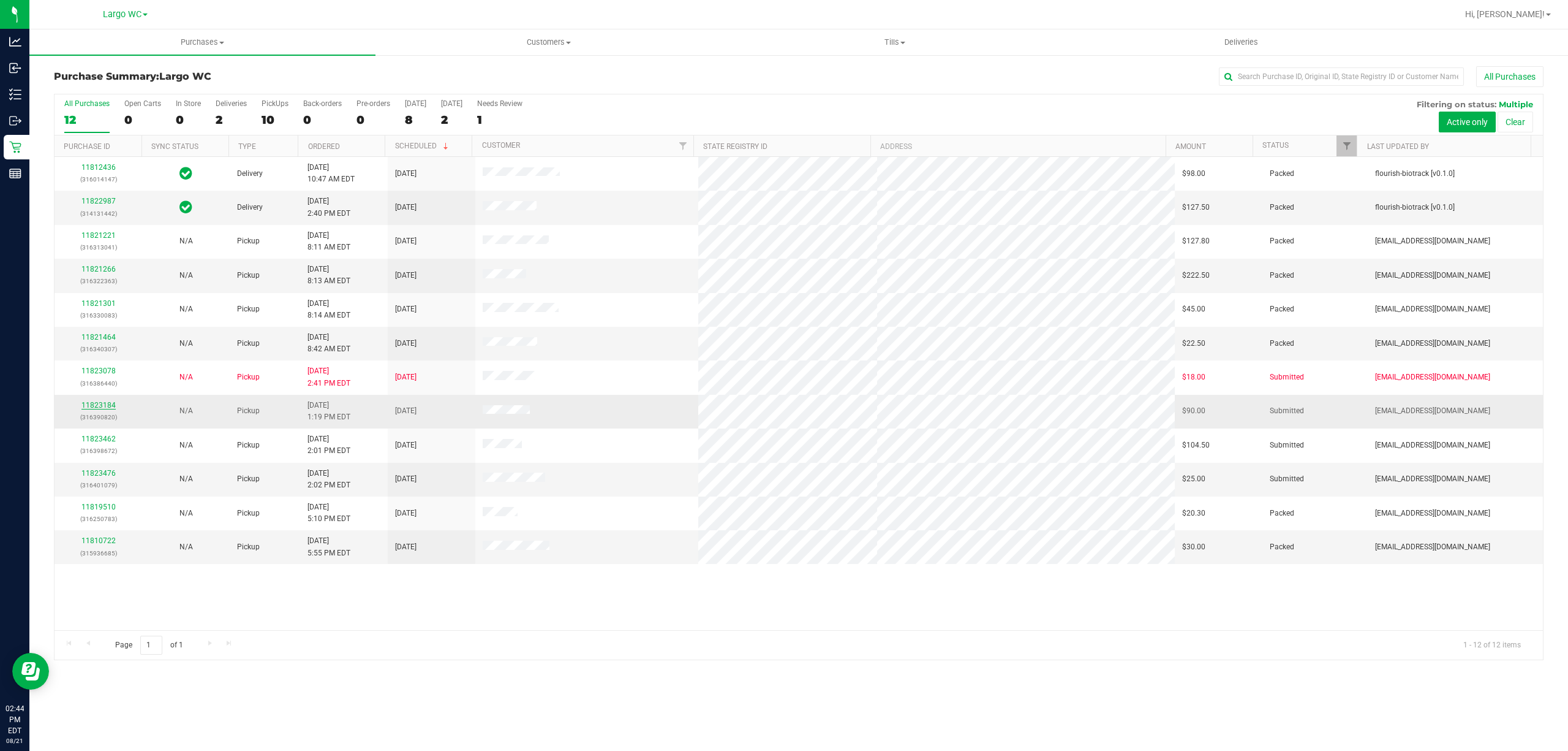
click at [99, 410] on link "11823184" at bounding box center [99, 405] width 34 height 9
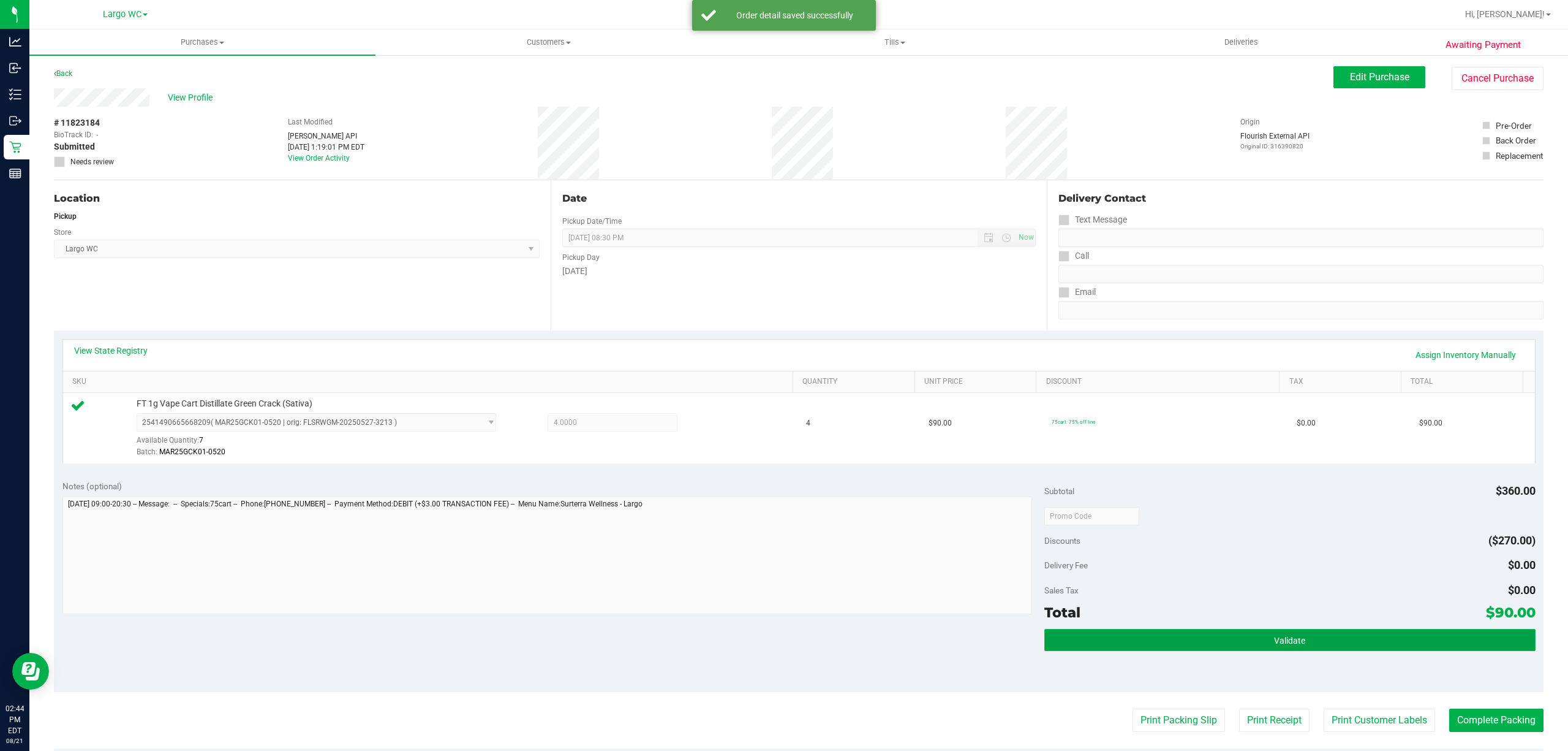
click at [1183, 648] on button "Validate" at bounding box center [1290, 640] width 491 height 22
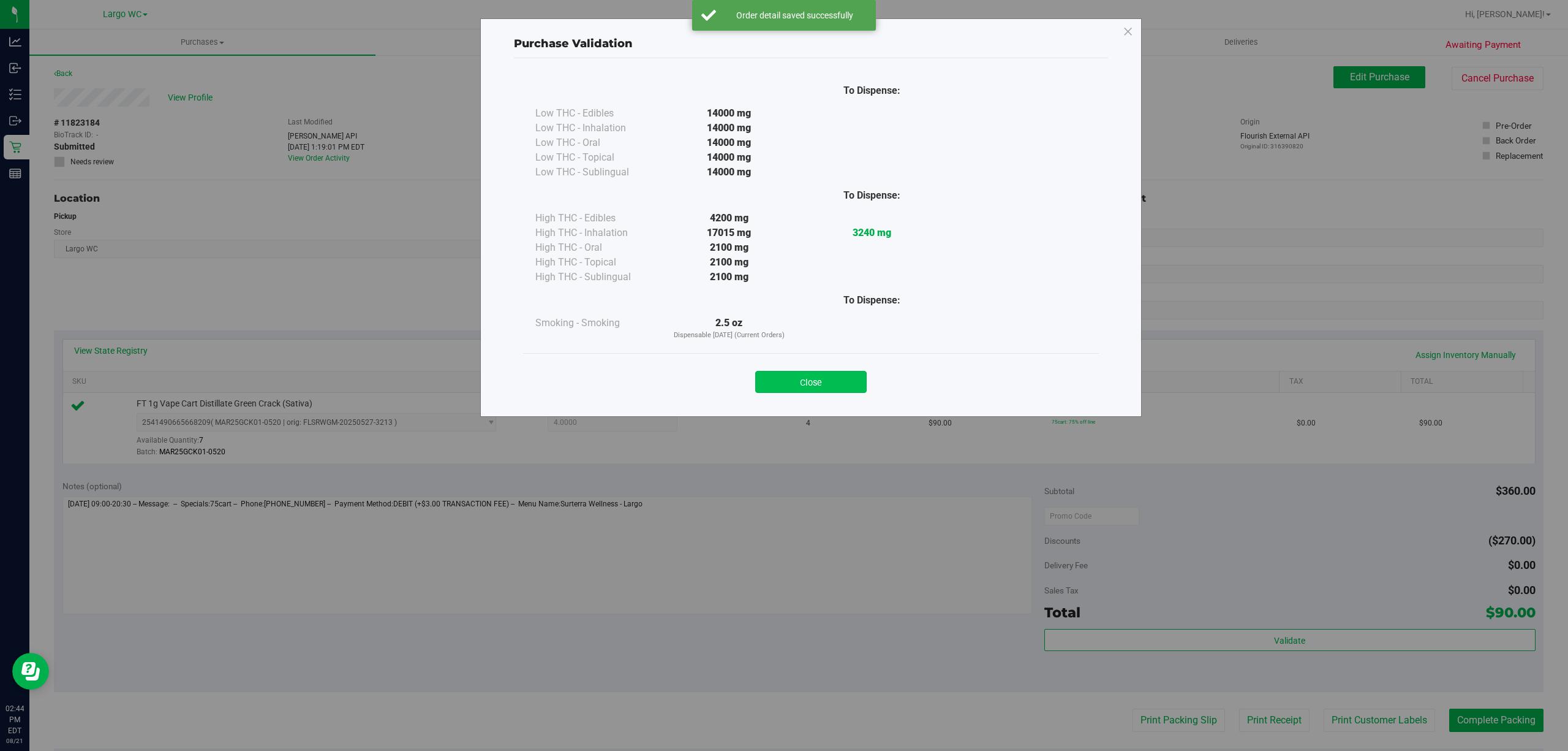
click at [821, 372] on button "Close" at bounding box center [810, 382] width 111 height 22
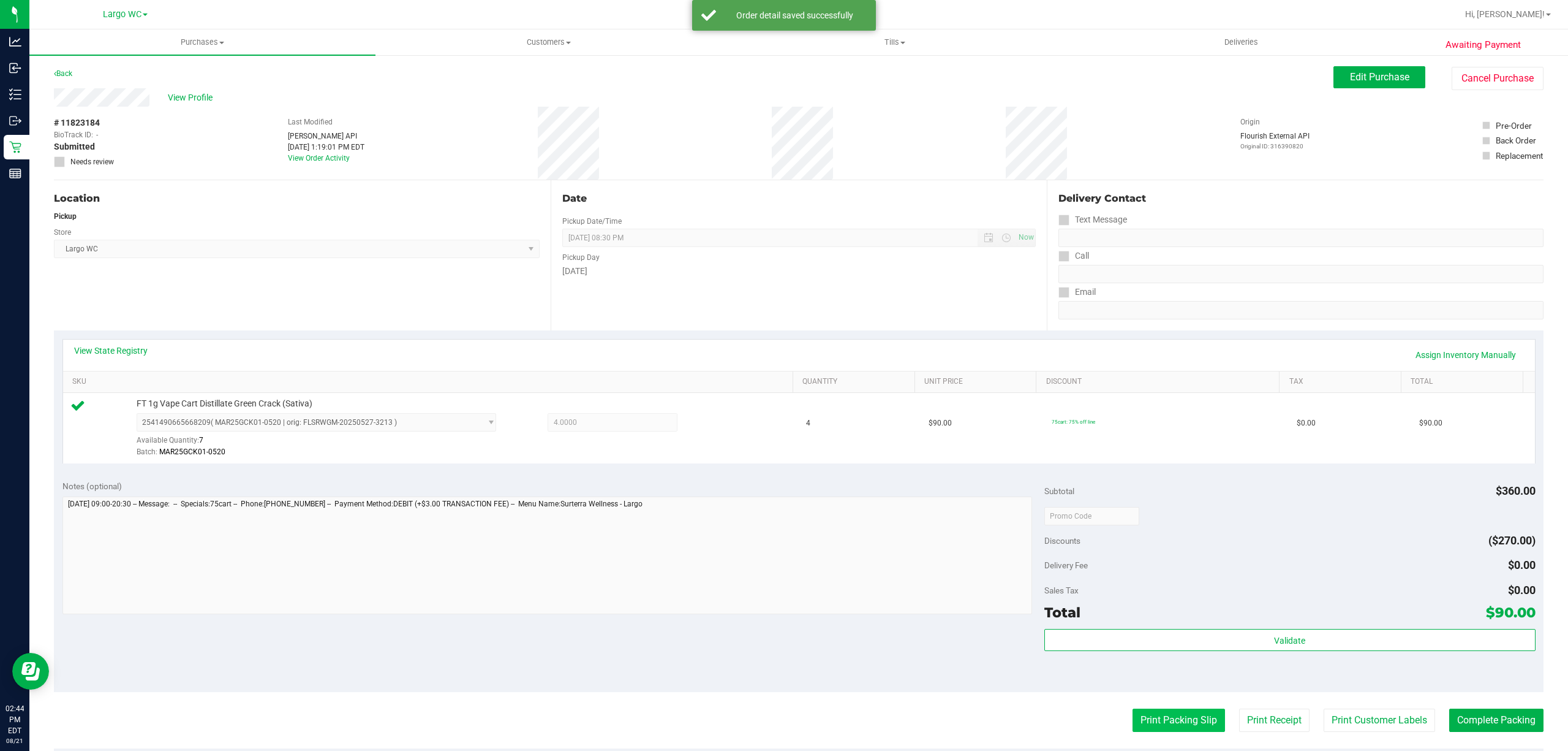
click at [1162, 720] on button "Print Packing Slip" at bounding box center [1179, 721] width 93 height 23
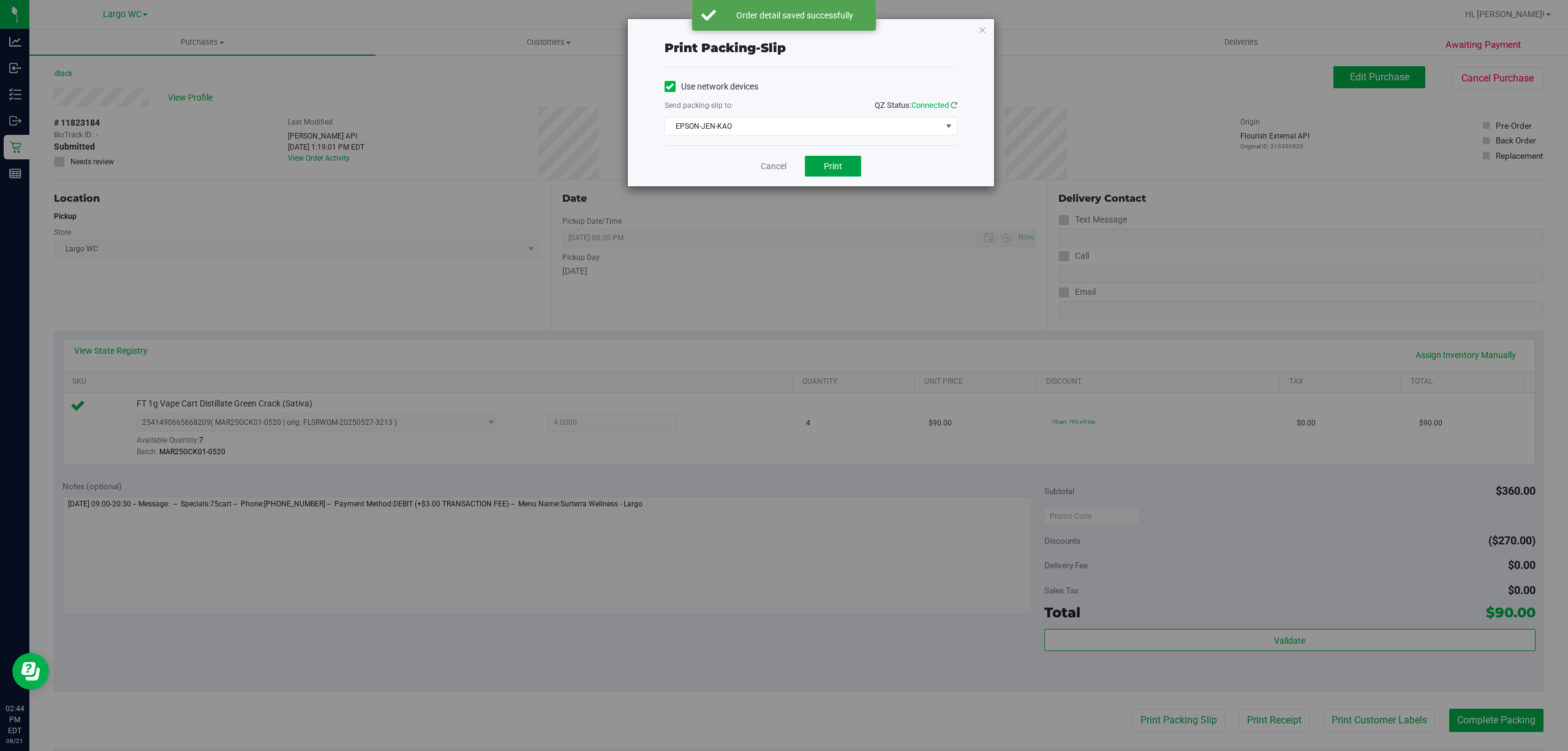
click at [831, 162] on span "Print" at bounding box center [833, 166] width 19 height 10
click at [981, 32] on icon "button" at bounding box center [983, 29] width 9 height 15
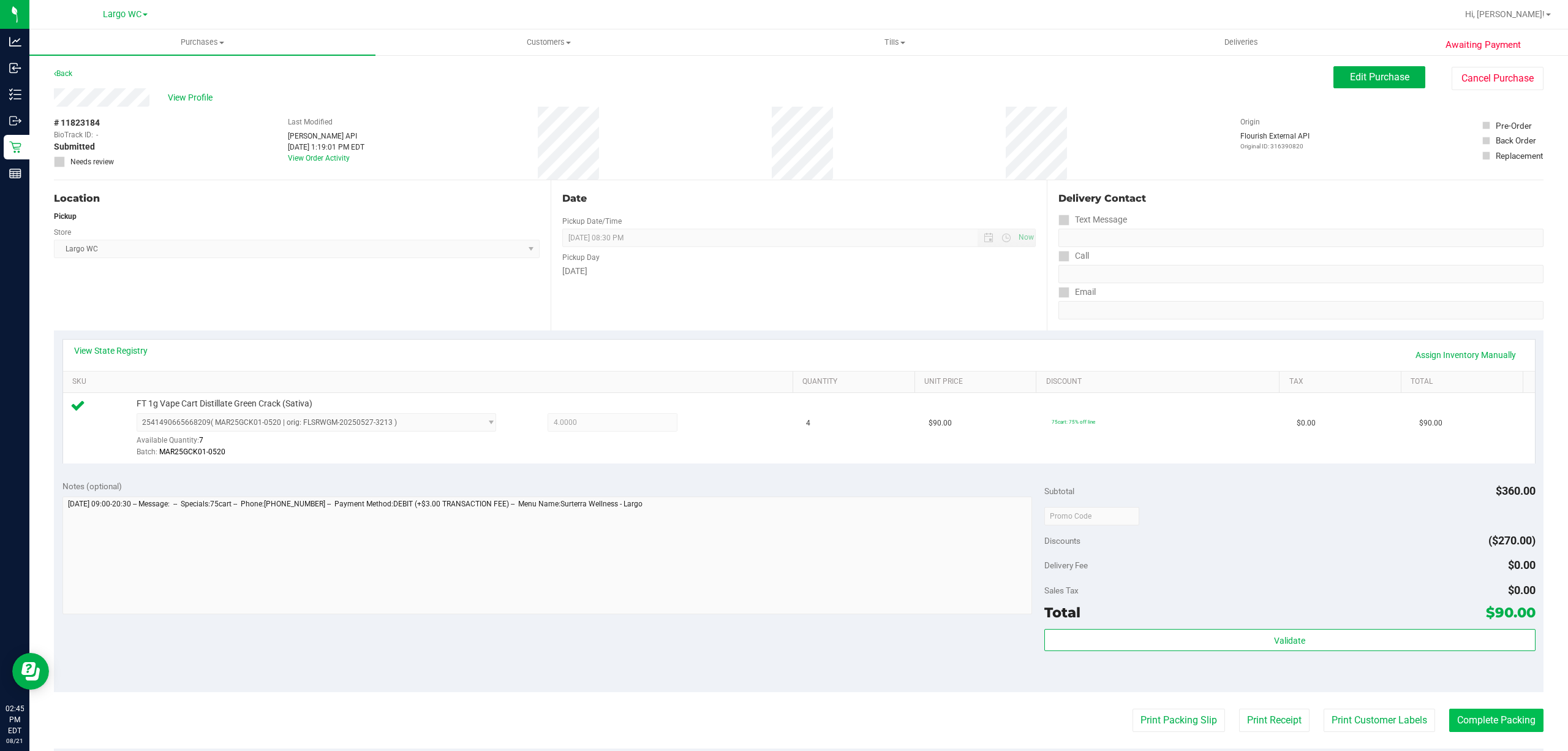
click at [1491, 723] on button "Complete Packing" at bounding box center [1496, 721] width 94 height 23
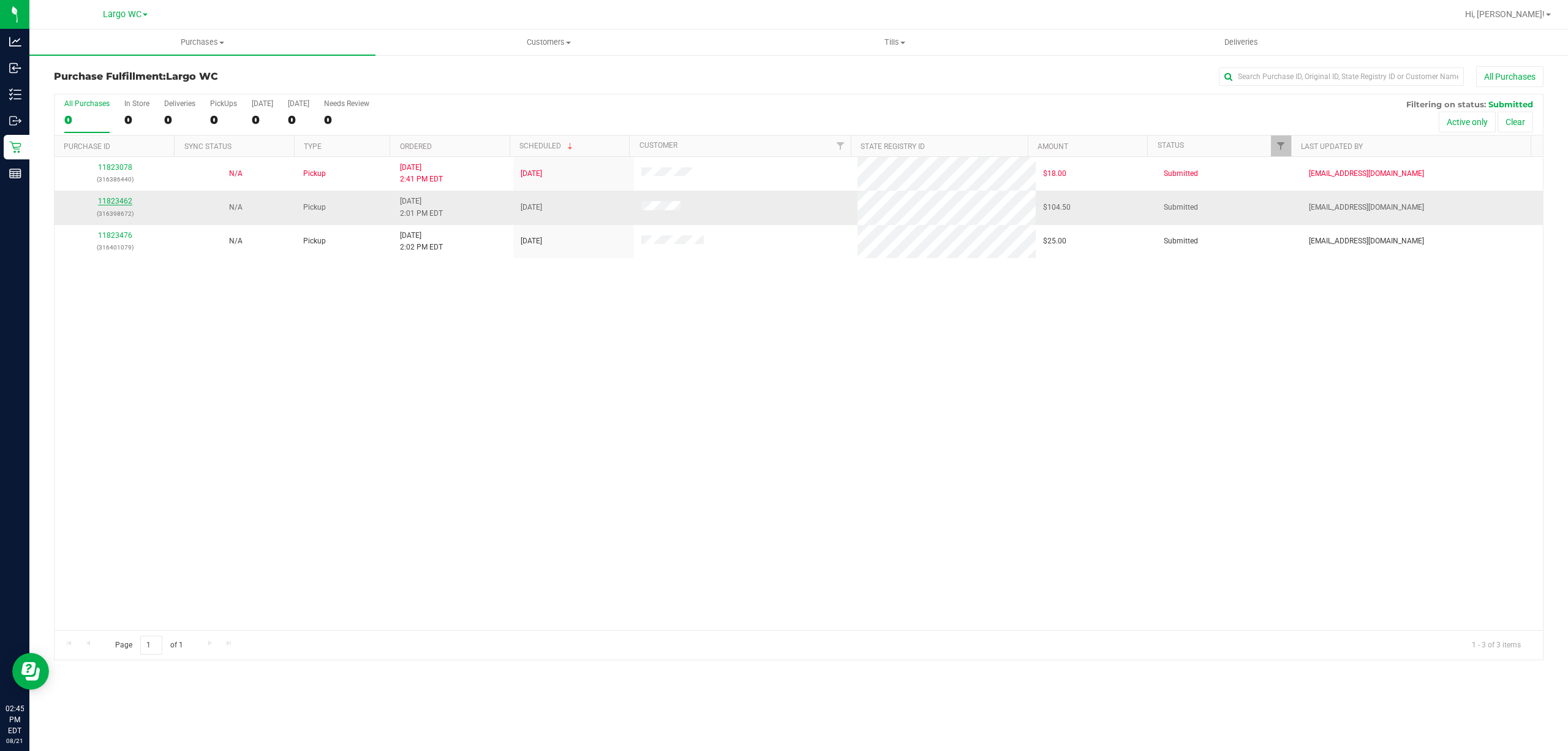
click at [106, 201] on link "11823462" at bounding box center [115, 201] width 34 height 9
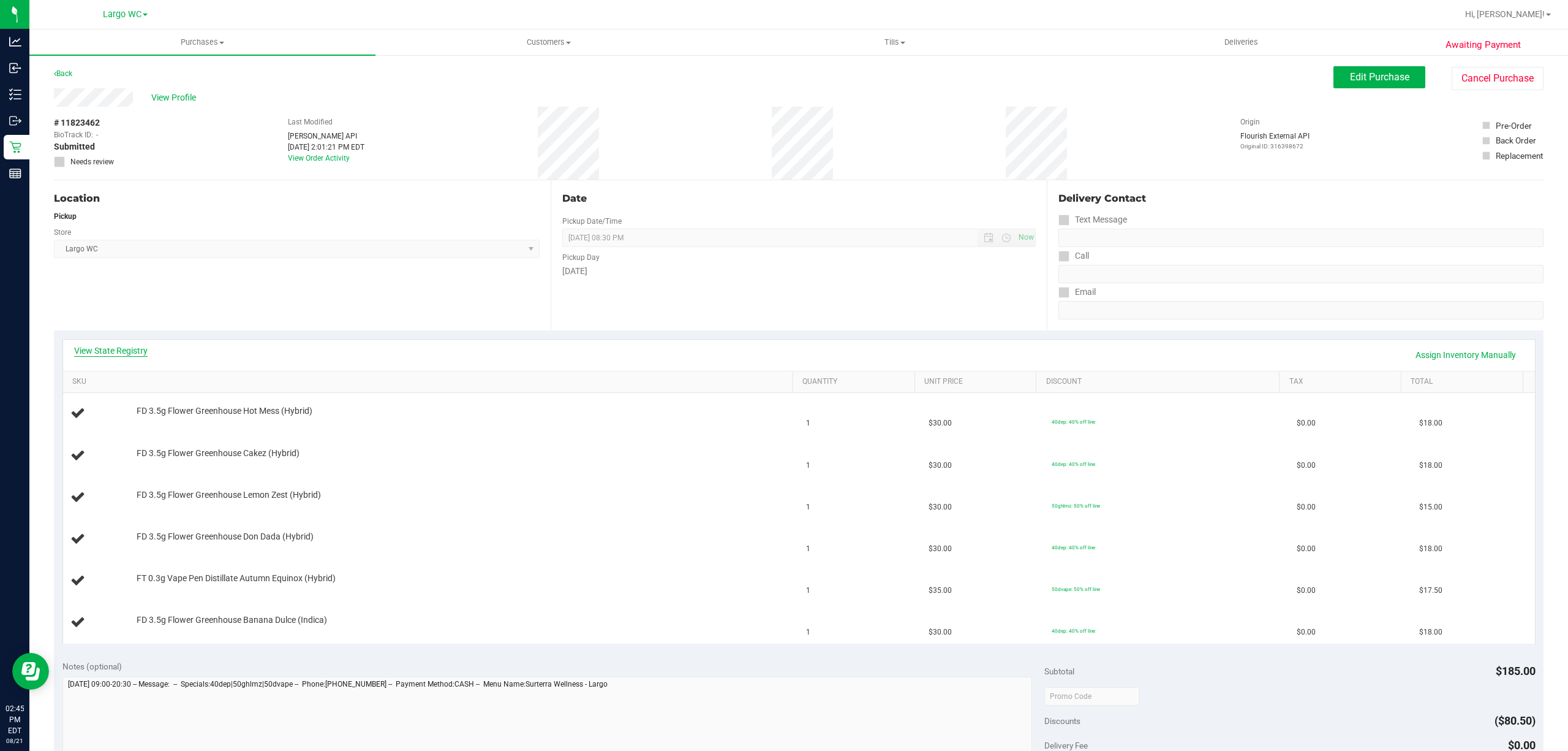
click at [118, 349] on link "View State Registry" at bounding box center [111, 351] width 73 height 12
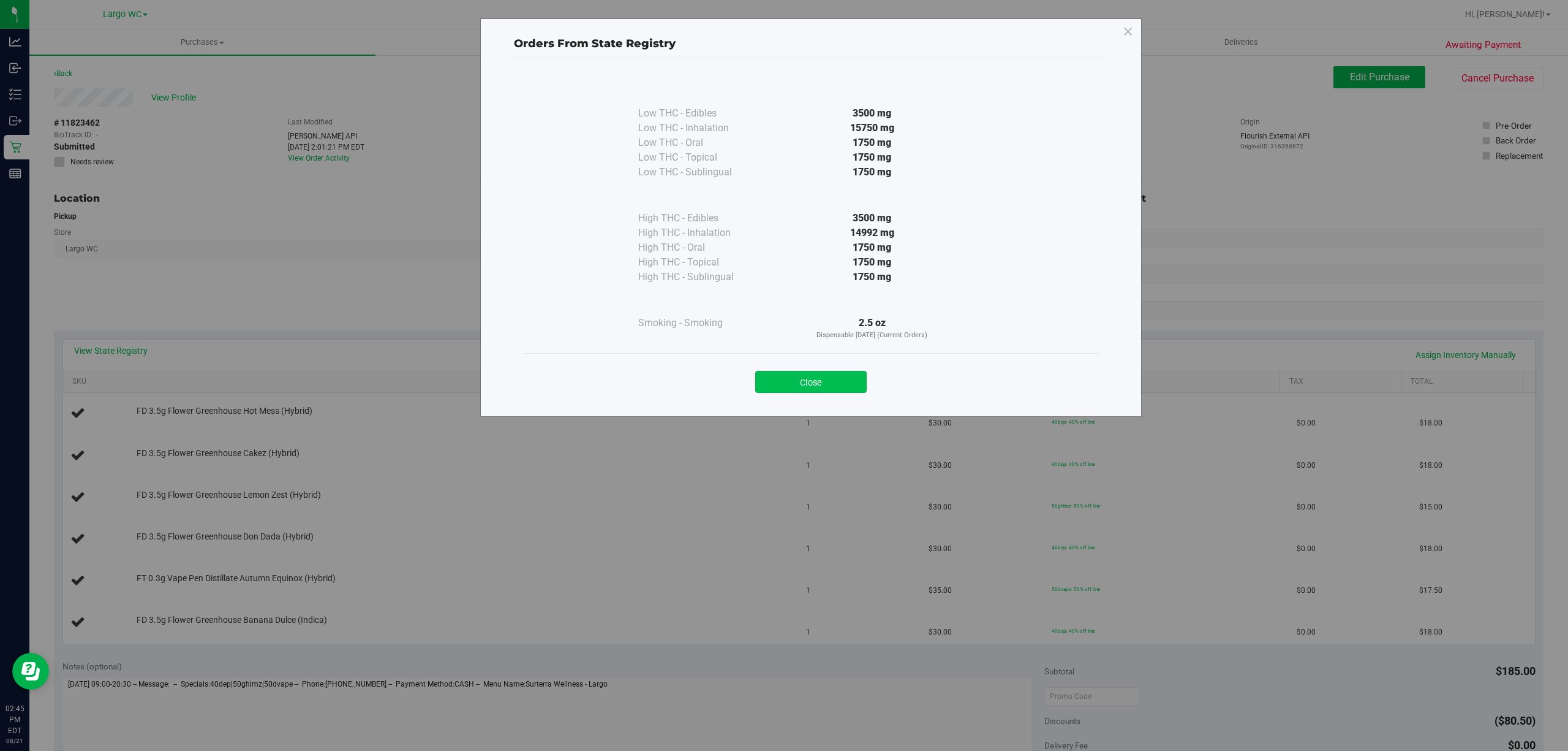
click at [806, 379] on button "Close" at bounding box center [810, 382] width 111 height 22
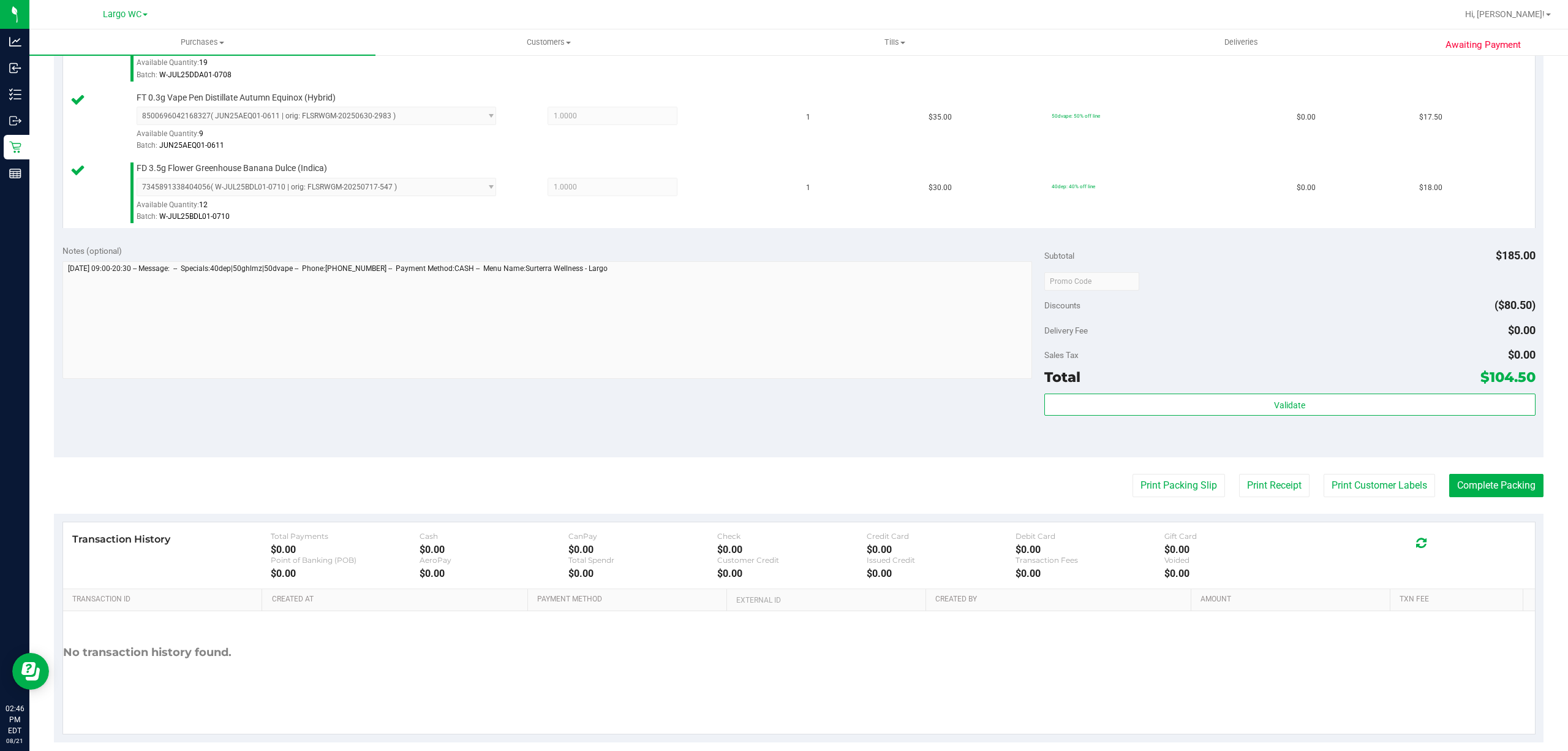
scroll to position [594, 0]
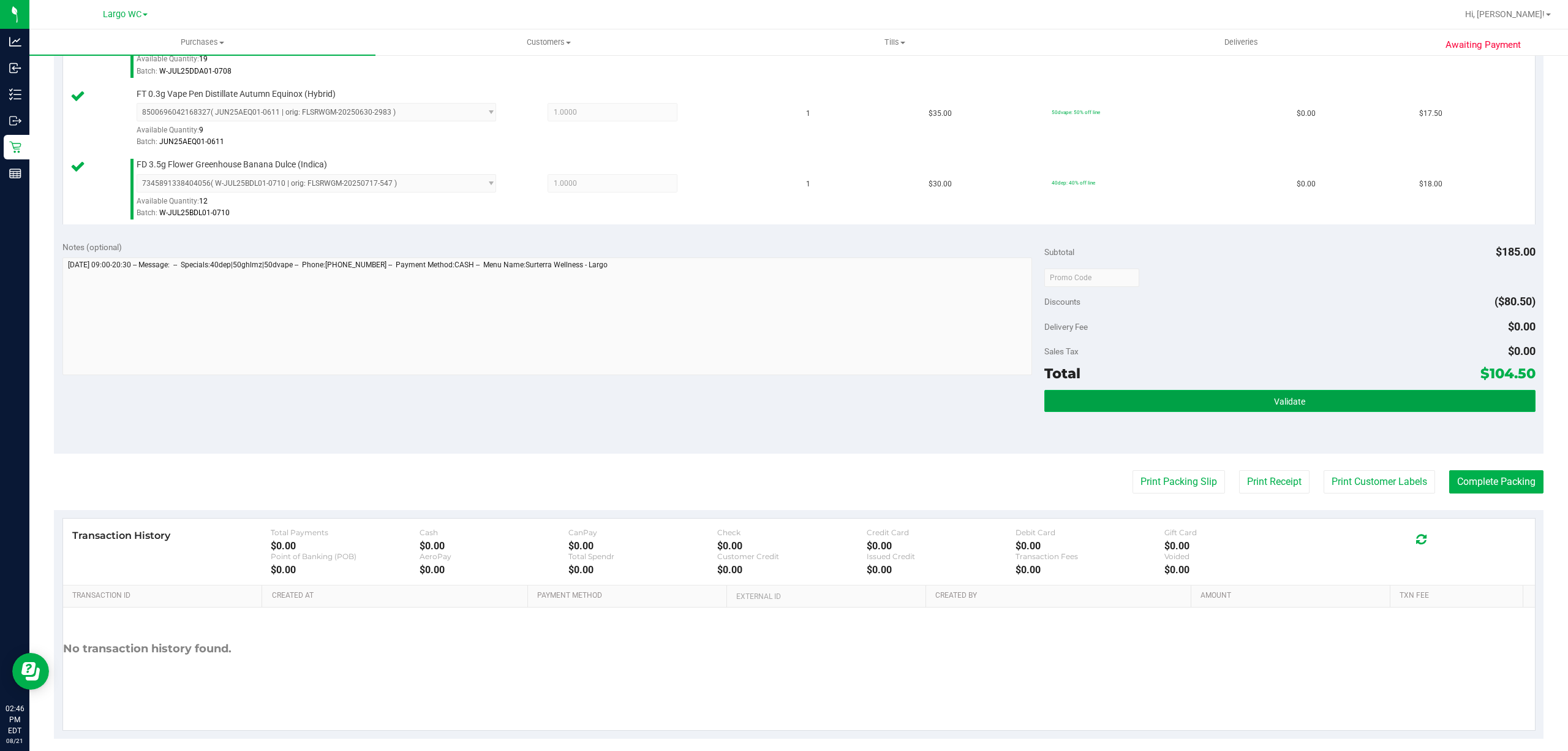
click at [1417, 404] on button "Validate" at bounding box center [1290, 400] width 491 height 22
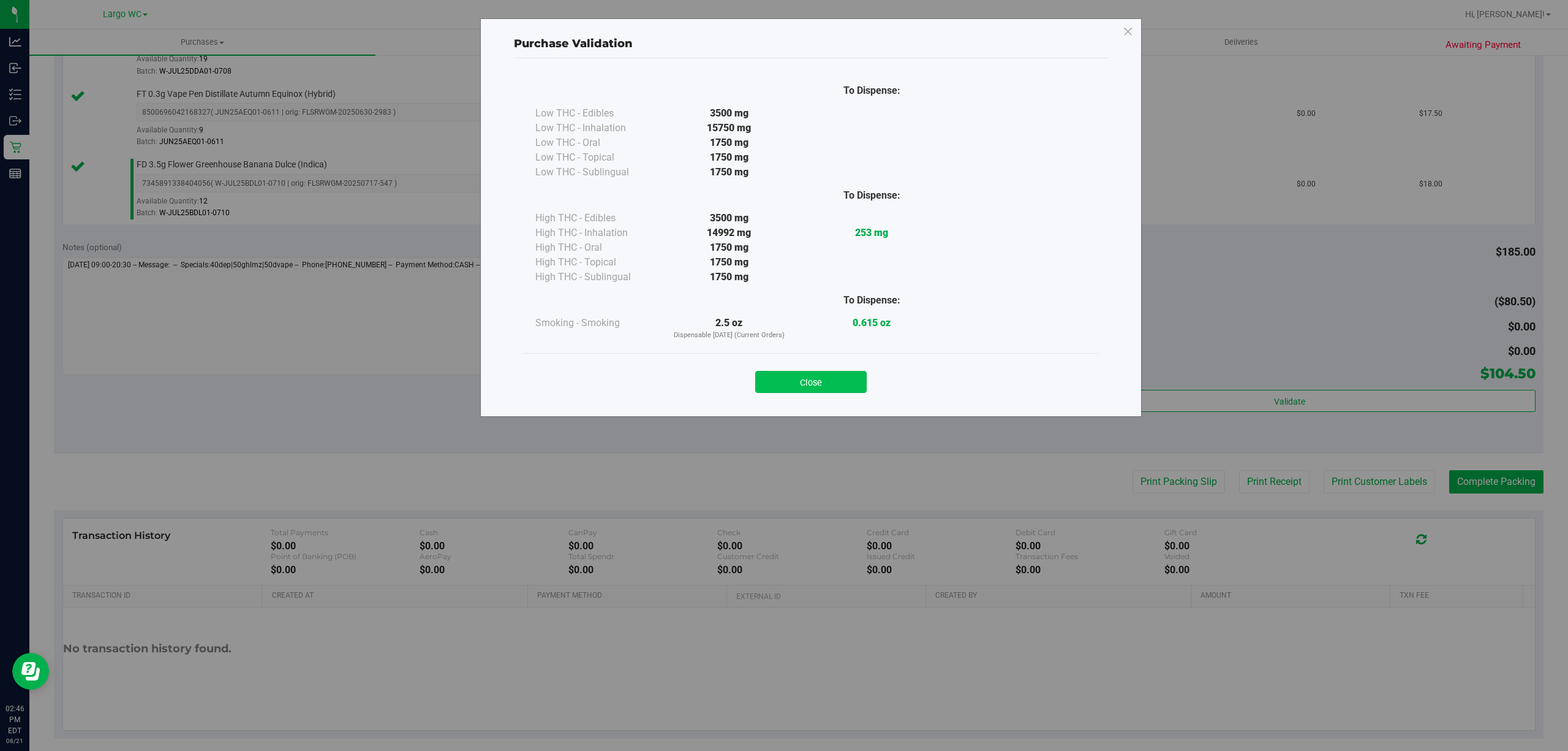
click at [838, 385] on button "Close" at bounding box center [810, 382] width 111 height 22
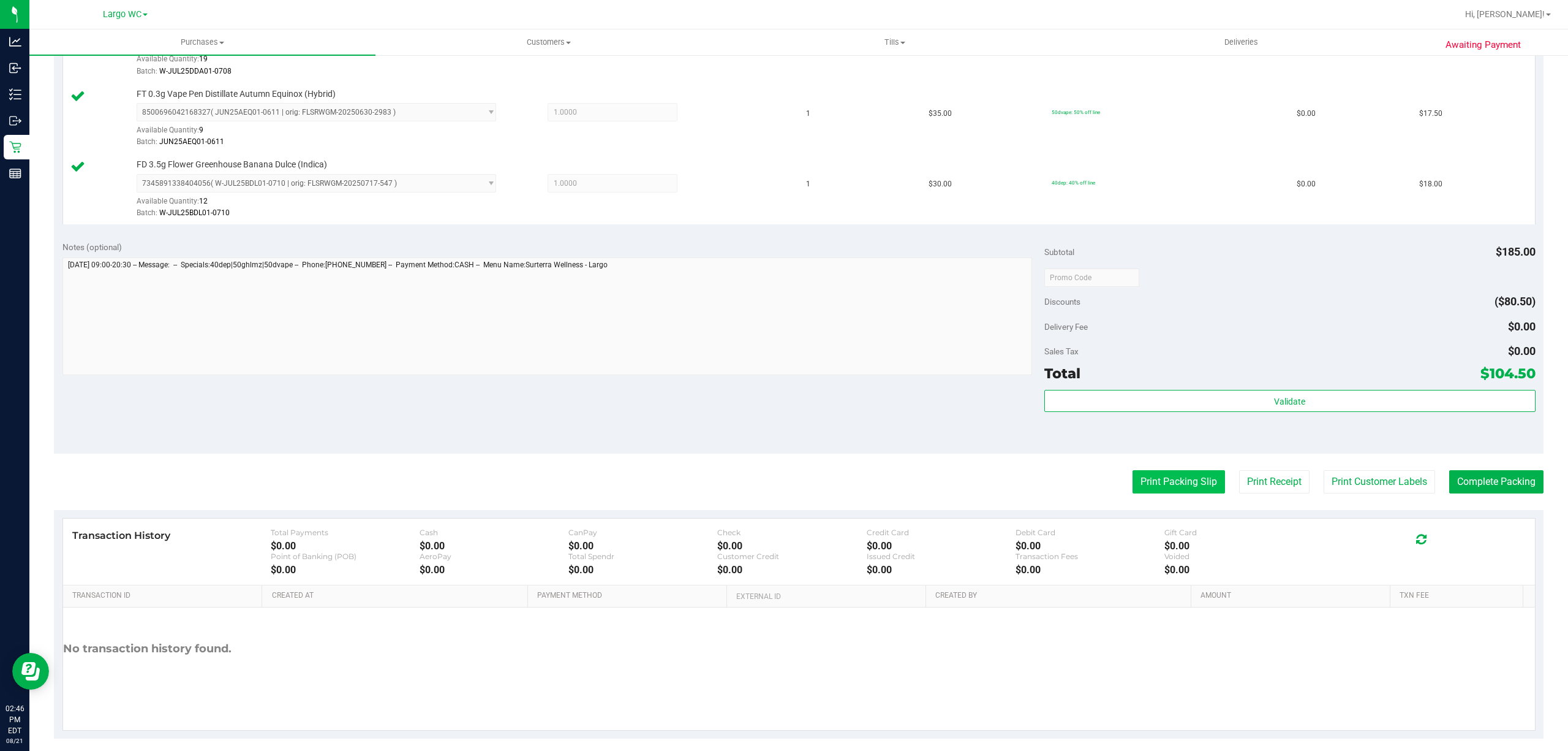
click at [1167, 481] on button "Print Packing Slip" at bounding box center [1179, 481] width 93 height 23
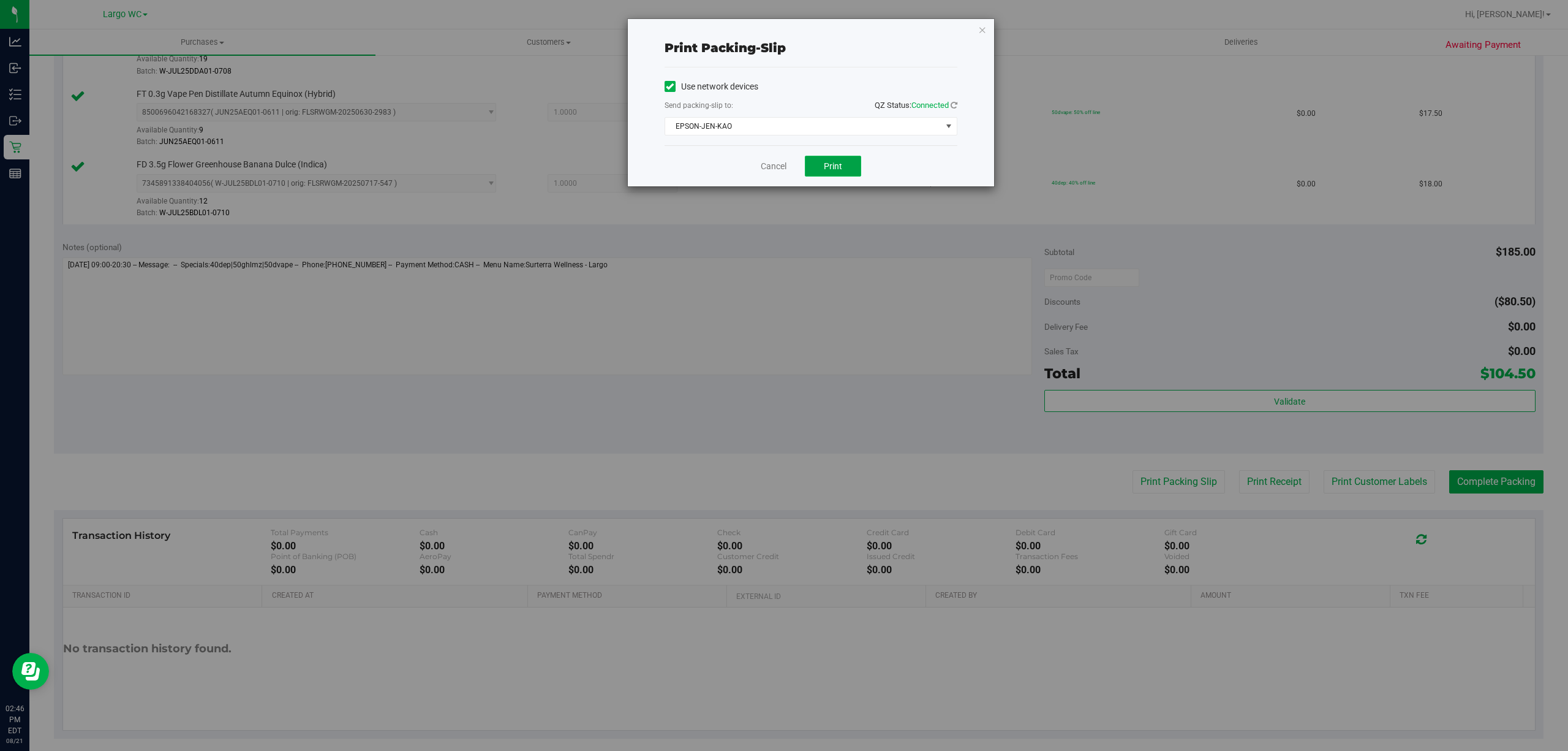
click at [834, 167] on span "Print" at bounding box center [833, 166] width 19 height 10
click at [983, 28] on icon "button" at bounding box center [983, 29] width 9 height 15
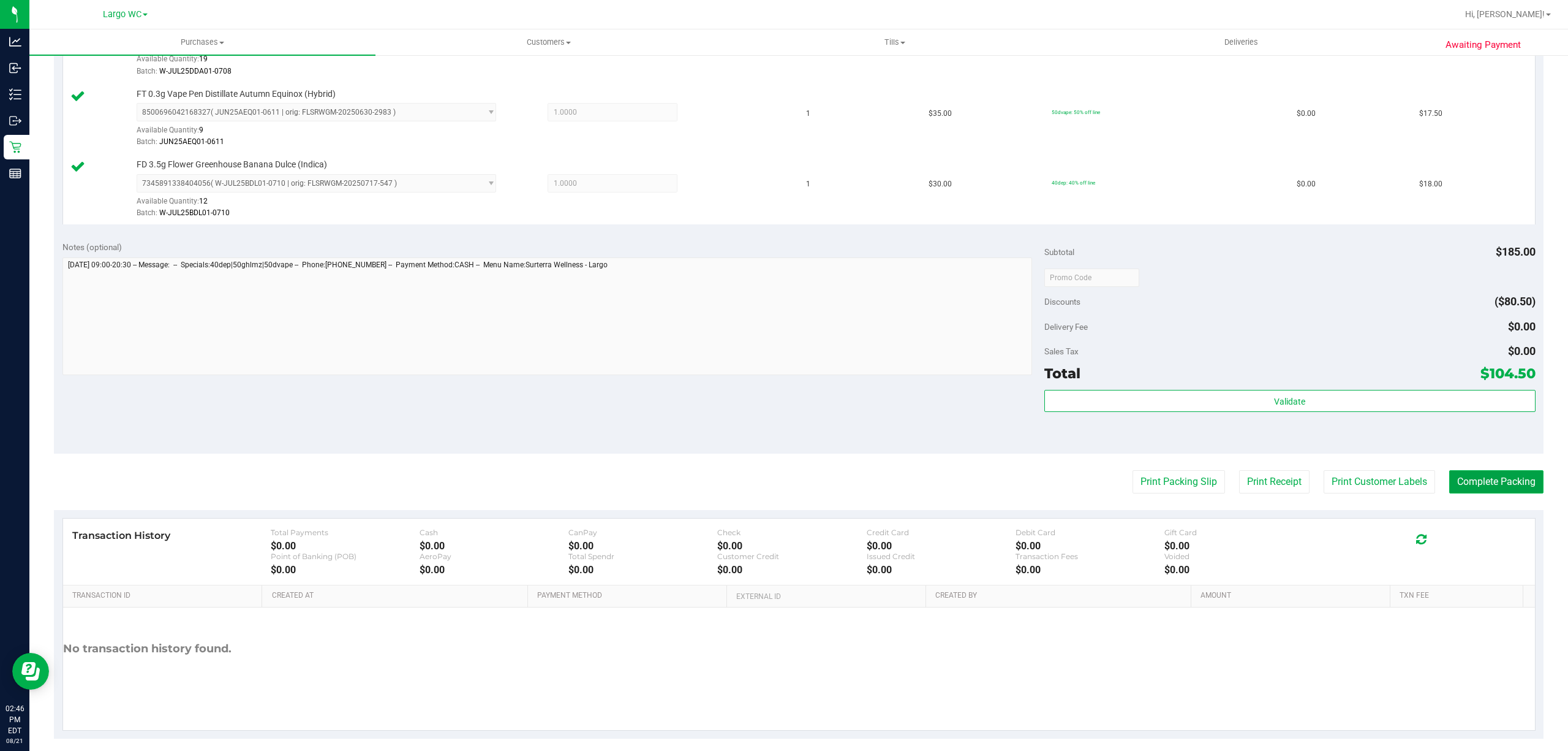
click at [1499, 485] on button "Complete Packing" at bounding box center [1496, 481] width 94 height 23
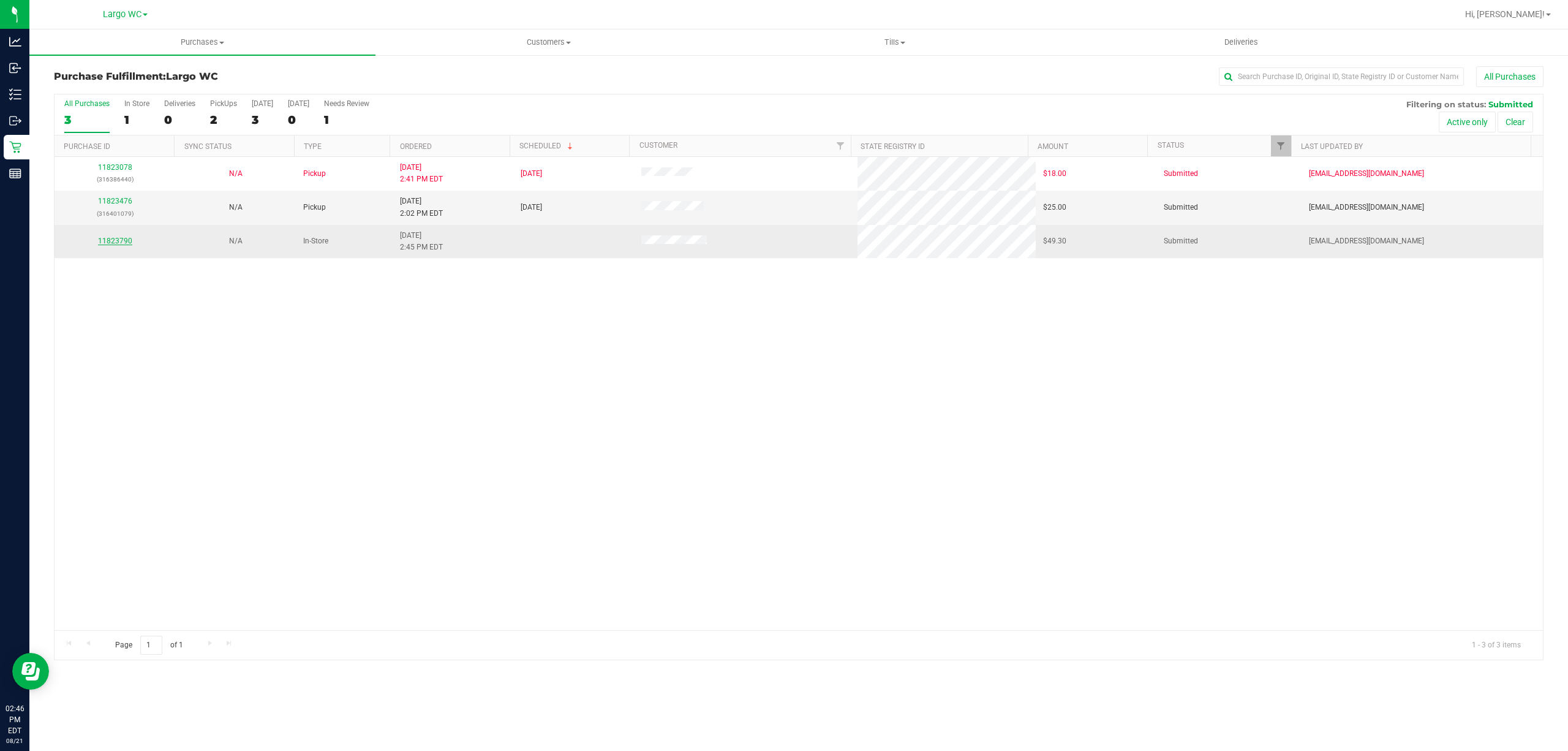
click at [125, 242] on link "11823790" at bounding box center [115, 241] width 34 height 9
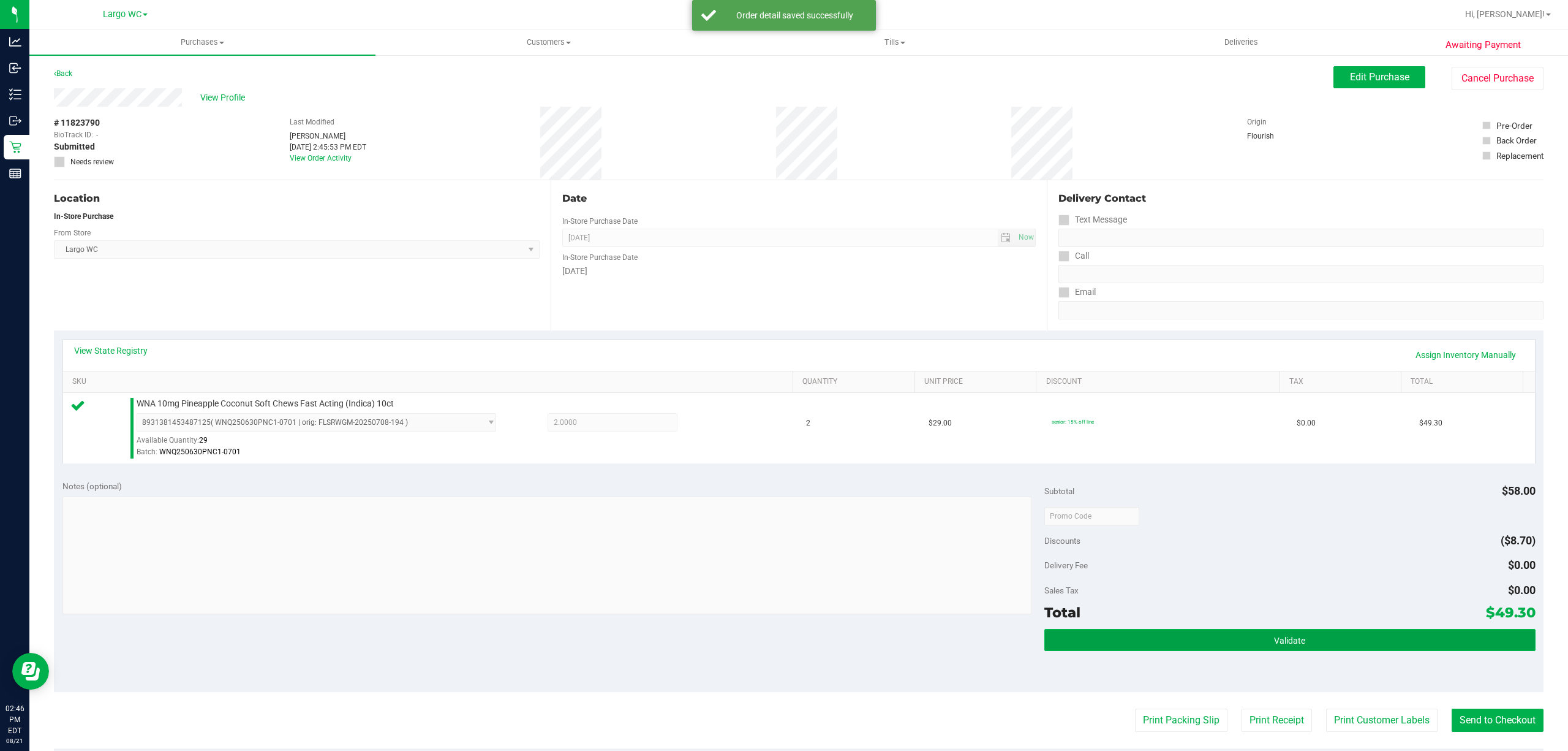
click at [1292, 648] on button "Validate" at bounding box center [1290, 640] width 491 height 22
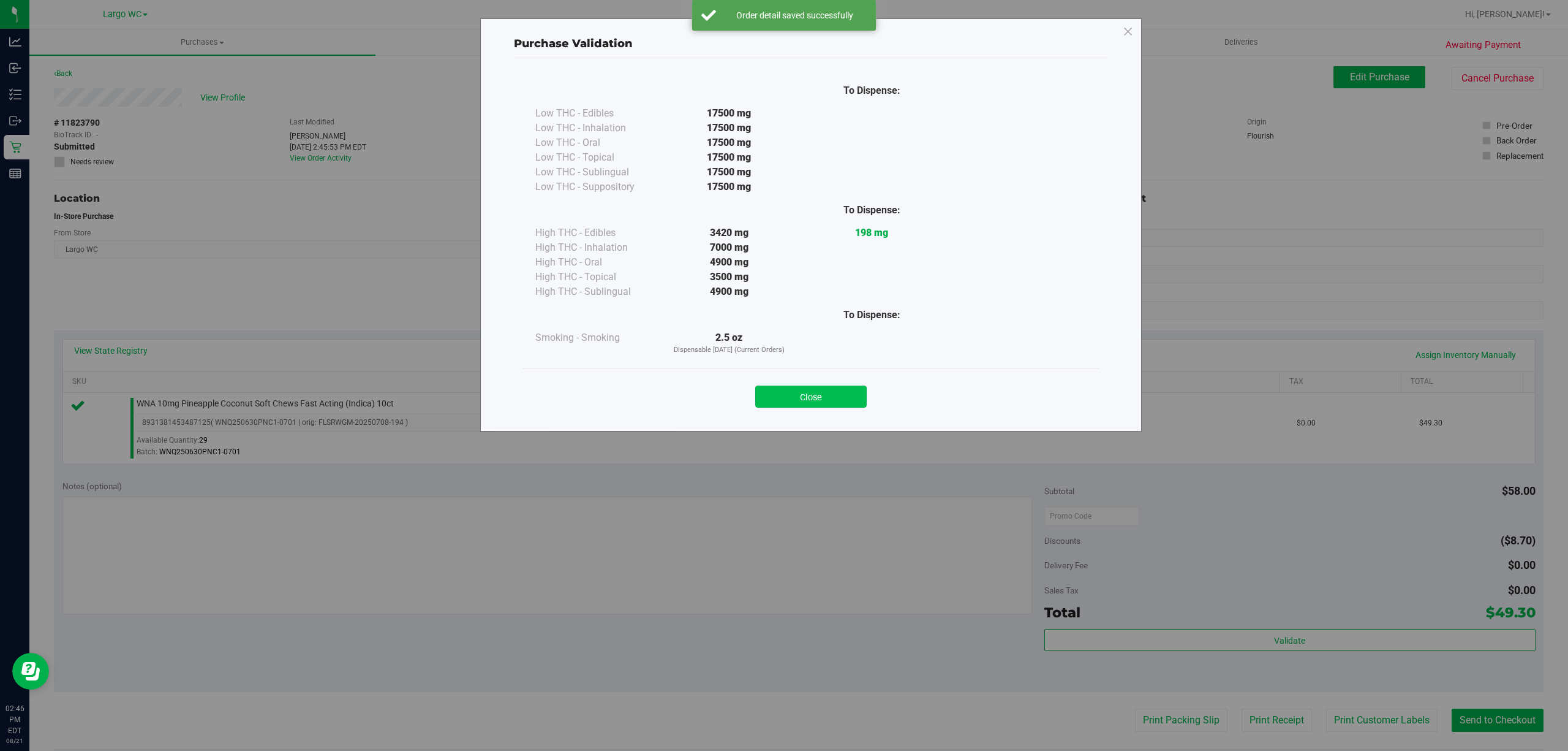
click at [836, 404] on button "Close" at bounding box center [810, 397] width 111 height 22
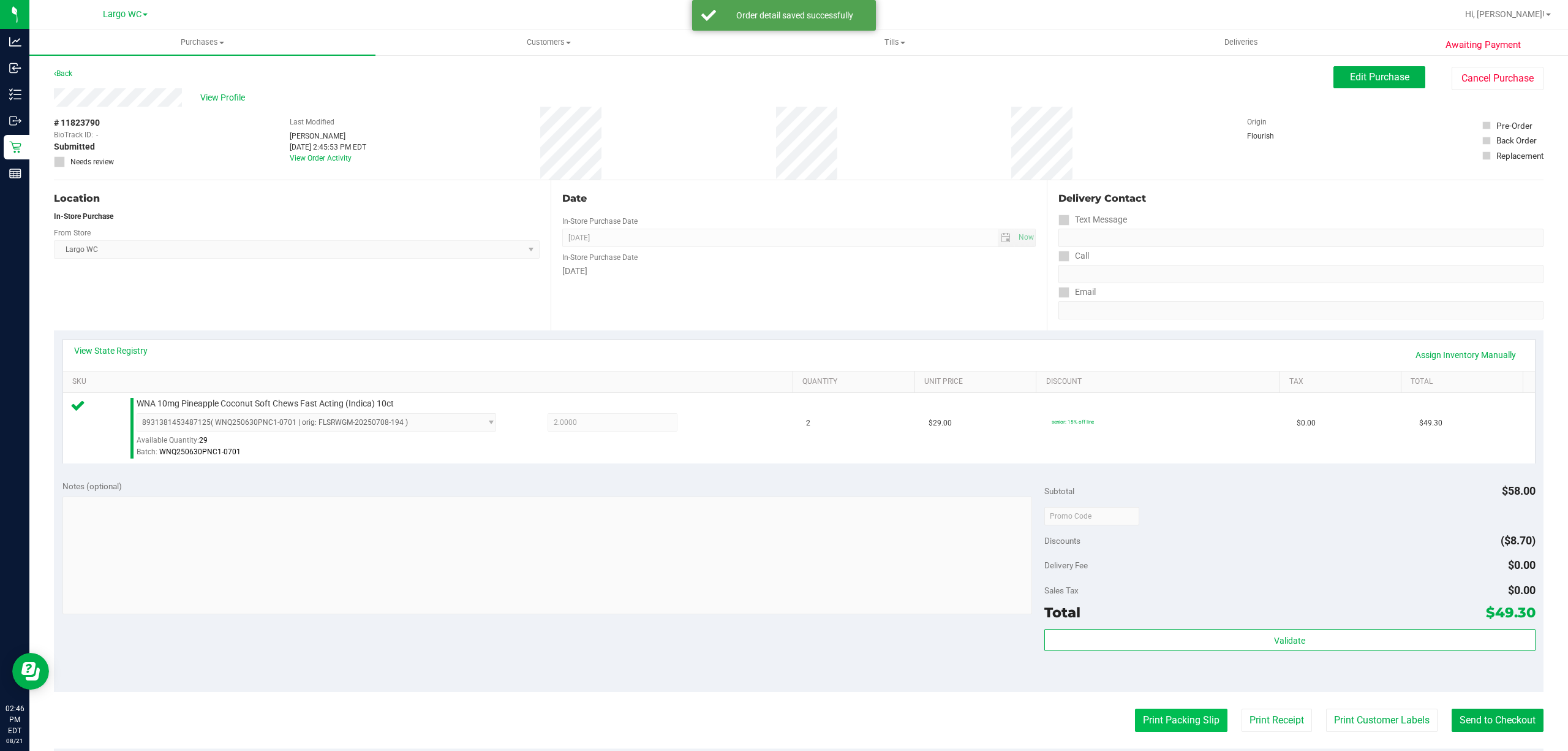
click at [1194, 716] on button "Print Packing Slip" at bounding box center [1181, 721] width 93 height 23
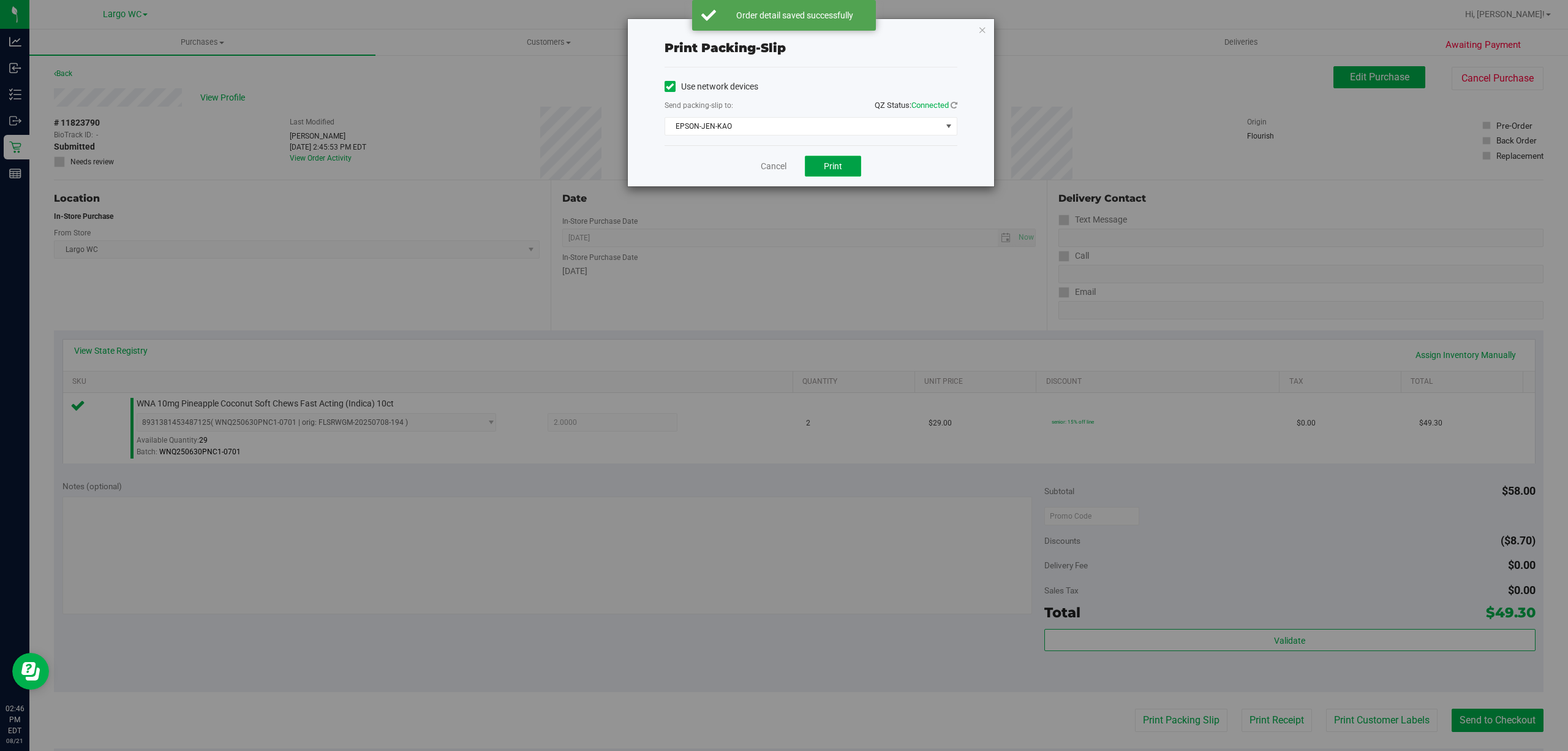
click at [836, 163] on span "Print" at bounding box center [833, 166] width 19 height 10
click at [983, 30] on icon "button" at bounding box center [983, 29] width 9 height 15
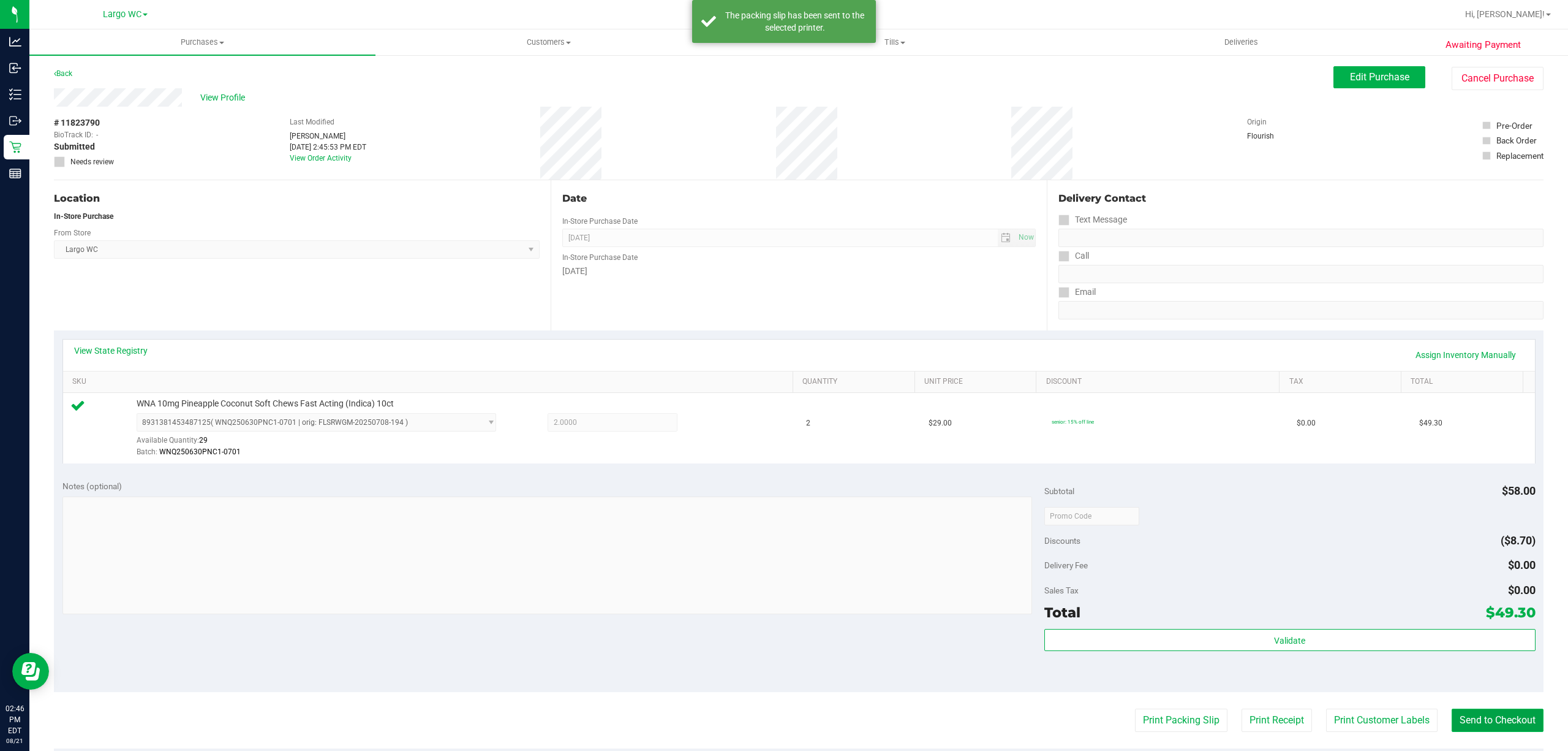
click at [1488, 718] on button "Send to Checkout" at bounding box center [1498, 721] width 92 height 23
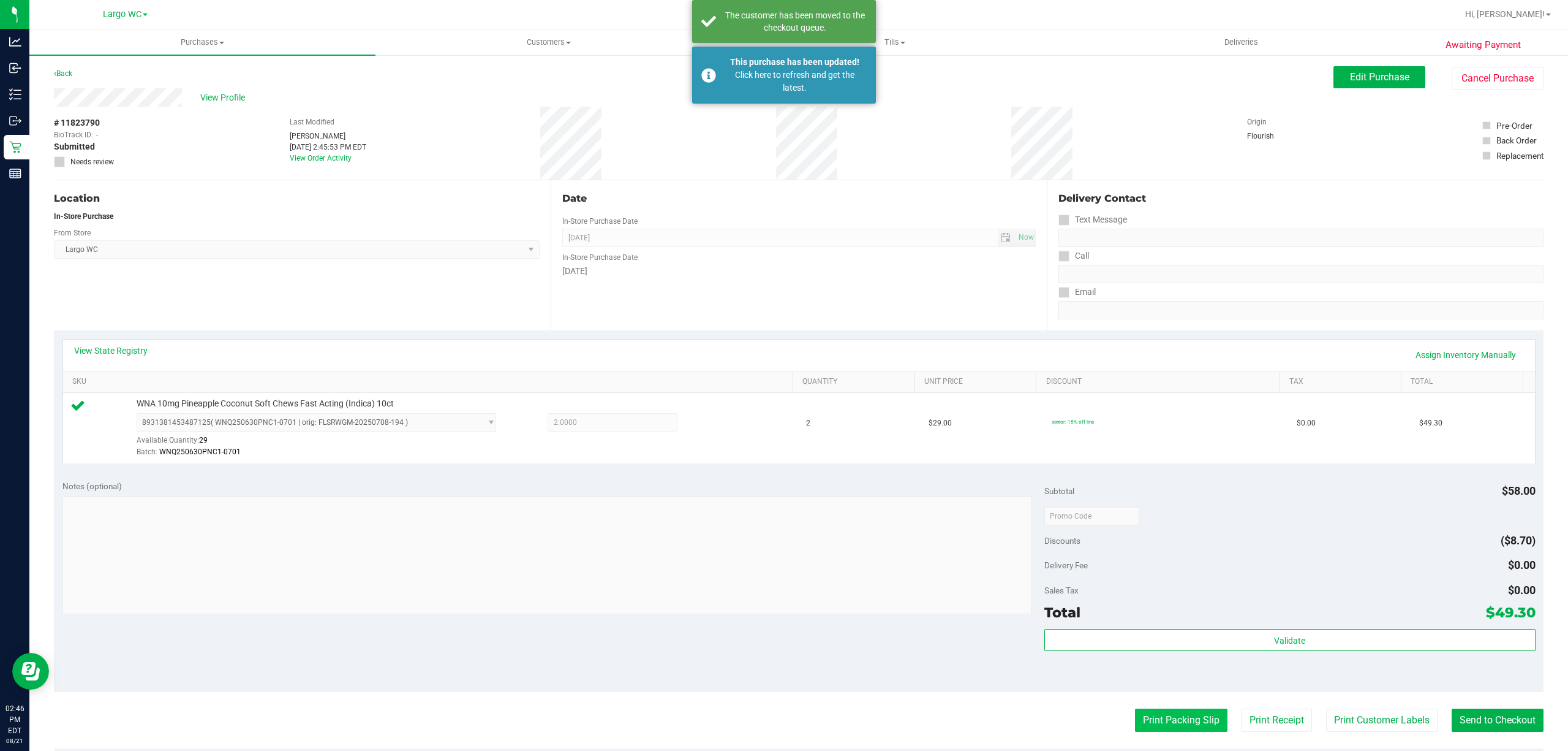
click at [1167, 732] on button "Print Packing Slip" at bounding box center [1181, 721] width 93 height 23
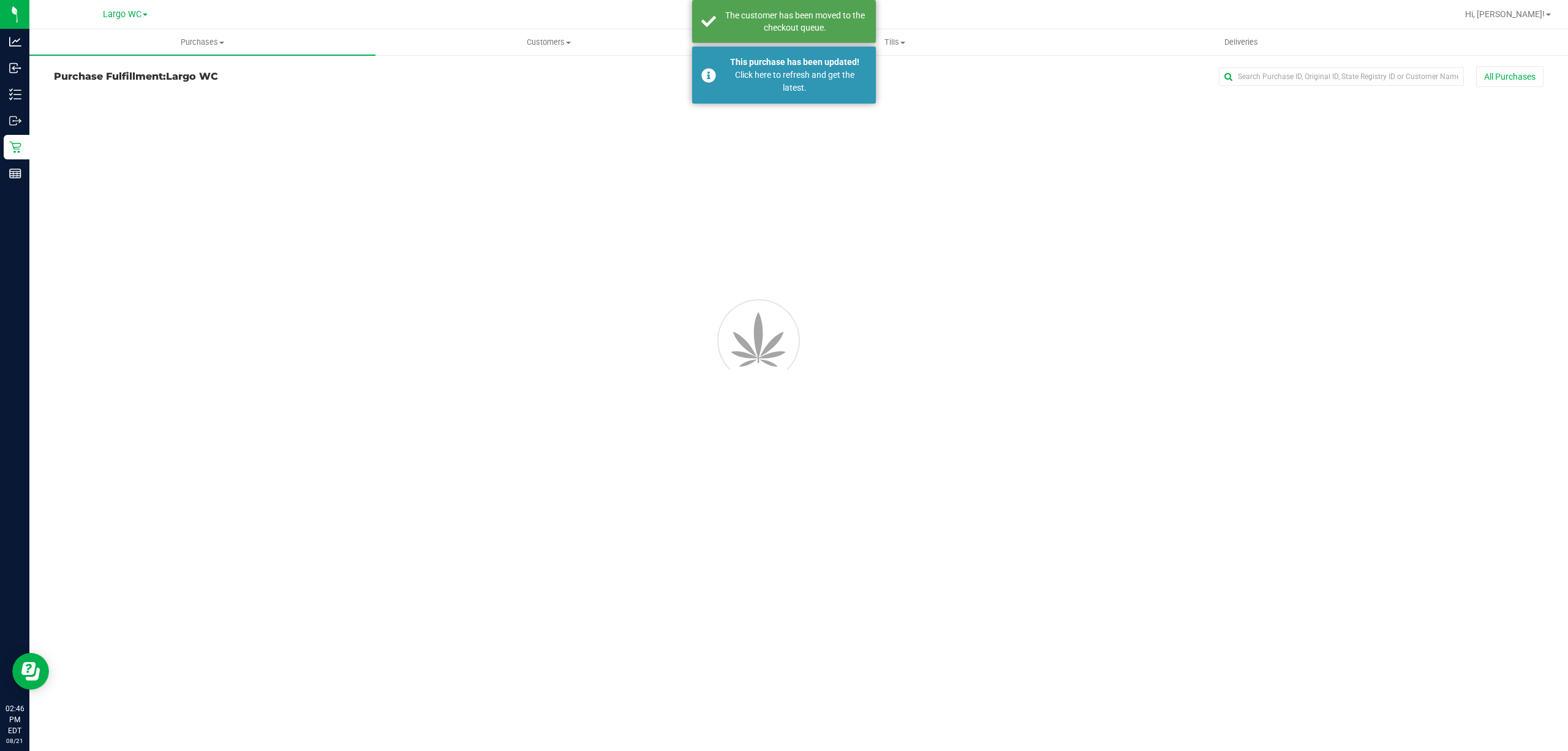
click at [1361, 714] on div "Purchases Summary of purchases Fulfillment All purchases Customers All customer…" at bounding box center [799, 390] width 1538 height 721
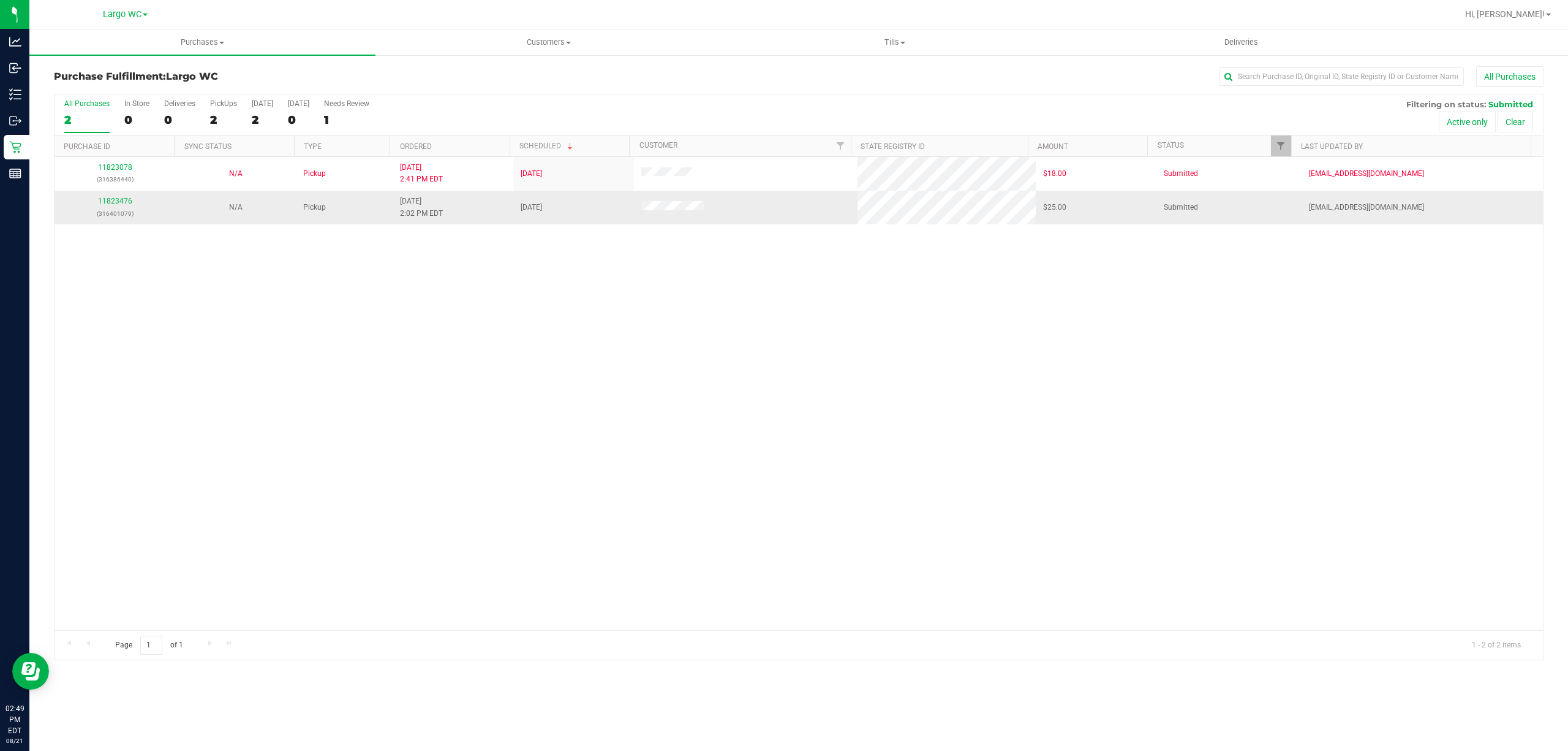
click at [114, 197] on div "11823476 (316401079)" at bounding box center [114, 207] width 106 height 23
click at [99, 203] on link "11823476" at bounding box center [115, 201] width 34 height 9
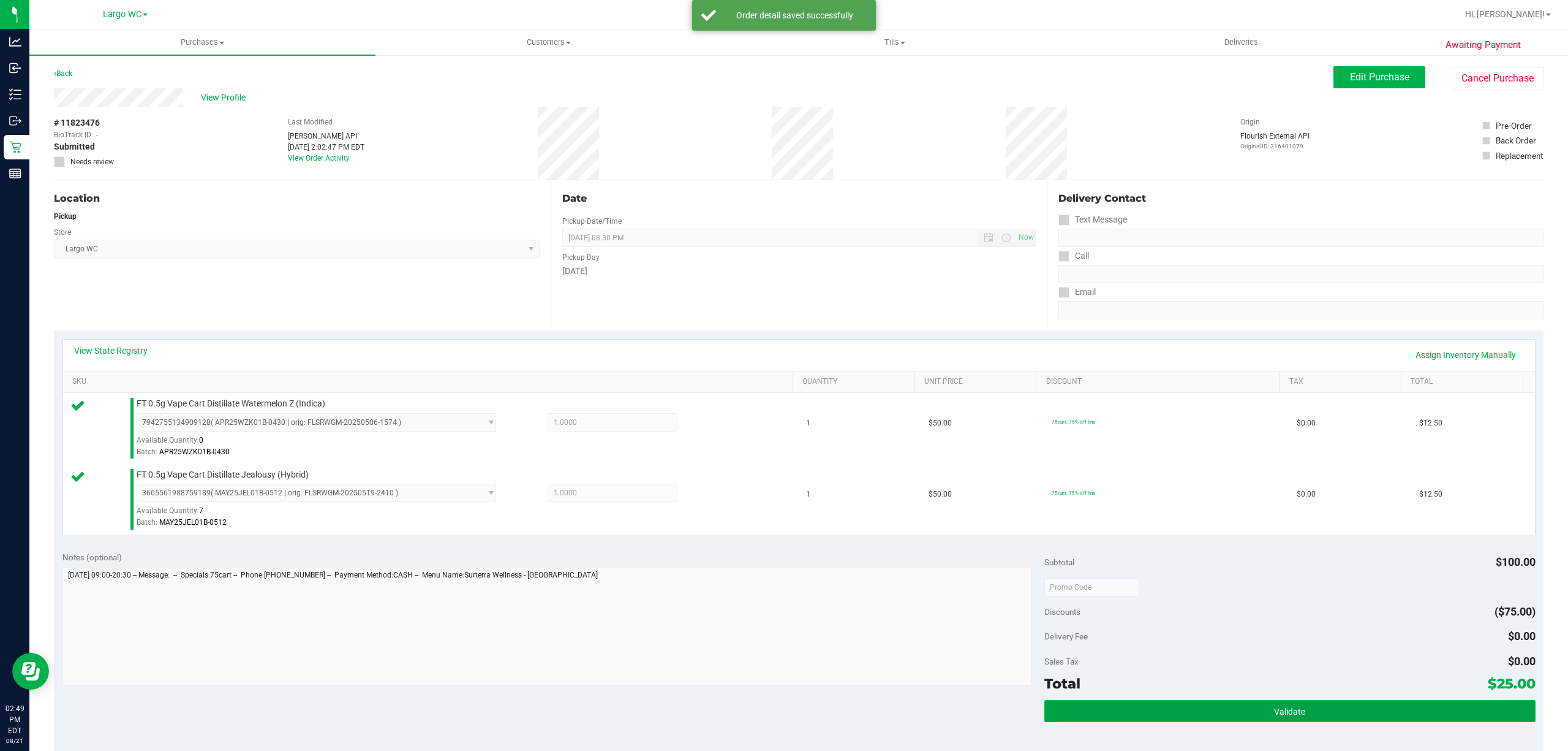
click at [1283, 712] on span "Validate" at bounding box center [1290, 711] width 31 height 10
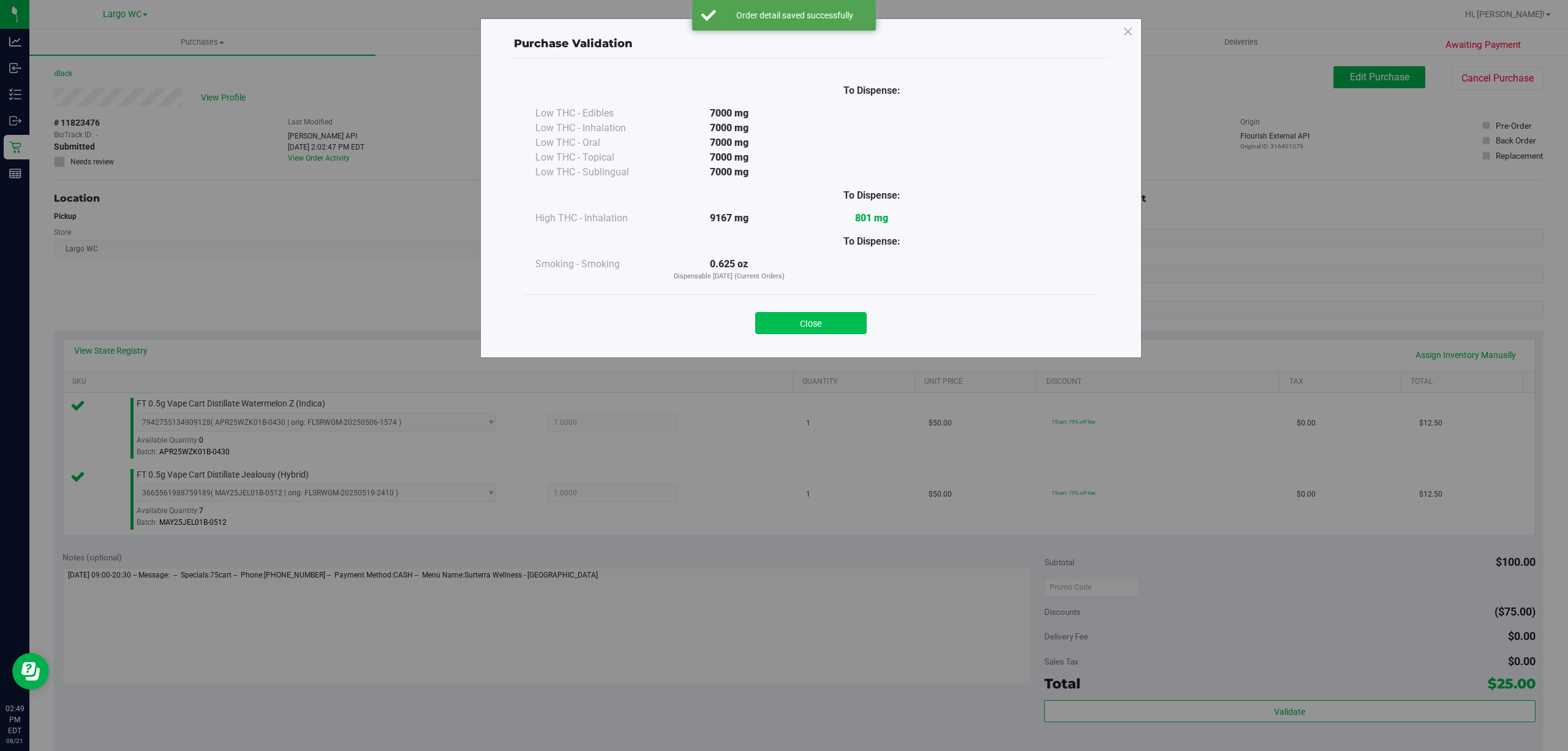
click at [852, 315] on button "Close" at bounding box center [810, 323] width 111 height 22
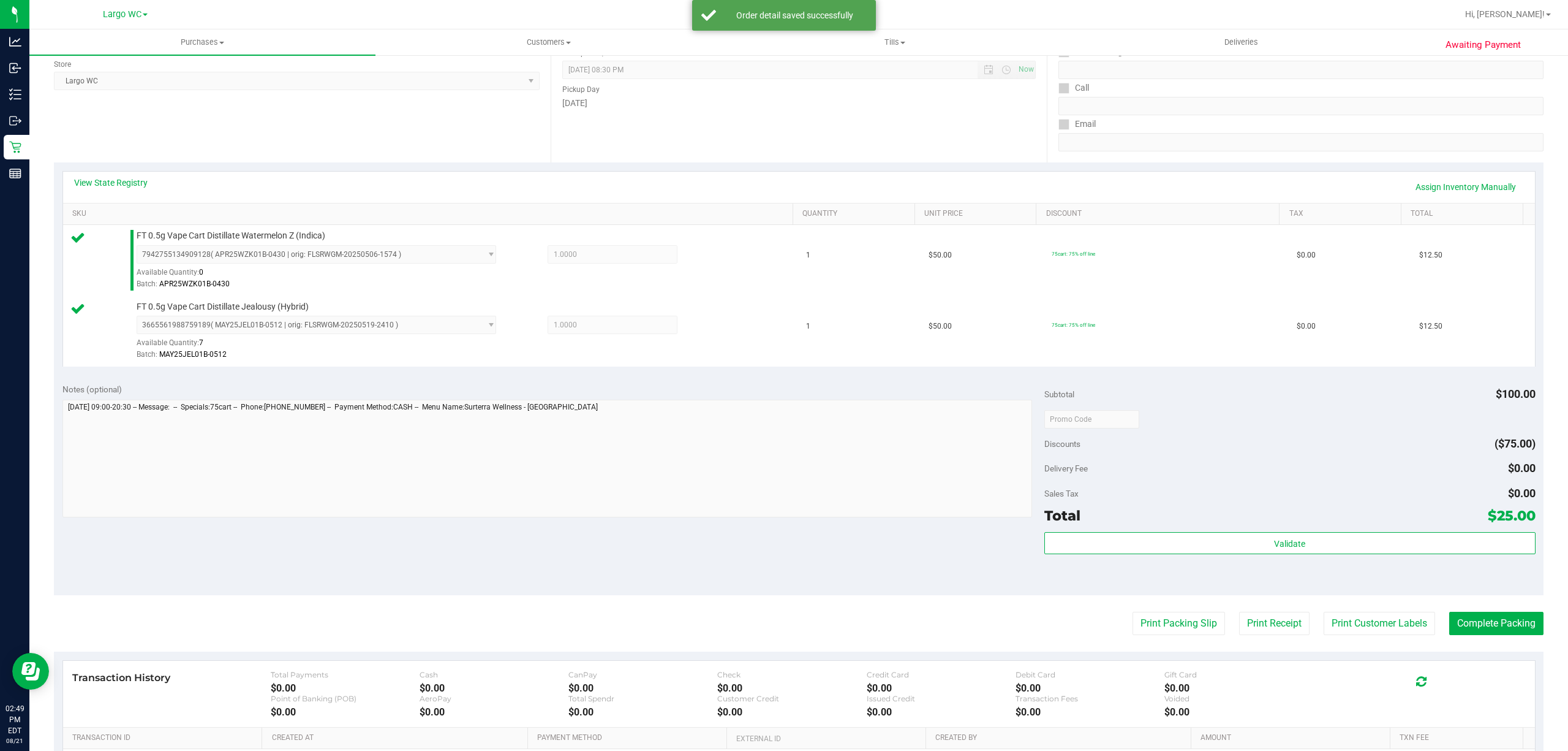
scroll to position [324, 0]
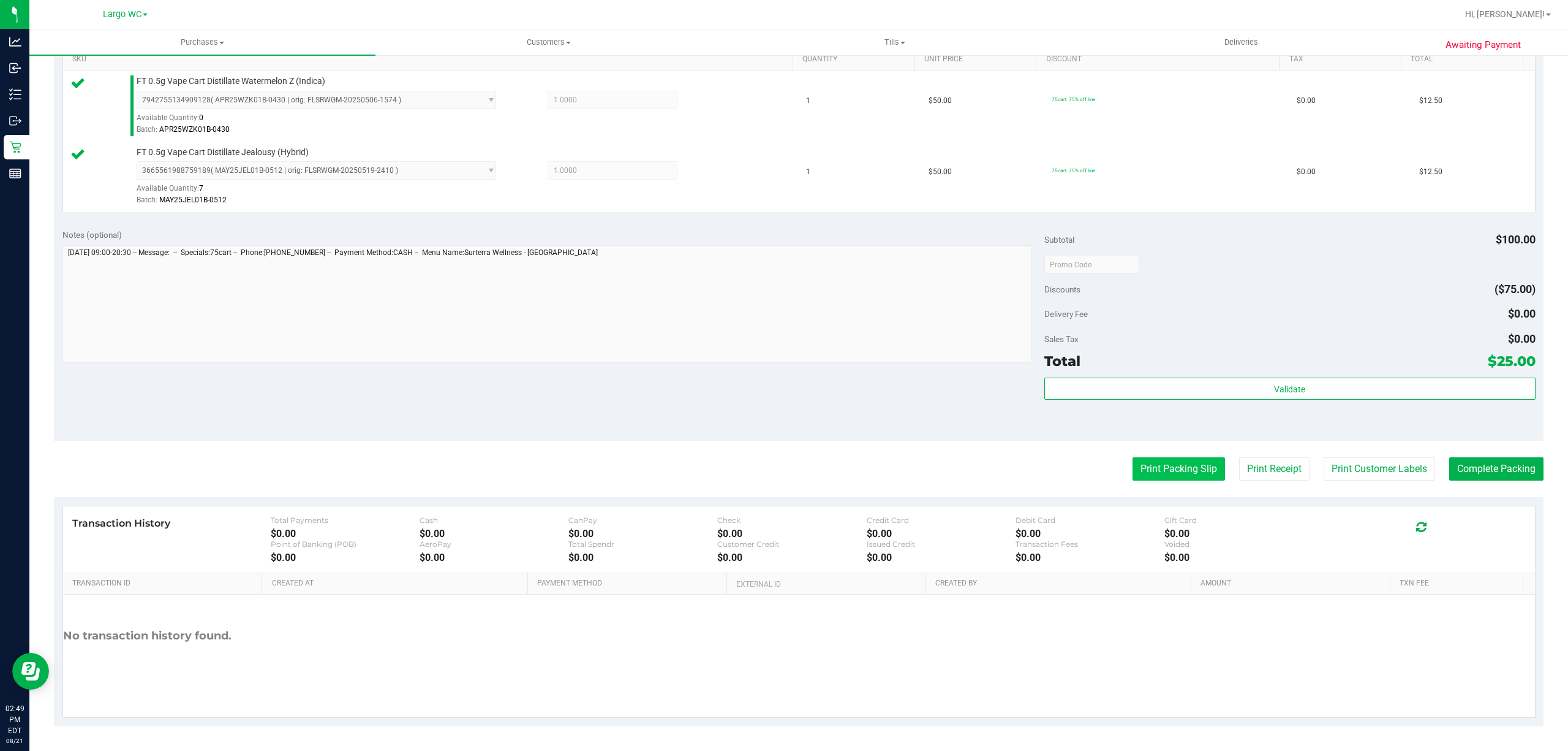
click at [1154, 471] on button "Print Packing Slip" at bounding box center [1179, 469] width 93 height 23
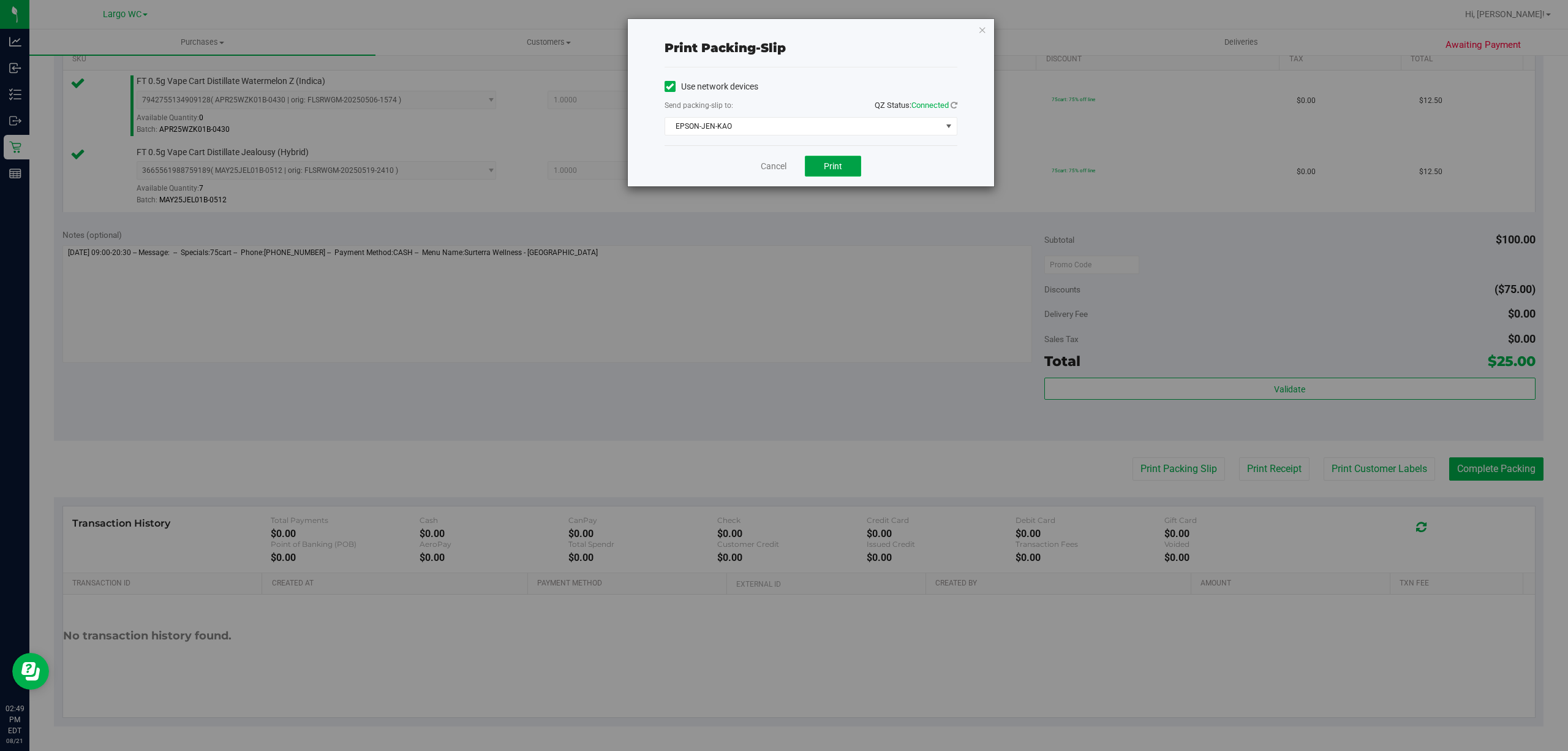
click at [834, 163] on span "Print" at bounding box center [833, 166] width 19 height 10
click at [981, 27] on icon "button" at bounding box center [983, 29] width 9 height 15
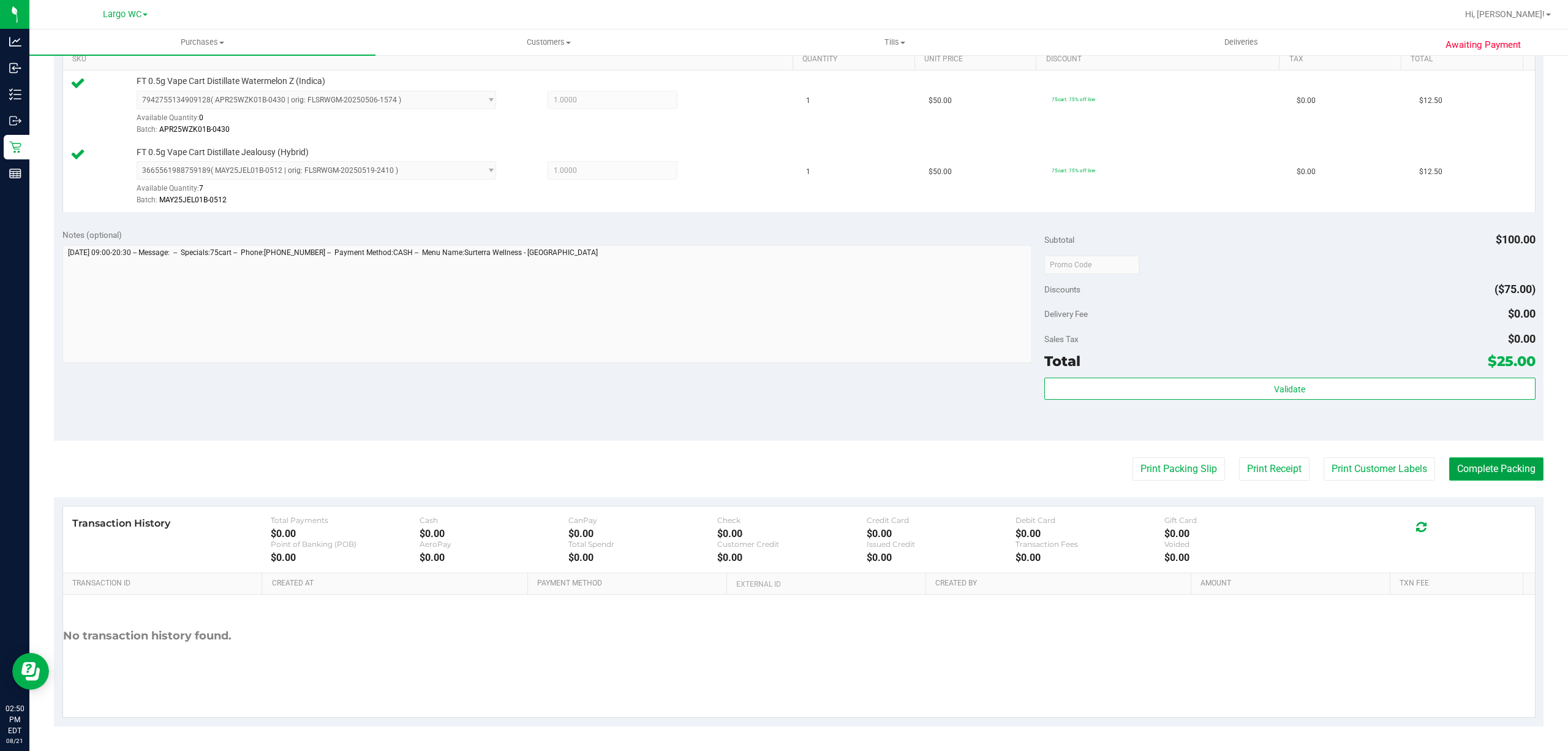
click at [1485, 474] on button "Complete Packing" at bounding box center [1496, 469] width 94 height 23
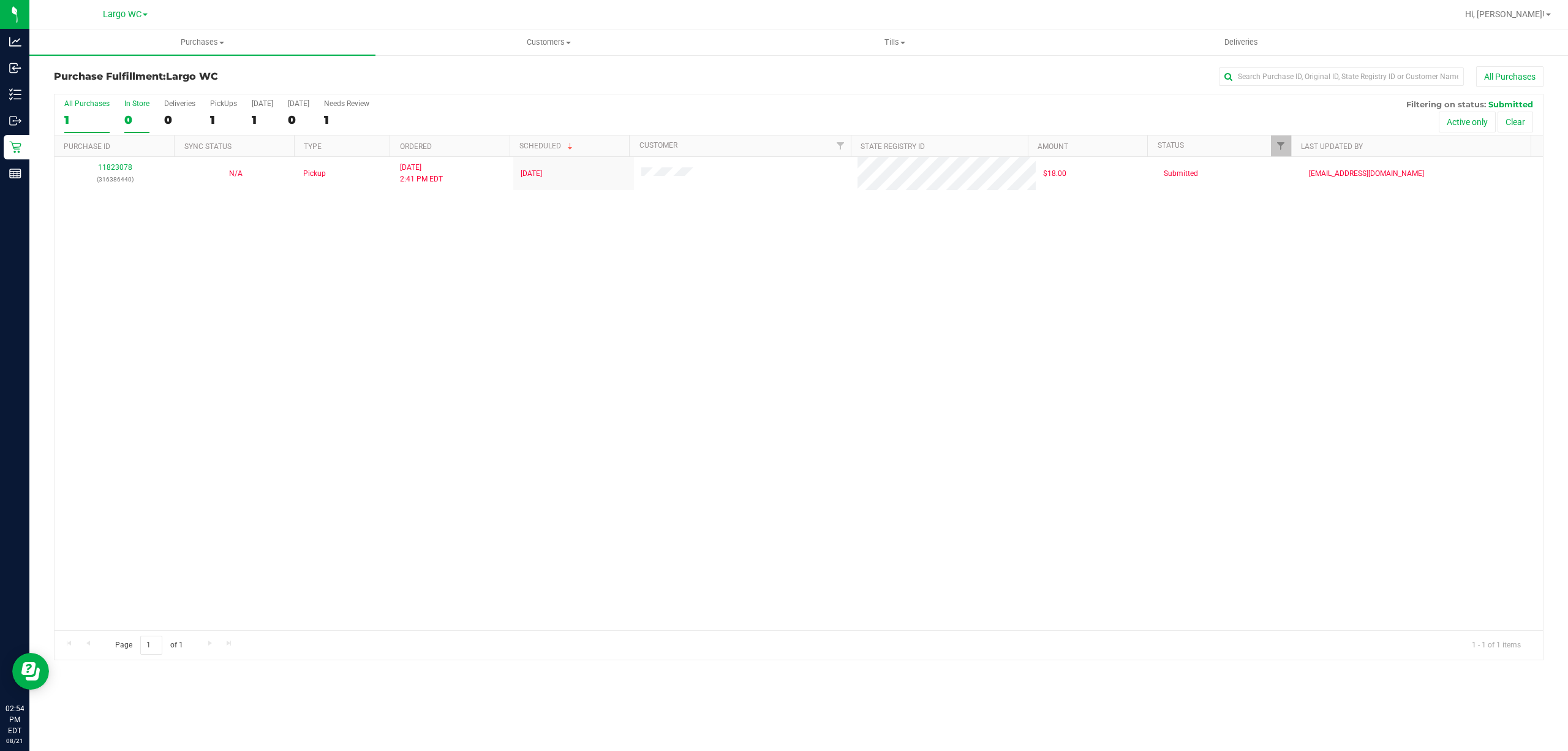
click at [134, 104] on div "In Store" at bounding box center [137, 103] width 25 height 9
click at [0, 0] on input "In Store 0" at bounding box center [0, 0] width 0 height 0
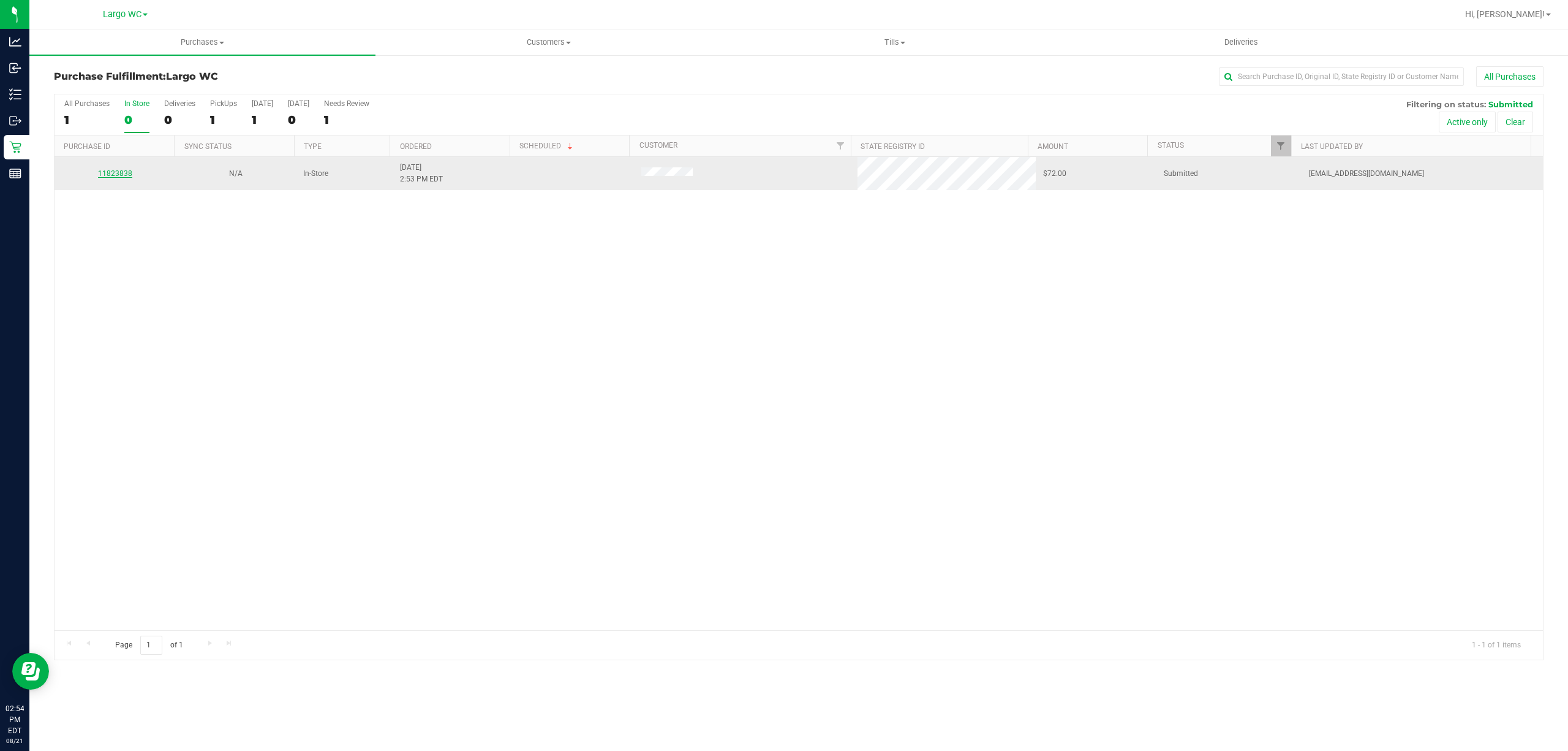
click at [105, 170] on link "11823838" at bounding box center [115, 173] width 34 height 9
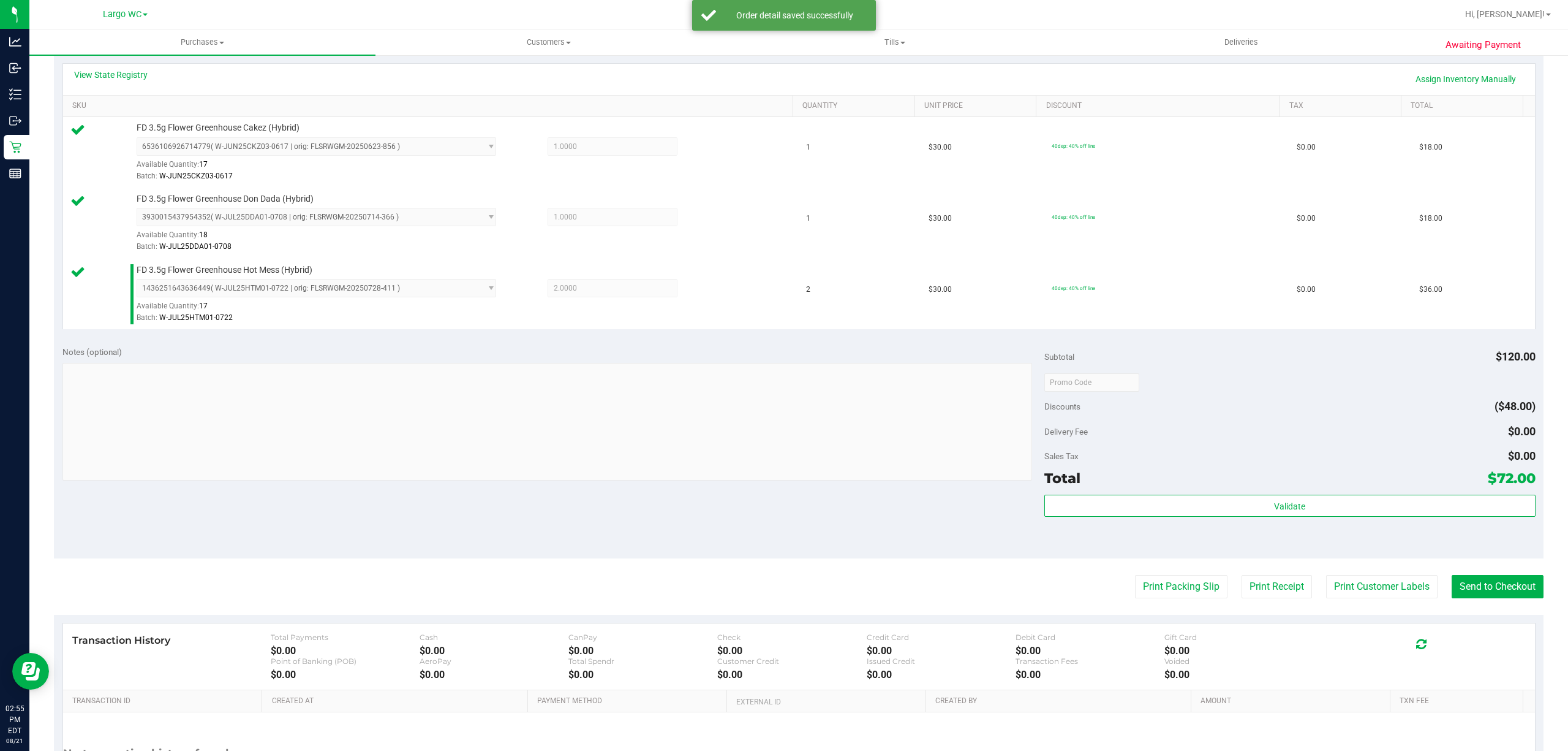
scroll to position [391, 0]
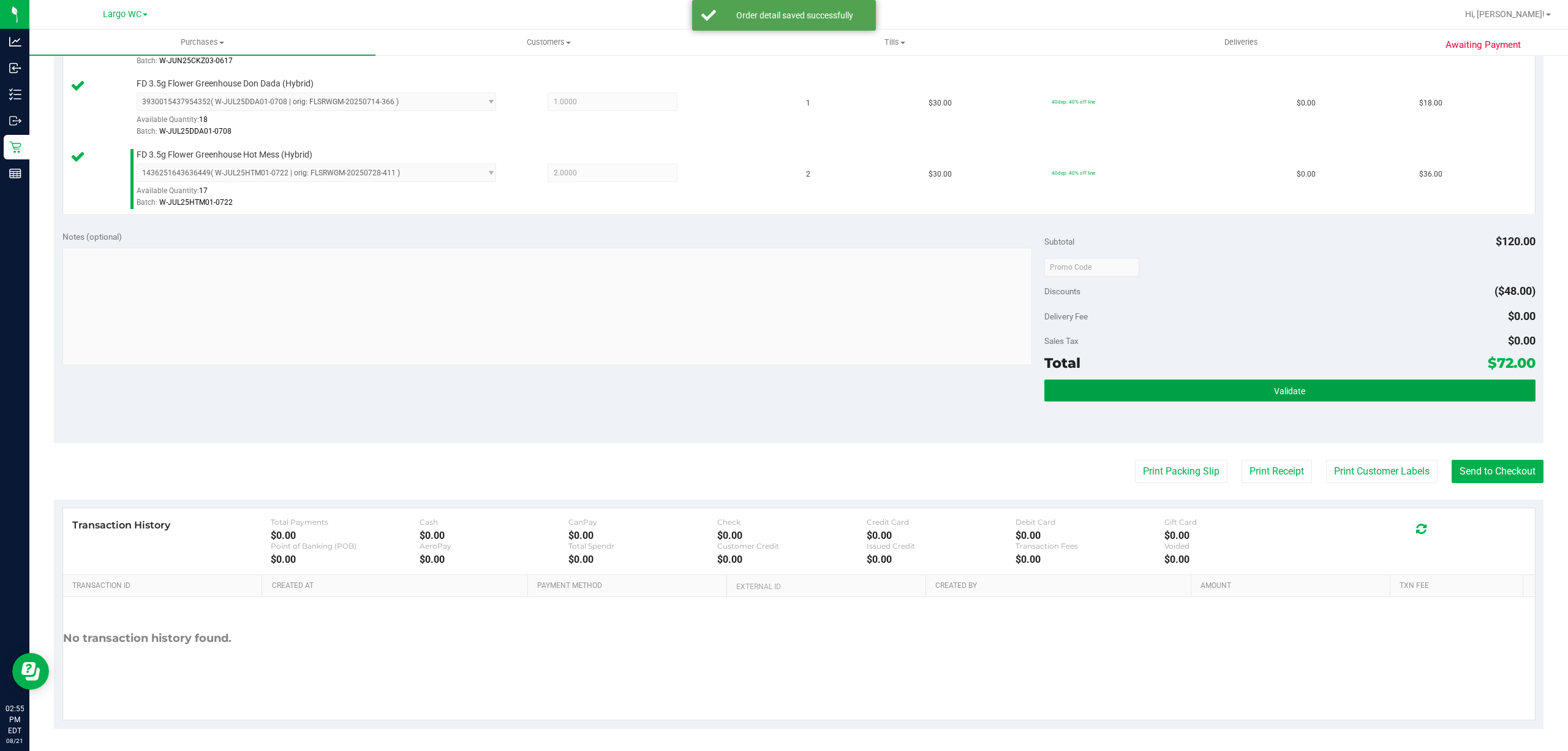
click at [1306, 401] on button "Validate" at bounding box center [1290, 390] width 491 height 22
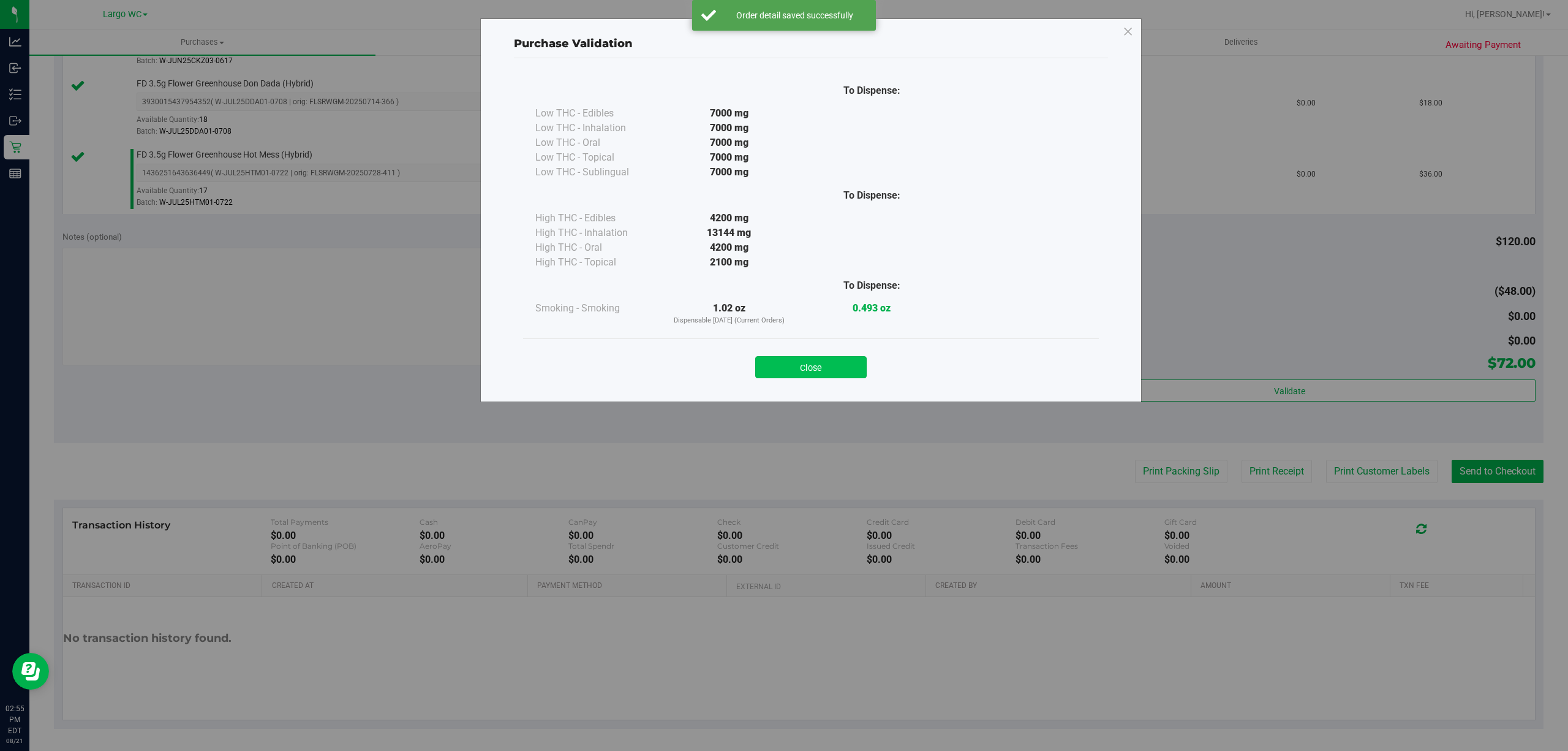
click at [839, 361] on button "Close" at bounding box center [810, 367] width 111 height 22
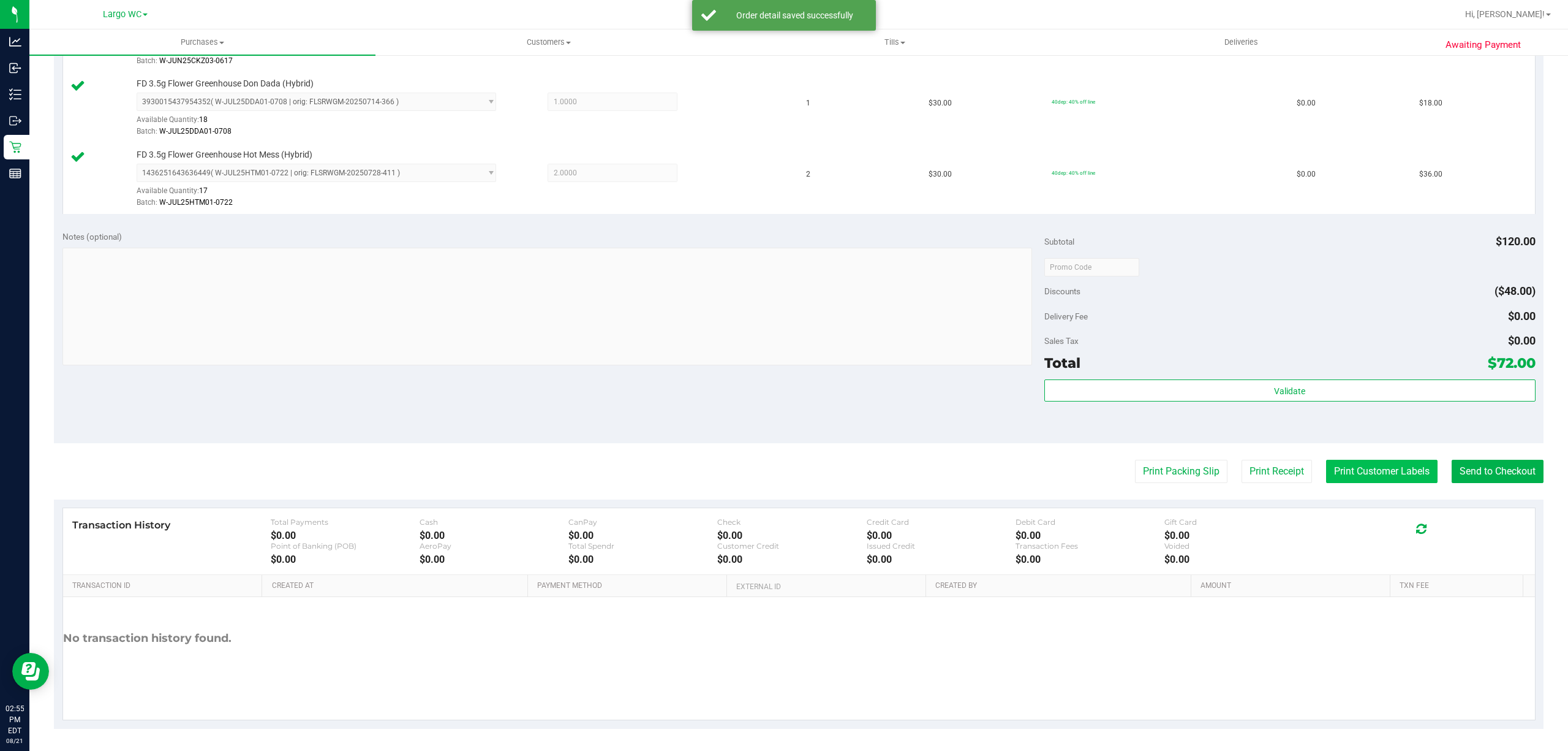
click at [1348, 479] on button "Print Customer Labels" at bounding box center [1381, 471] width 111 height 23
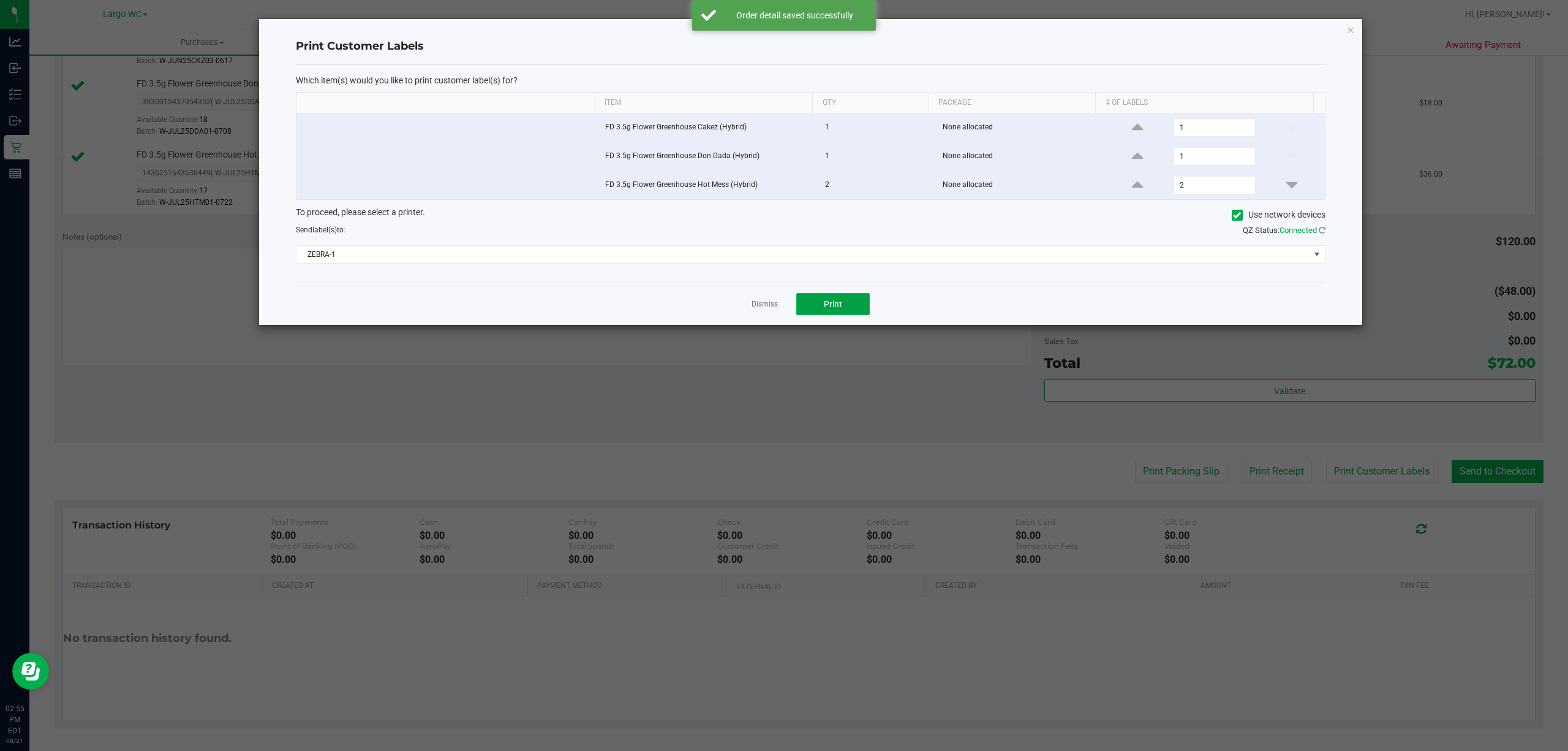
click at [861, 303] on button "Print" at bounding box center [833, 304] width 73 height 22
click at [1349, 26] on icon "button" at bounding box center [1350, 29] width 9 height 15
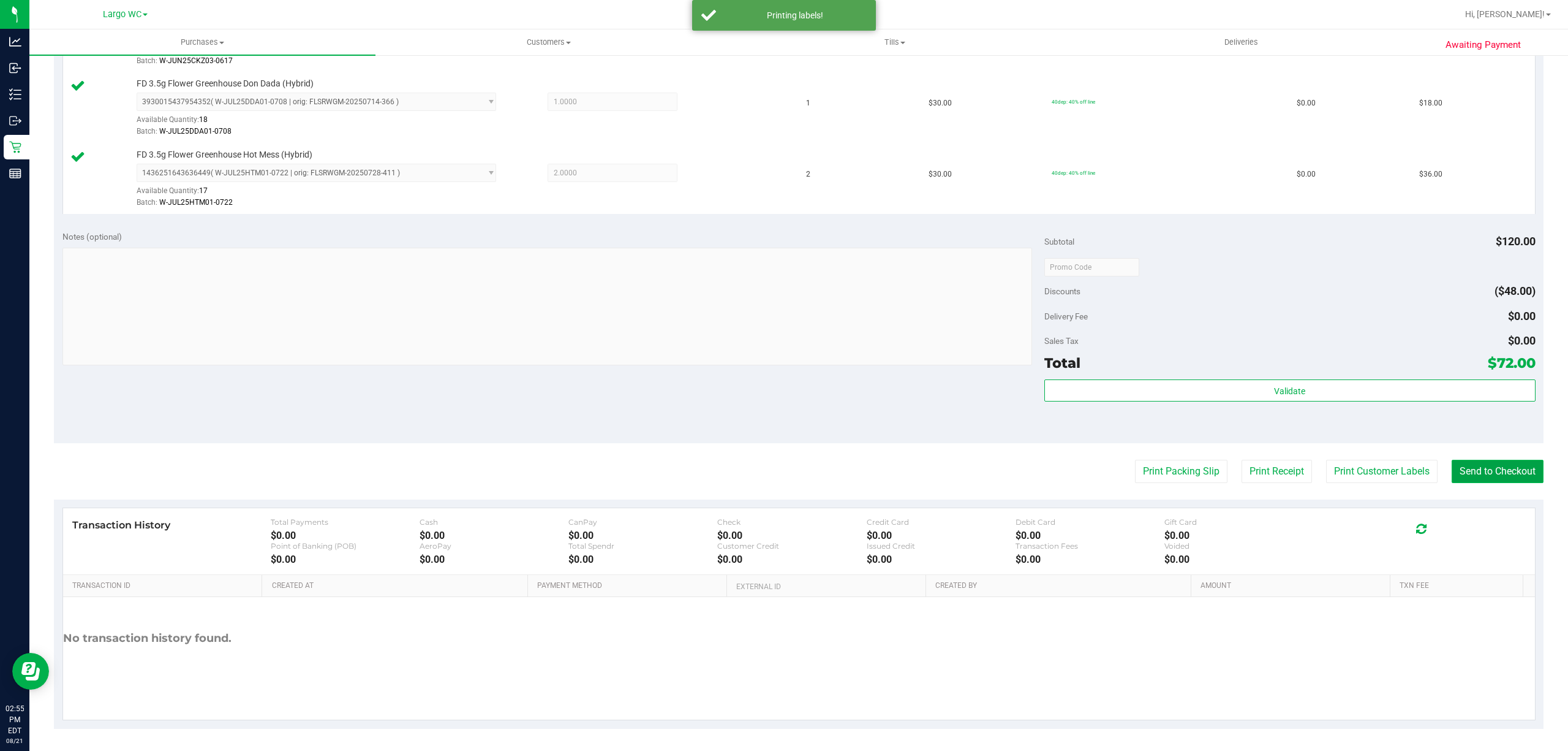
click at [1482, 479] on button "Send to Checkout" at bounding box center [1498, 471] width 92 height 23
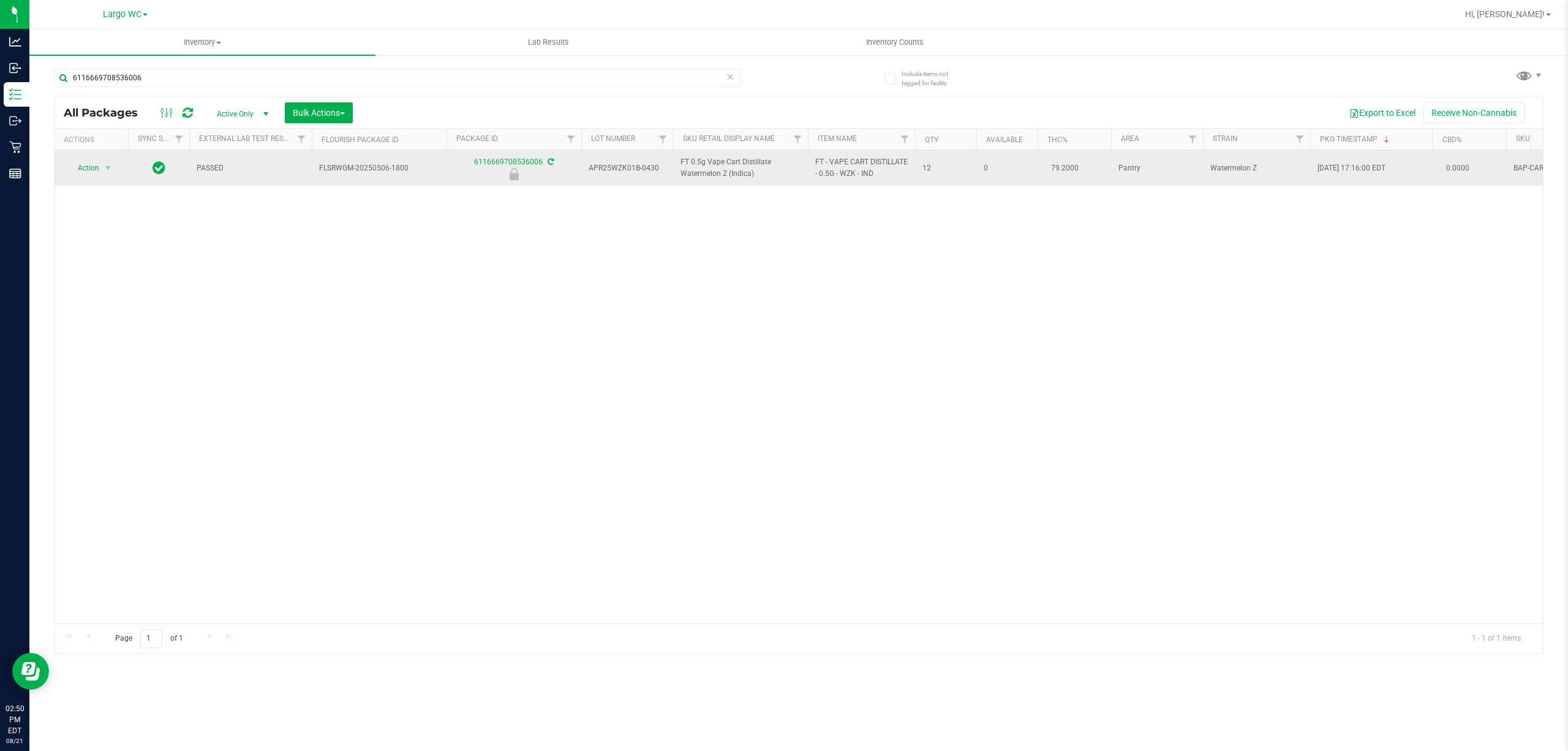
type input "6116669708536006"
click at [86, 175] on span "Action" at bounding box center [83, 168] width 33 height 17
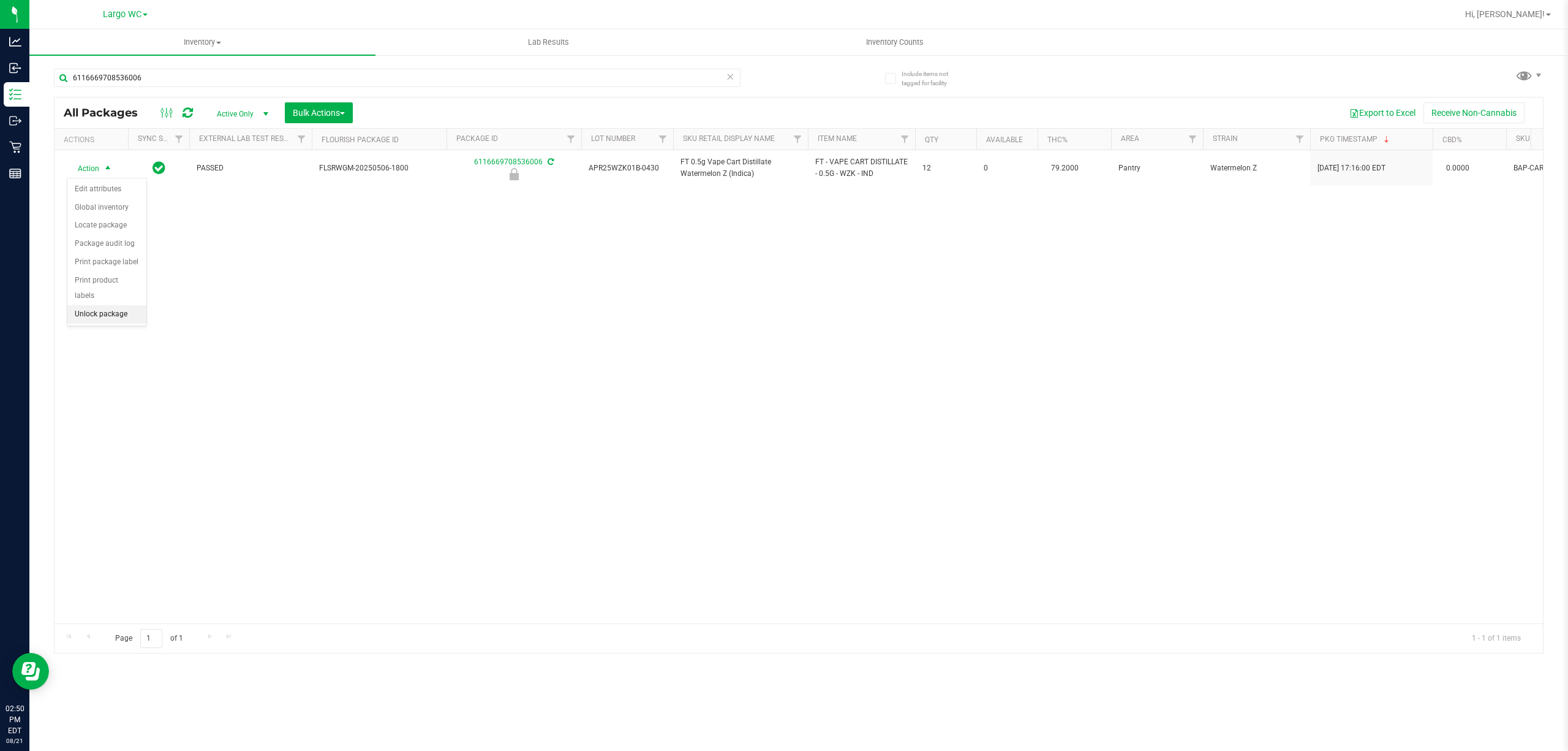
click at [109, 323] on li "Unlock package" at bounding box center [107, 315] width 79 height 19
